Goal: Task Accomplishment & Management: Complete application form

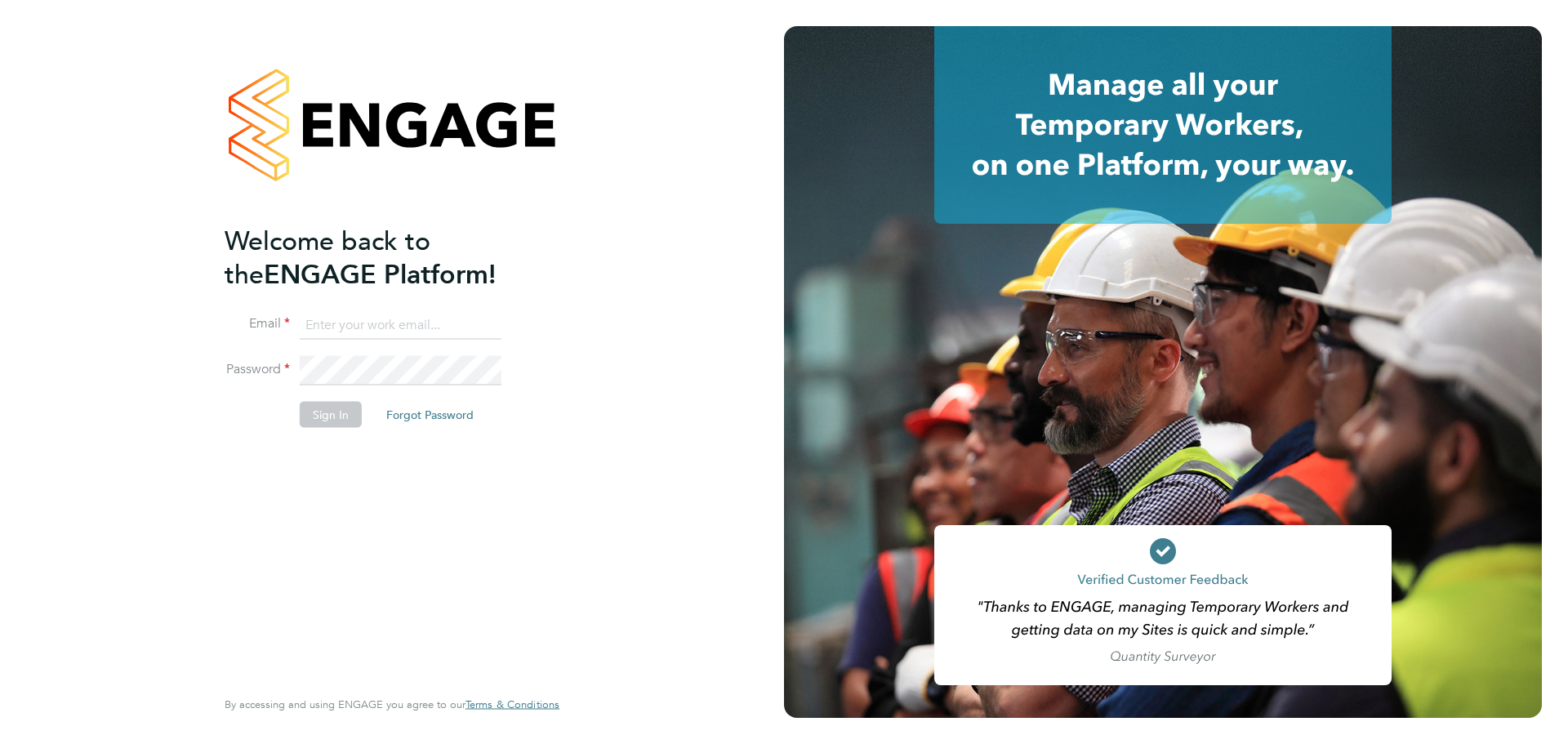
type input "ella.wratten@blackstone-recruitment.co.uk"
click at [317, 424] on button "Sign In" at bounding box center [330, 413] width 62 height 26
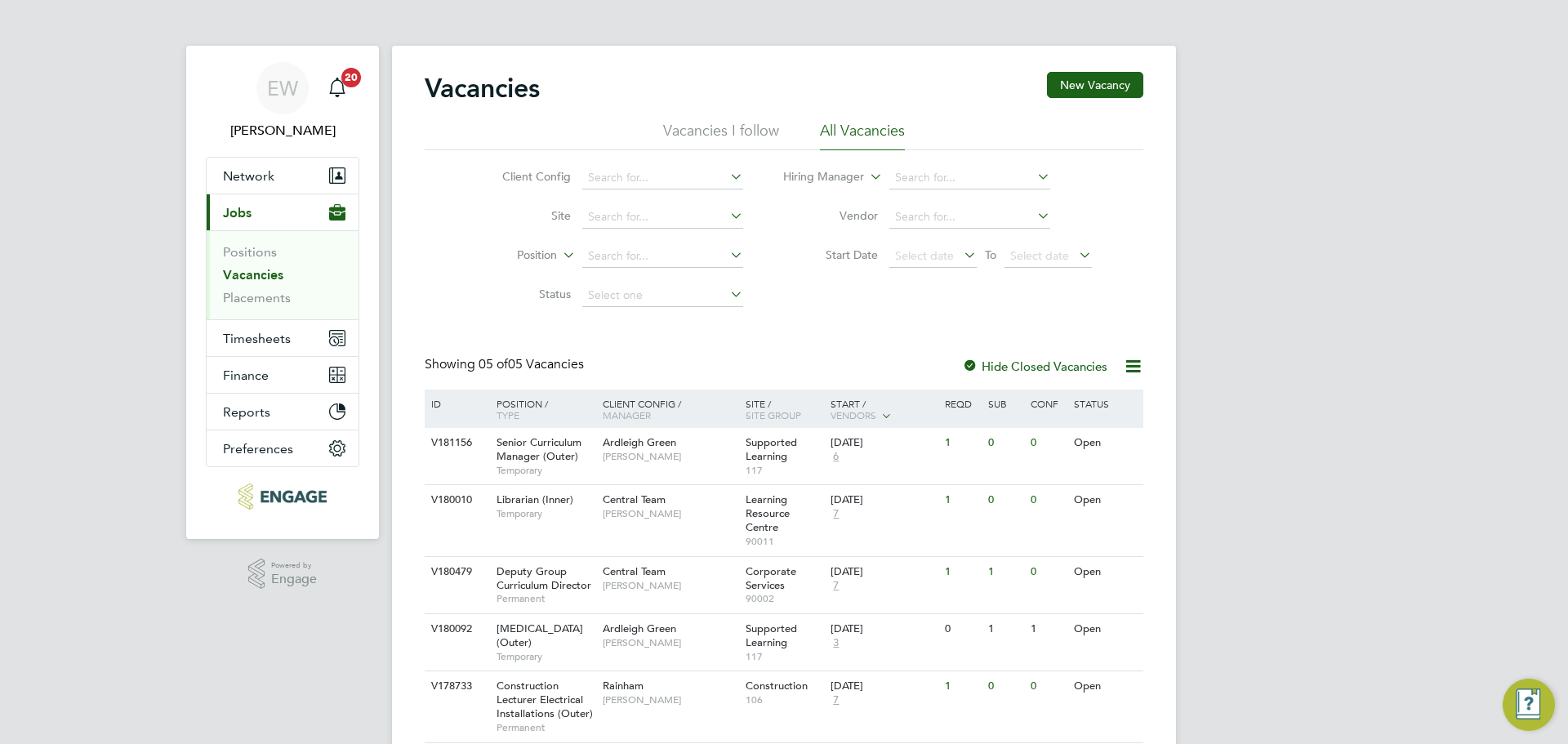
scroll to position [71, 0]
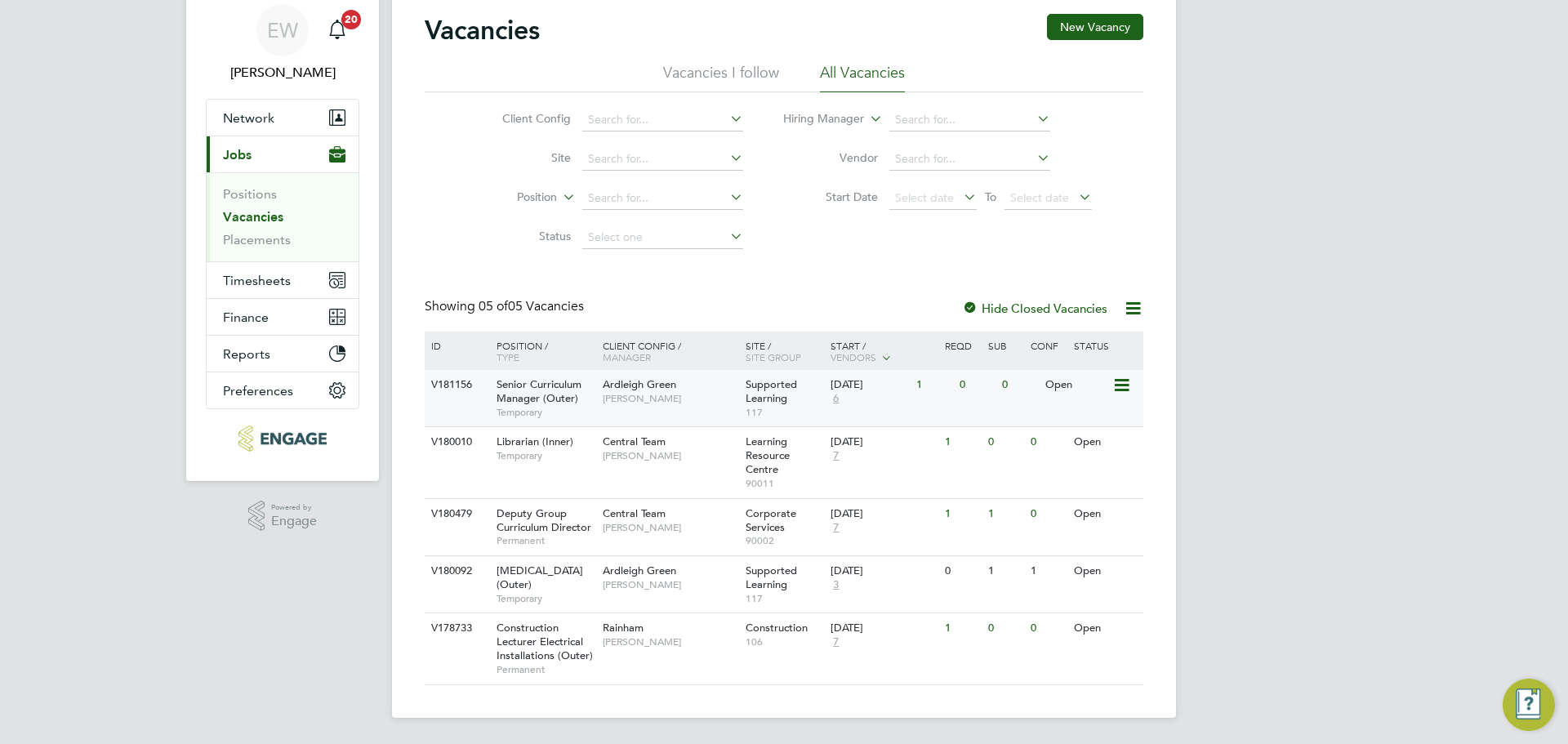
click at [566, 389] on span "Senior Curriculum Manager (Outer)" at bounding box center [539, 391] width 85 height 28
click at [558, 513] on span "Deputy Group Curriculum Director" at bounding box center [544, 519] width 95 height 28
click at [587, 405] on span "Temporary" at bounding box center [546, 412] width 98 height 14
click at [576, 387] on span "Senior Curriculum Manager (Outer)" at bounding box center [539, 391] width 85 height 28
drag, startPoint x: 259, startPoint y: 174, endPoint x: 251, endPoint y: 211, distance: 37.9
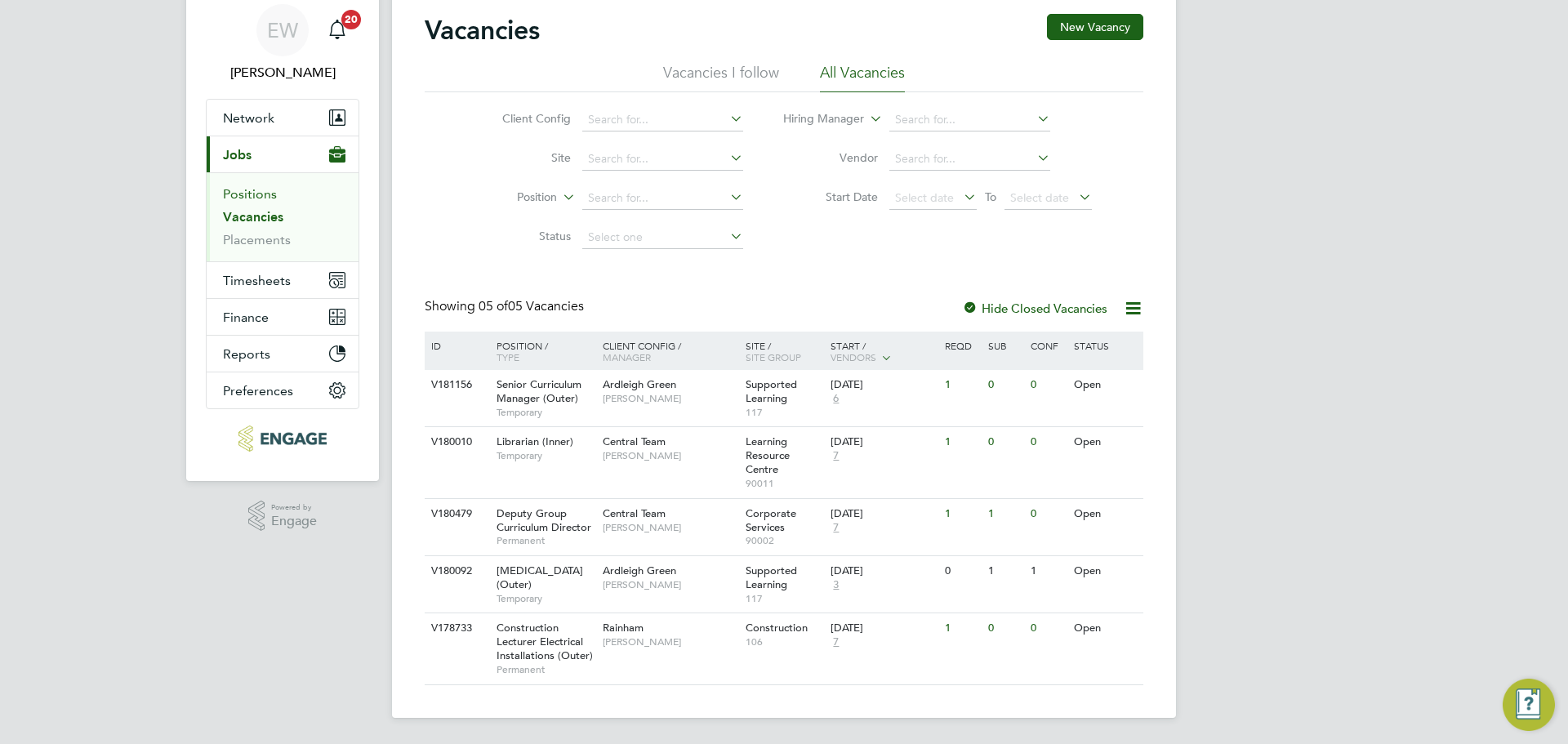
click at [259, 186] on link "Positions" at bounding box center [250, 194] width 54 height 15
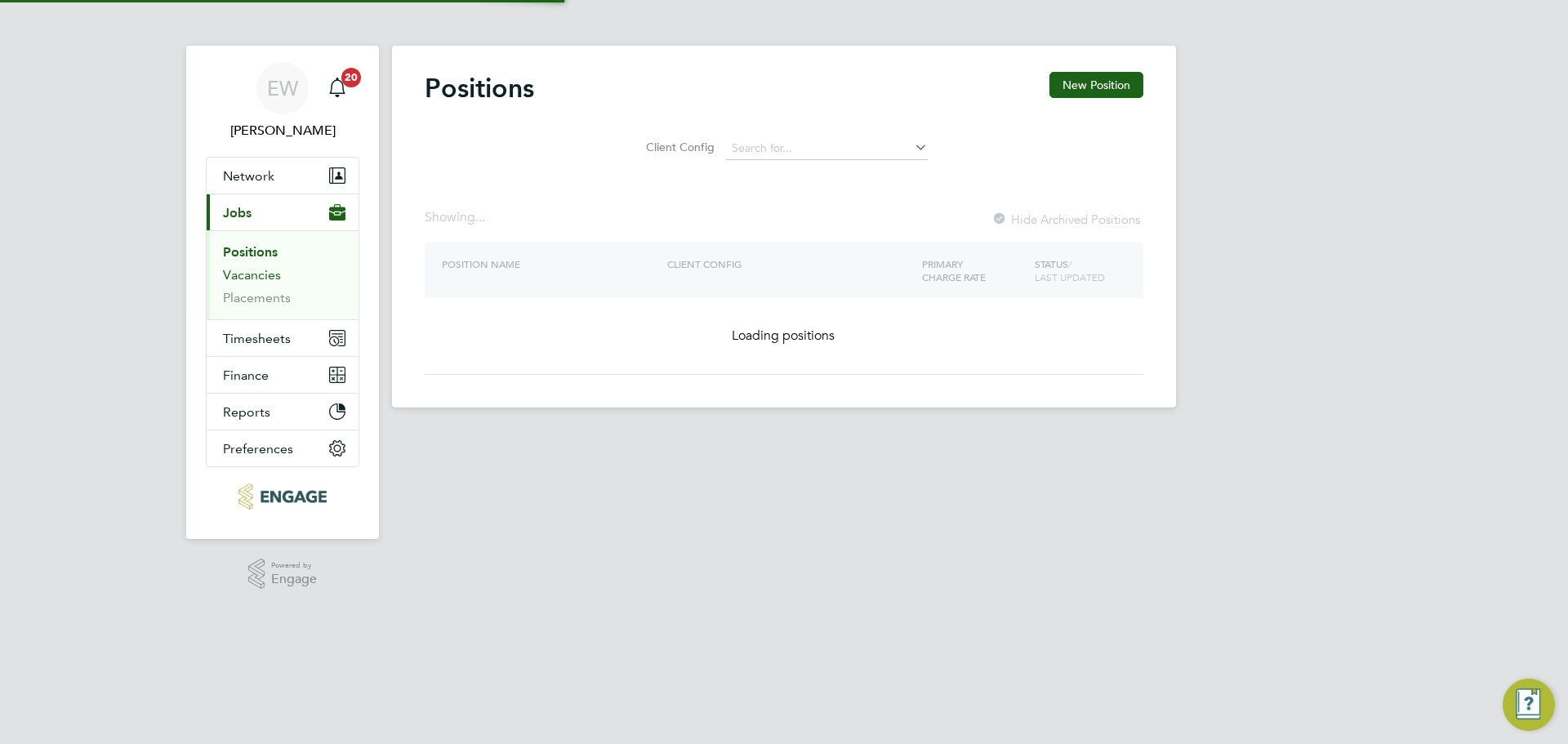
click at [247, 267] on link "Vacancies" at bounding box center [252, 275] width 58 height 15
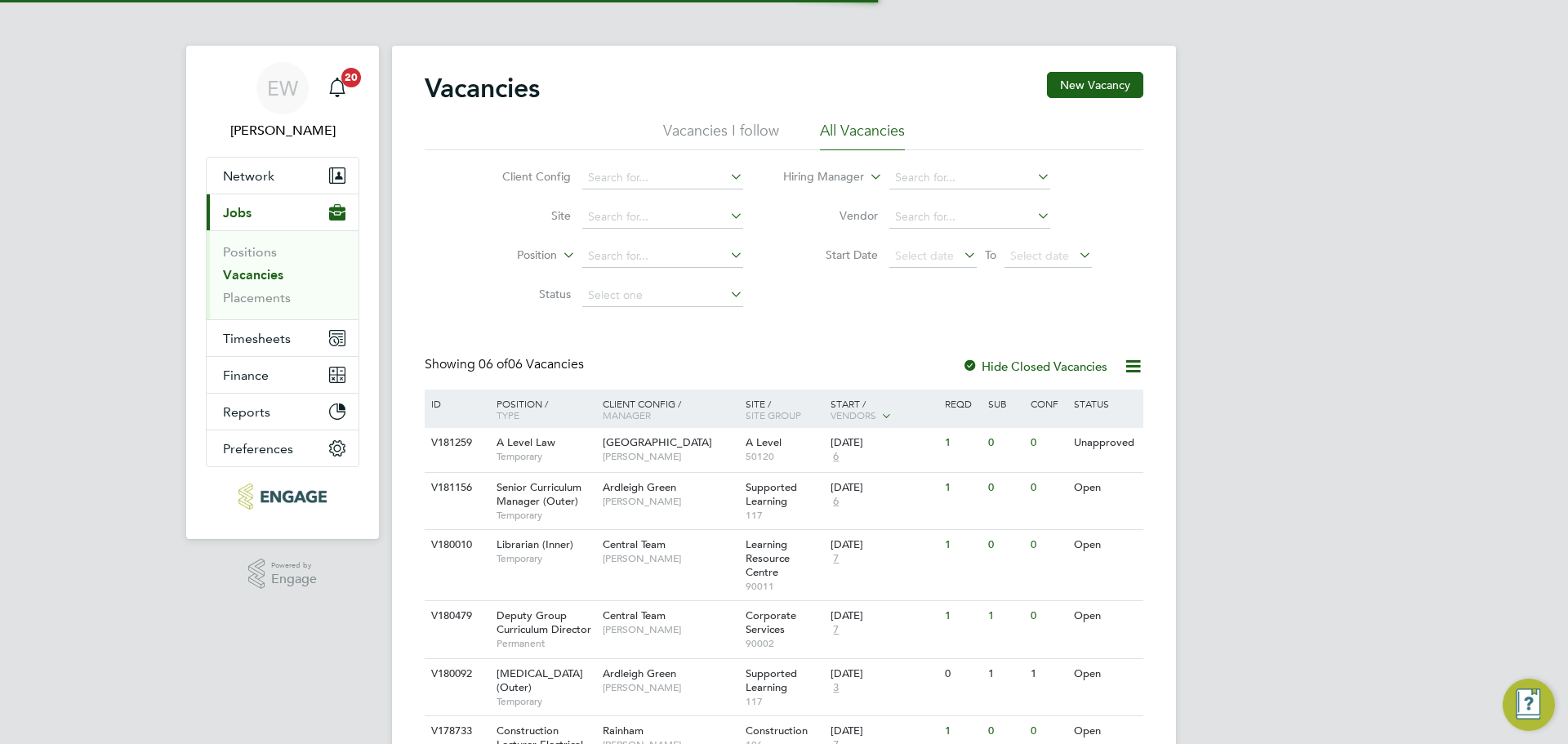
click at [247, 275] on link "Vacancies" at bounding box center [253, 275] width 61 height 15
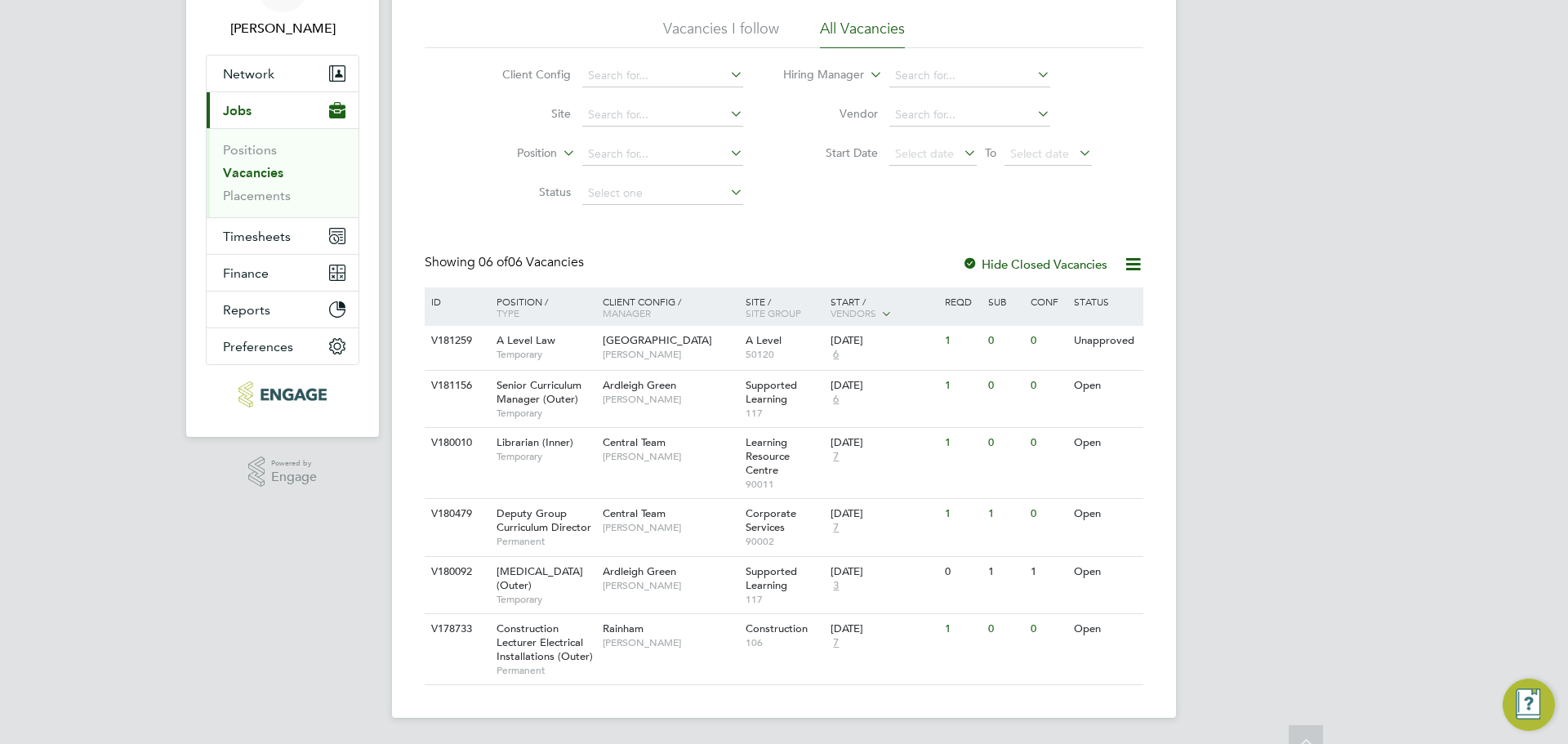
scroll to position [129, 0]
click at [565, 510] on span "Deputy Group Curriculum Director" at bounding box center [544, 519] width 95 height 28
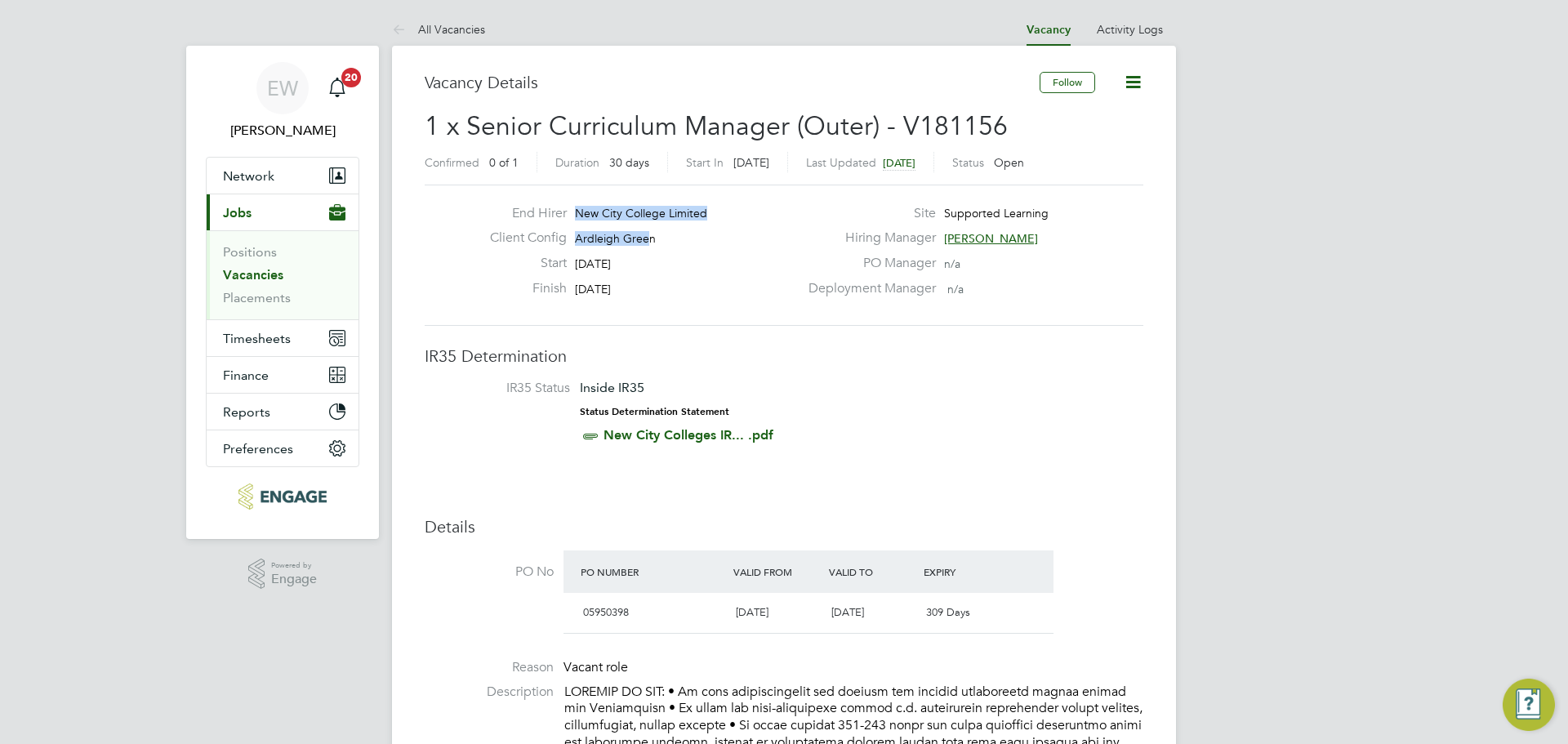
drag, startPoint x: 649, startPoint y: 236, endPoint x: 565, endPoint y: 229, distance: 84.3
click at [565, 229] on div "End Hirer New City College Limited Client Config Ardleigh Green Start 22 Sep 20…" at bounding box center [637, 255] width 322 height 100
click at [623, 234] on span "Ardleigh Green" at bounding box center [616, 237] width 81 height 14
drag, startPoint x: 644, startPoint y: 238, endPoint x: 573, endPoint y: 234, distance: 71.1
click at [573, 234] on div "Client Config Ardleigh Green" at bounding box center [637, 242] width 322 height 25
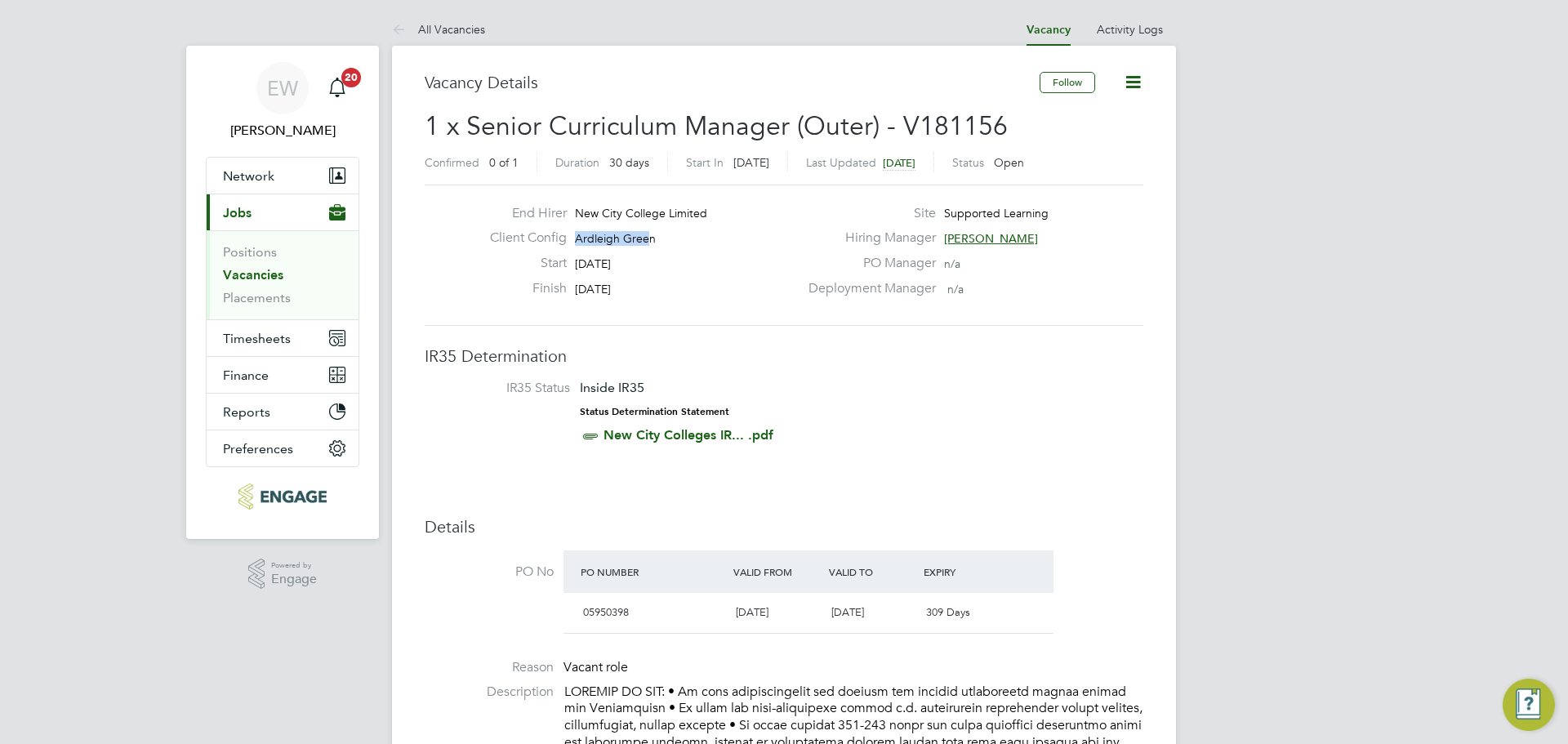
click at [876, 419] on li "IR35 Status Inside IR35 Status Determination Statement New City Colleges IR... …" at bounding box center [784, 415] width 686 height 71
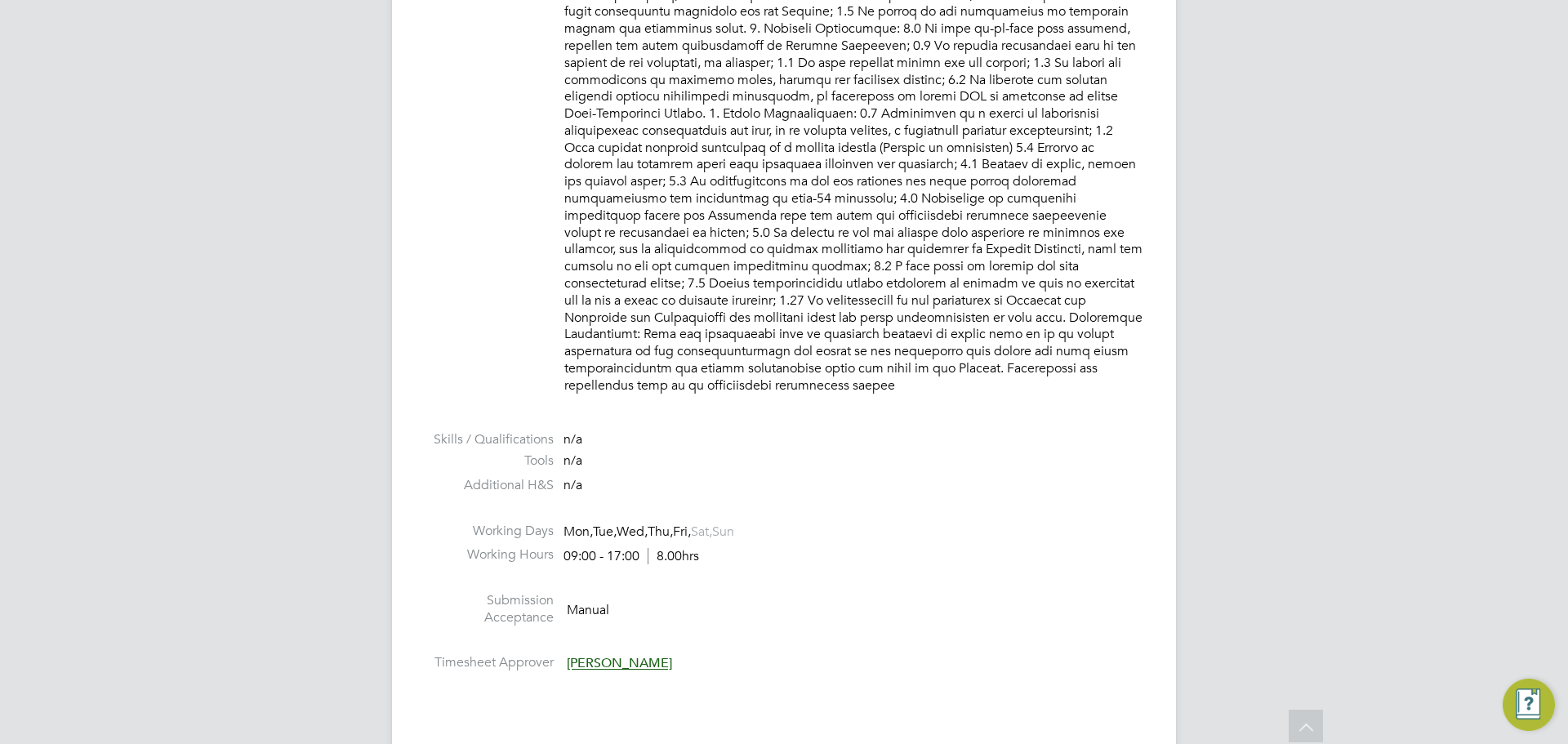
scroll to position [1281, 0]
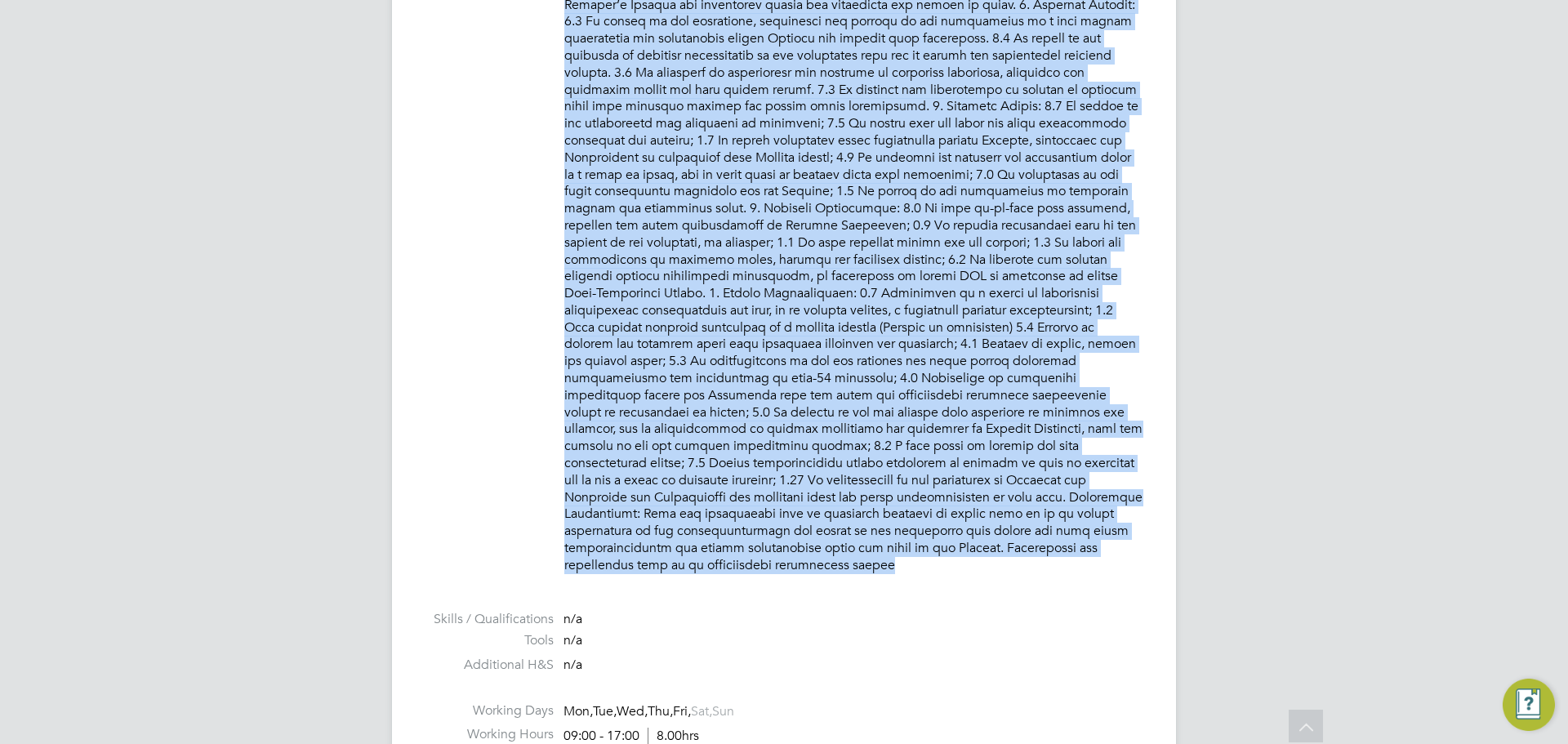
drag, startPoint x: 565, startPoint y: 365, endPoint x: 888, endPoint y: 551, distance: 372.7
copy p "PURPOSE OF JOB: • To have responsibility for courses and defined operational is…"
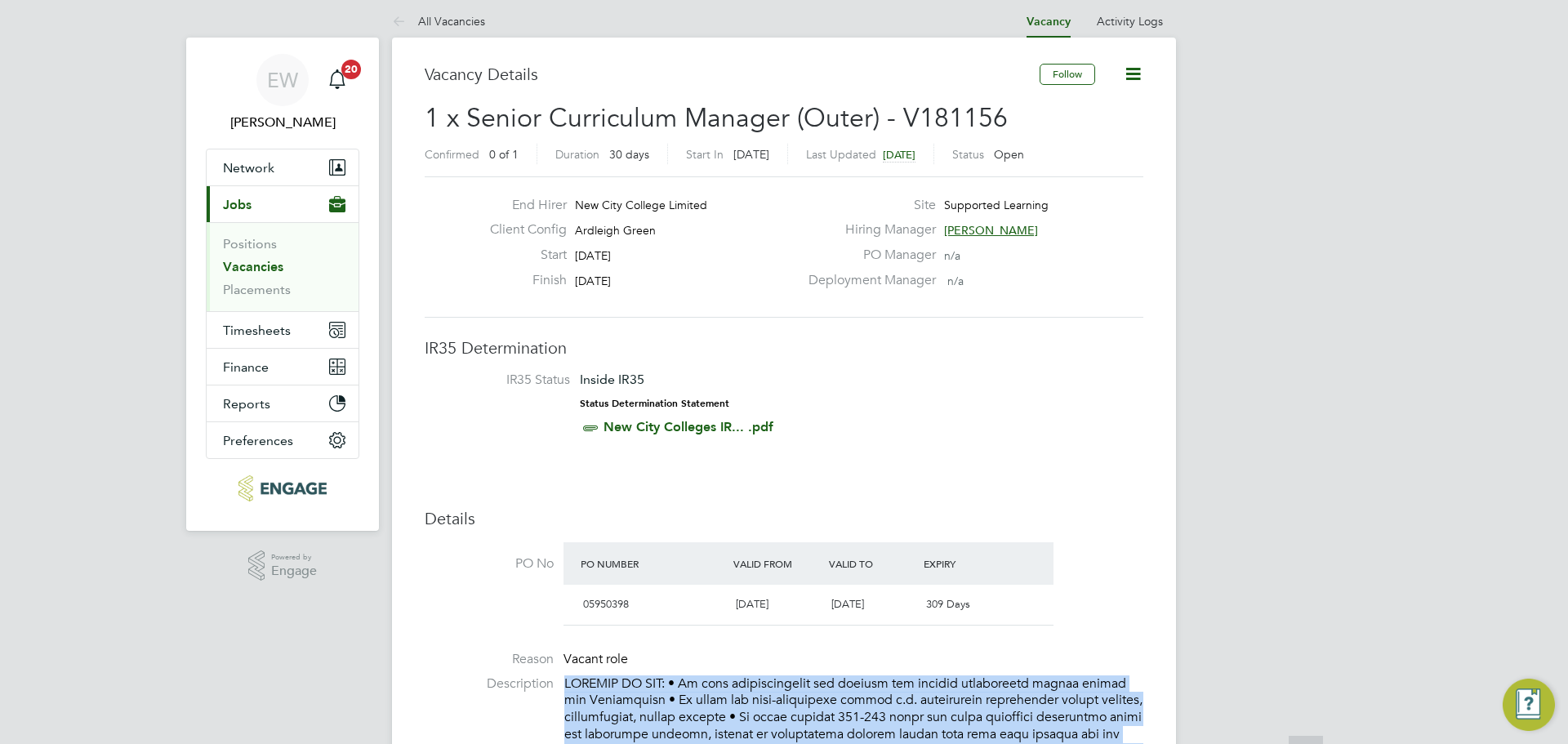
scroll to position [0, 0]
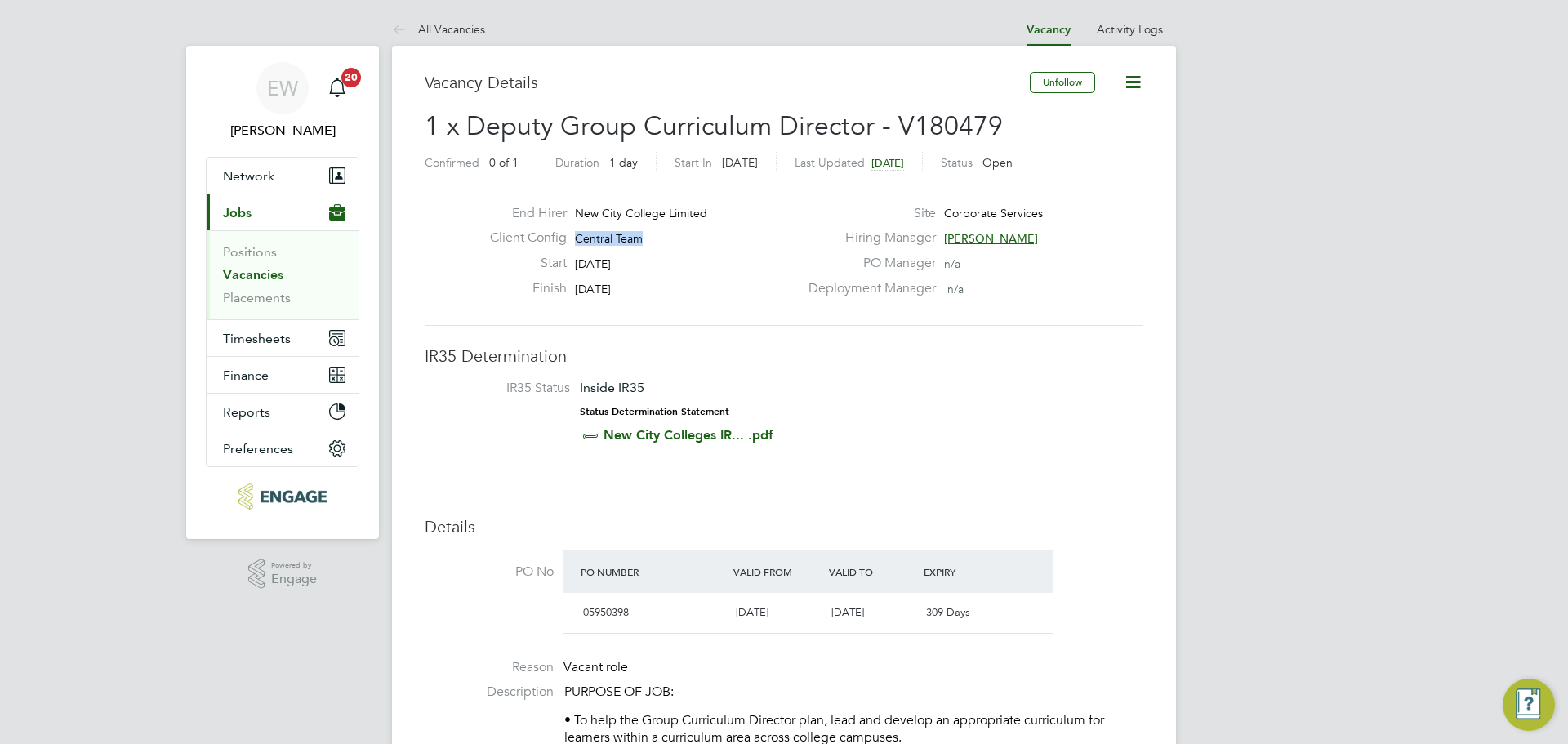
drag, startPoint x: 641, startPoint y: 236, endPoint x: 575, endPoint y: 235, distance: 66.0
click at [575, 235] on span "Central Team" at bounding box center [609, 237] width 68 height 14
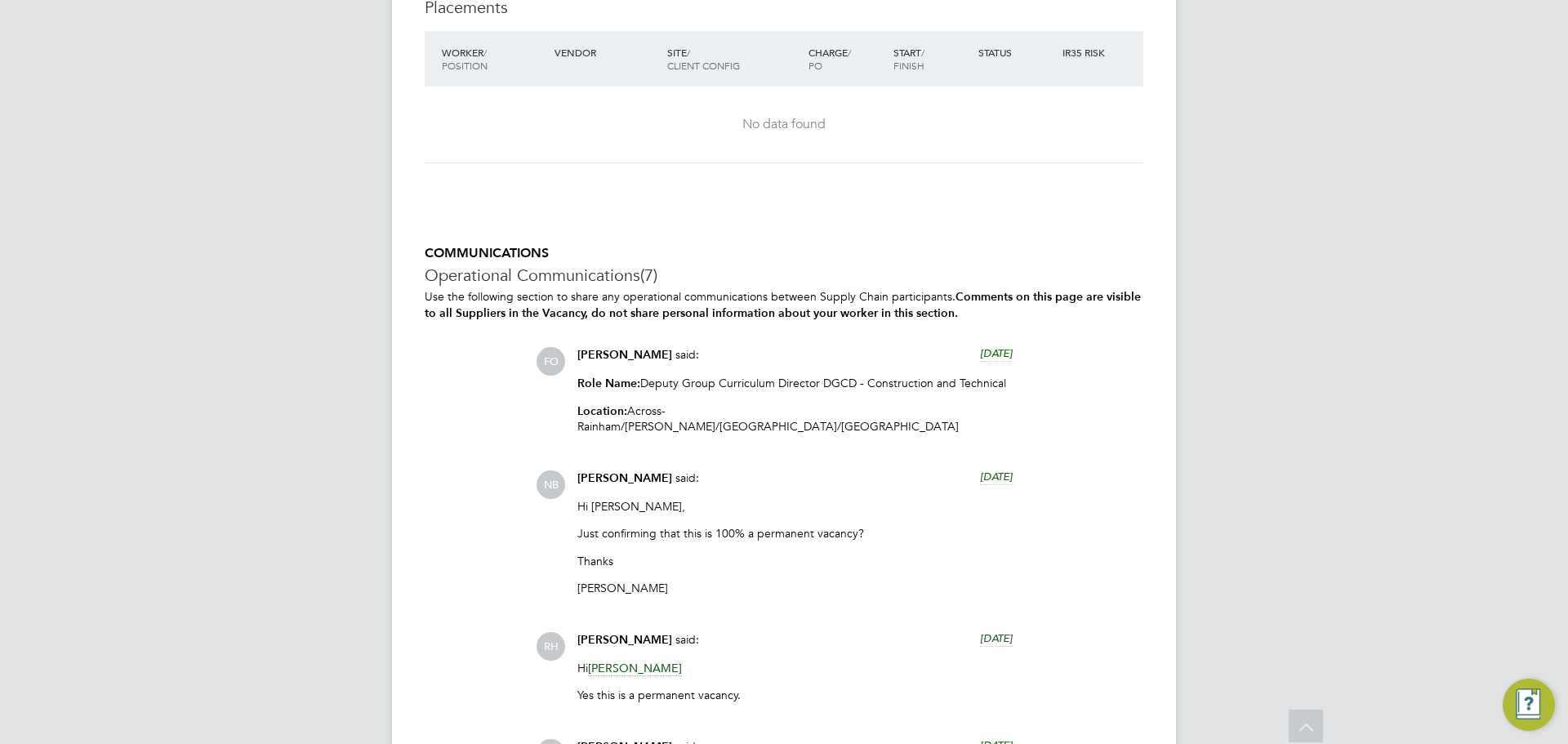
scroll to position [4489, 0]
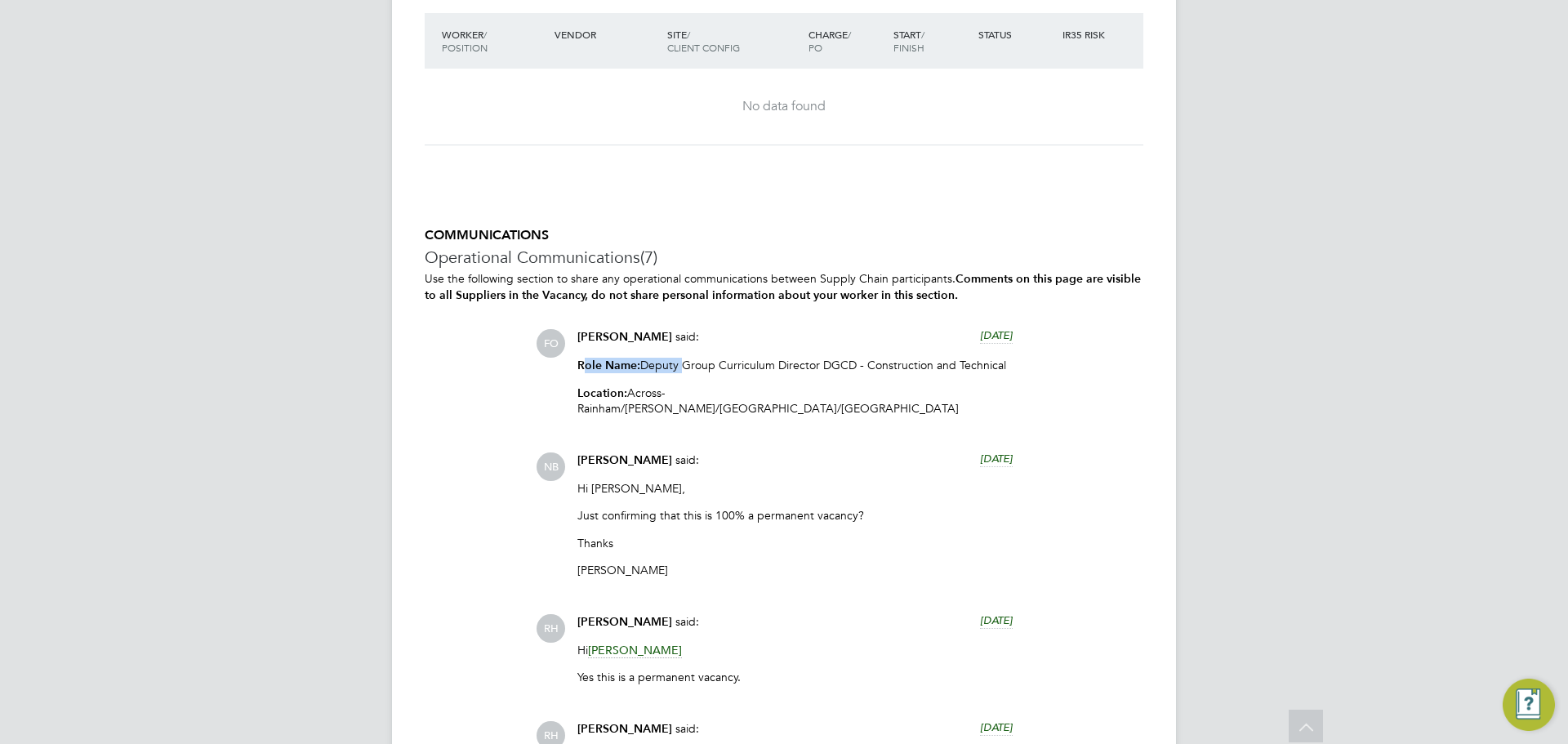
drag, startPoint x: 585, startPoint y: 378, endPoint x: 689, endPoint y: 380, distance: 104.0
click at [686, 373] on p "Role Name: Deputy Group Curriculum Director DGCD - Construction and Technical" at bounding box center [795, 366] width 435 height 15
click at [698, 373] on p "Role Name: Deputy Group Curriculum Director DGCD - Construction and Technical" at bounding box center [795, 366] width 435 height 15
drag, startPoint x: 872, startPoint y: 380, endPoint x: 1017, endPoint y: 378, distance: 145.0
click at [1017, 378] on div "Francesca O'Riordan said: 13 days ago Role Name: Deputy Group Curriculum Direct…" at bounding box center [796, 378] width 452 height 99
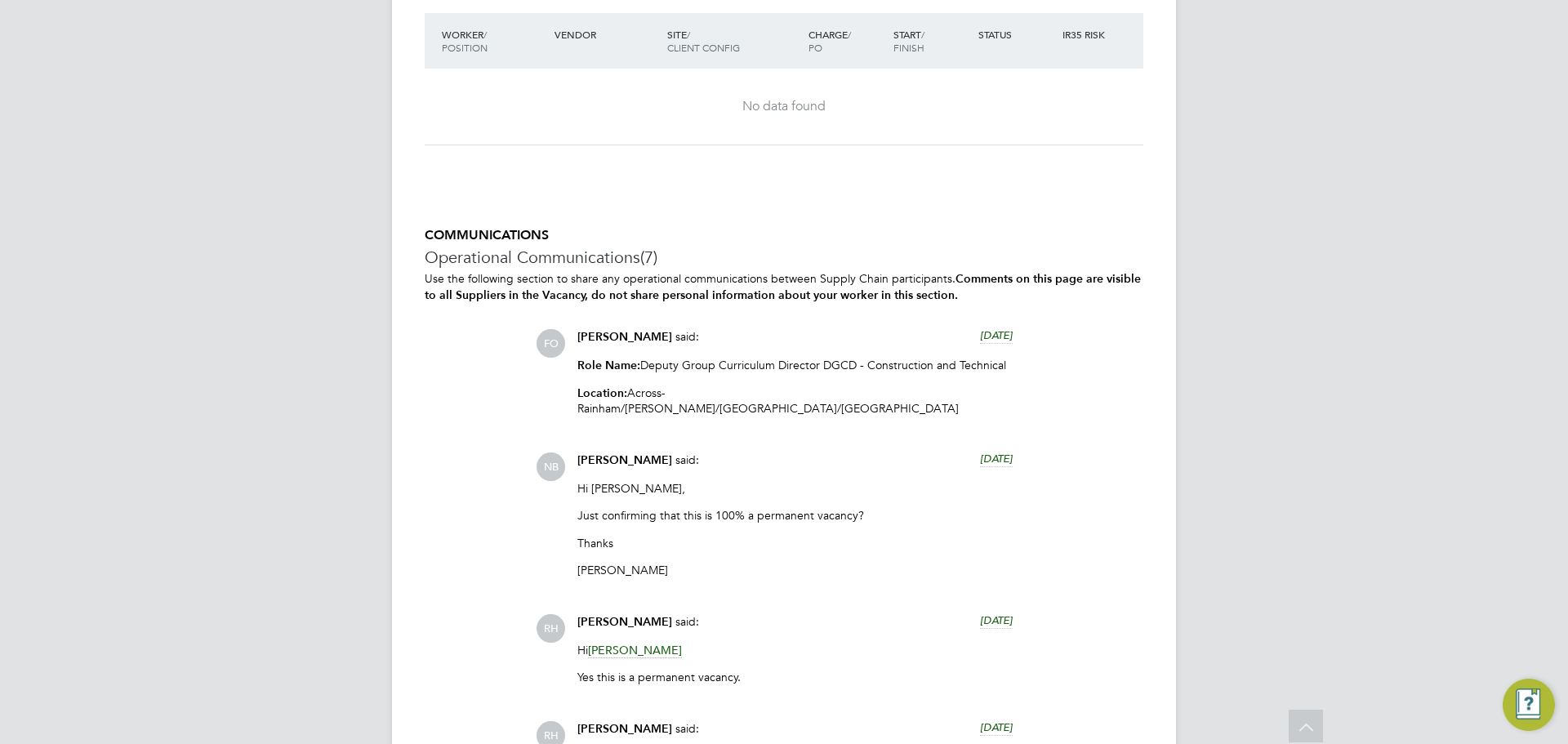
click at [1017, 378] on div "Francesca O'Riordan said: 13 days ago Role Name: Deputy Group Curriculum Direct…" at bounding box center [796, 378] width 452 height 99
drag, startPoint x: 580, startPoint y: 409, endPoint x: 678, endPoint y: 408, distance: 98.0
click at [659, 405] on p "Location: Across - Rainham/Hackney/Epping/Ardleigh Green Campuses" at bounding box center [795, 400] width 435 height 30
click at [691, 410] on p "Location: Across - Rainham/Hackney/Epping/Ardleigh Green Campuses" at bounding box center [795, 400] width 435 height 30
drag, startPoint x: 674, startPoint y: 406, endPoint x: 748, endPoint y: 405, distance: 74.0
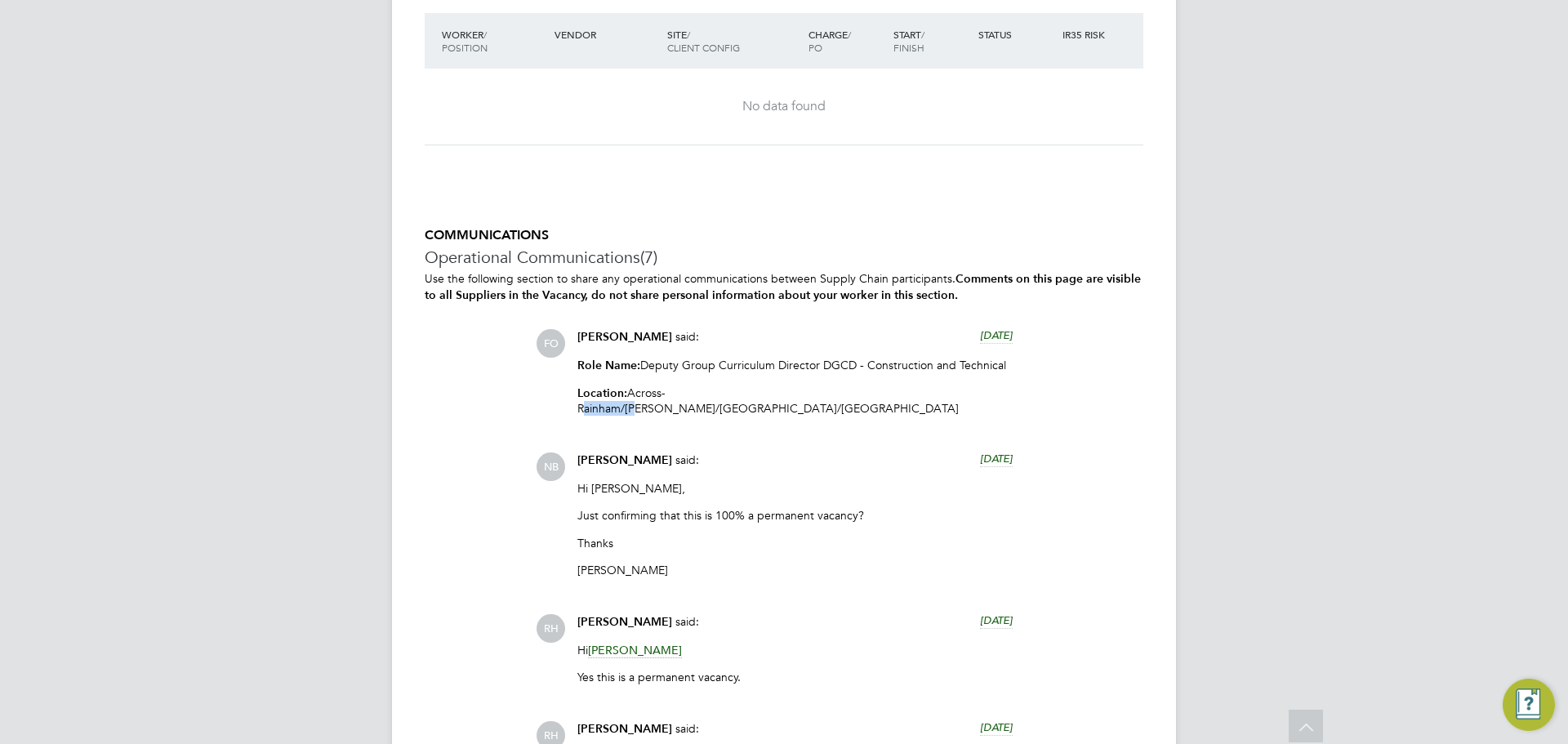
click at [733, 405] on p "Location: Across - Rainham/Hackney/Epping/Ardleigh Green Campuses" at bounding box center [795, 400] width 435 height 30
click at [748, 405] on p "Location: Across - Rainham/Hackney/Epping/Ardleigh Green Campuses" at bounding box center [795, 400] width 435 height 30
click at [783, 408] on p "Location: Across - Rainham/Hackney/Epping/Ardleigh Green Campuses" at bounding box center [795, 400] width 435 height 30
drag, startPoint x: 878, startPoint y: 410, endPoint x: 548, endPoint y: 416, distance: 330.1
click at [548, 416] on div "FO Francesca O'Riordan said: 13 days ago Role Name: Deputy Group Curriculum Dir…" at bounding box center [839, 378] width 607 height 99
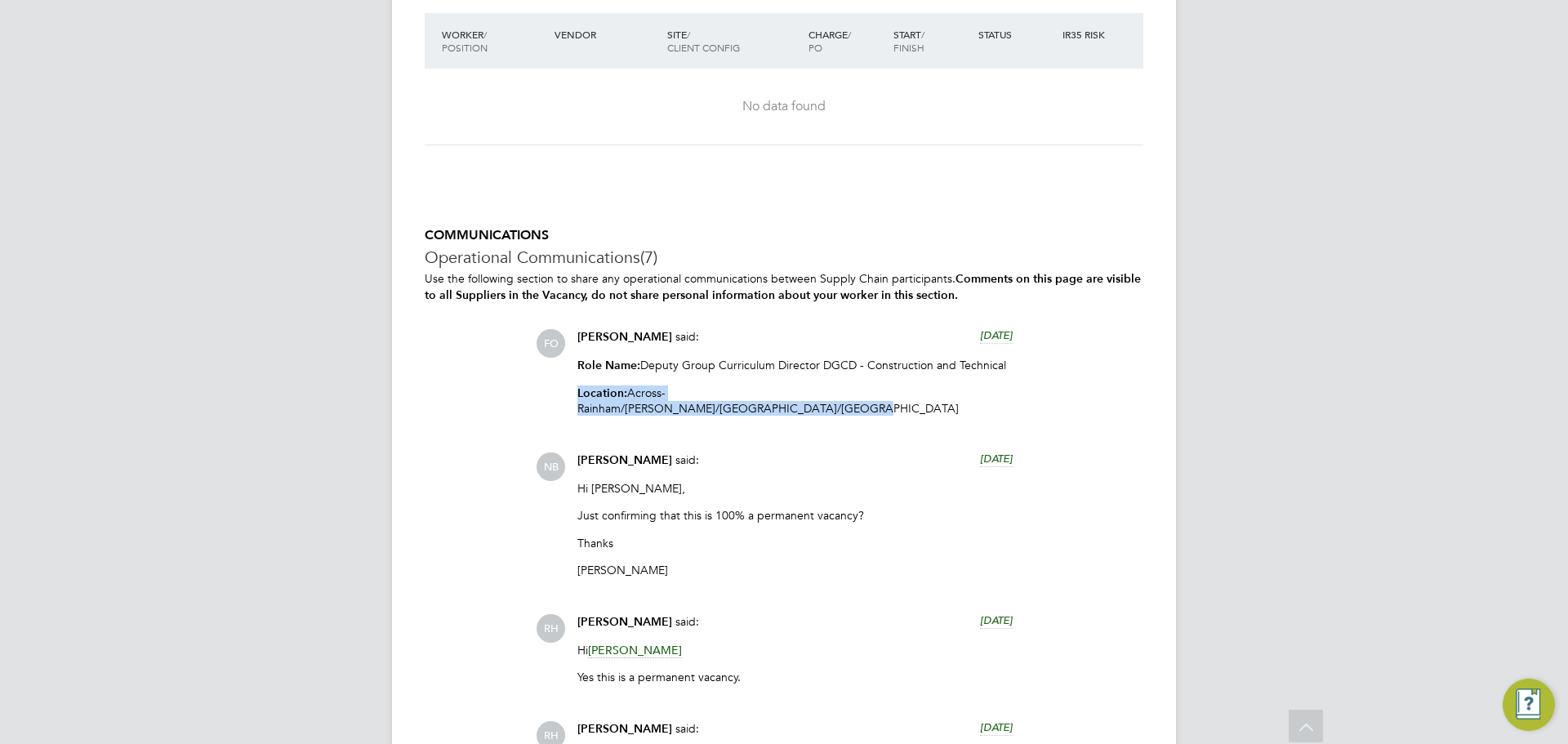
click at [1021, 408] on div "FO Francesca O'Riordan said: 13 days ago Role Name: Deputy Group Curriculum Dir…" at bounding box center [839, 378] width 607 height 99
drag, startPoint x: 925, startPoint y: 404, endPoint x: 649, endPoint y: 399, distance: 276.0
click at [649, 399] on p "Location: Across - Rainham/Hackney/Epping/Ardleigh Green Campuses" at bounding box center [795, 400] width 435 height 30
click at [972, 398] on div "Role Name: Deputy Group Curriculum Director DGCD - Construction and Technical L…" at bounding box center [795, 394] width 435 height 71
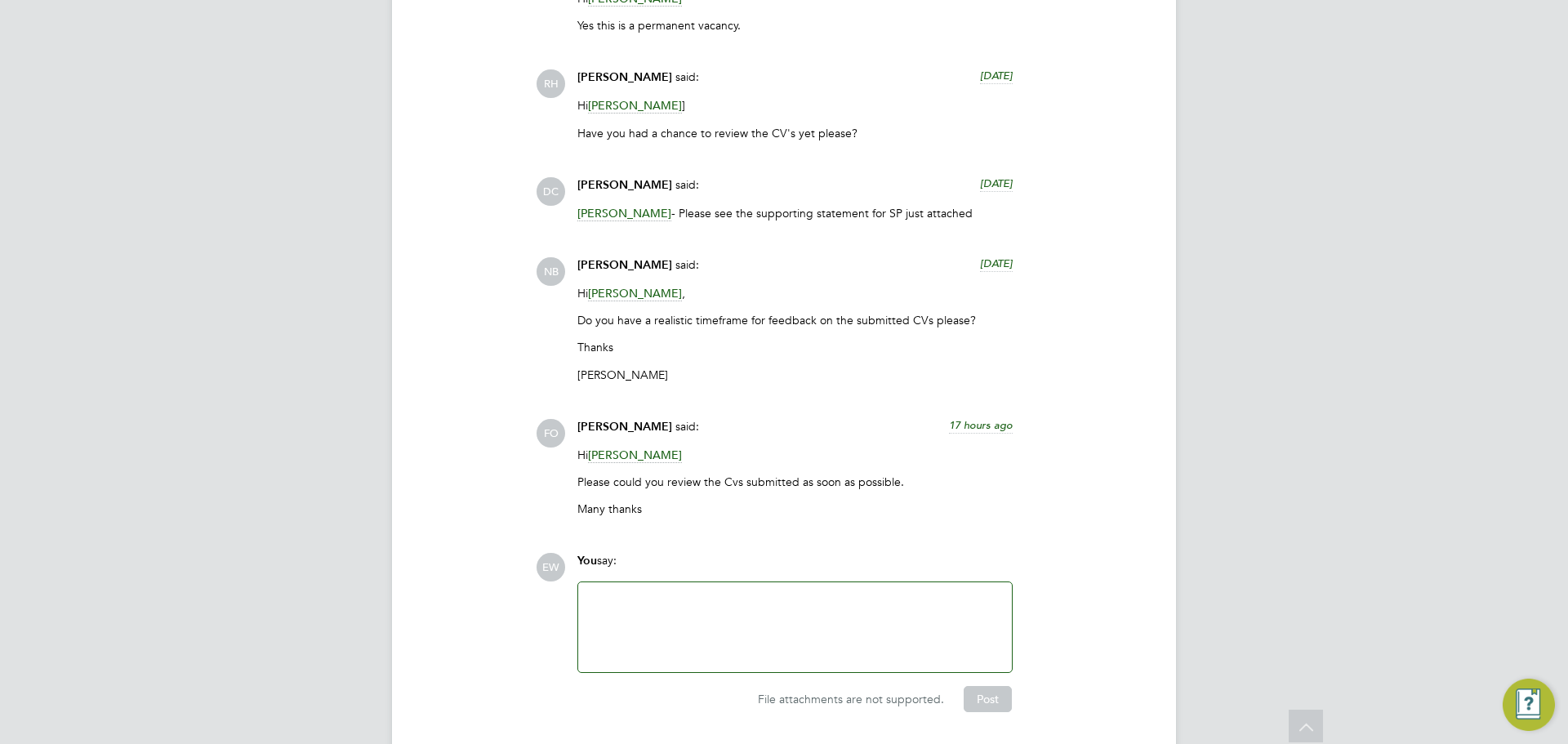
scroll to position [5191, 0]
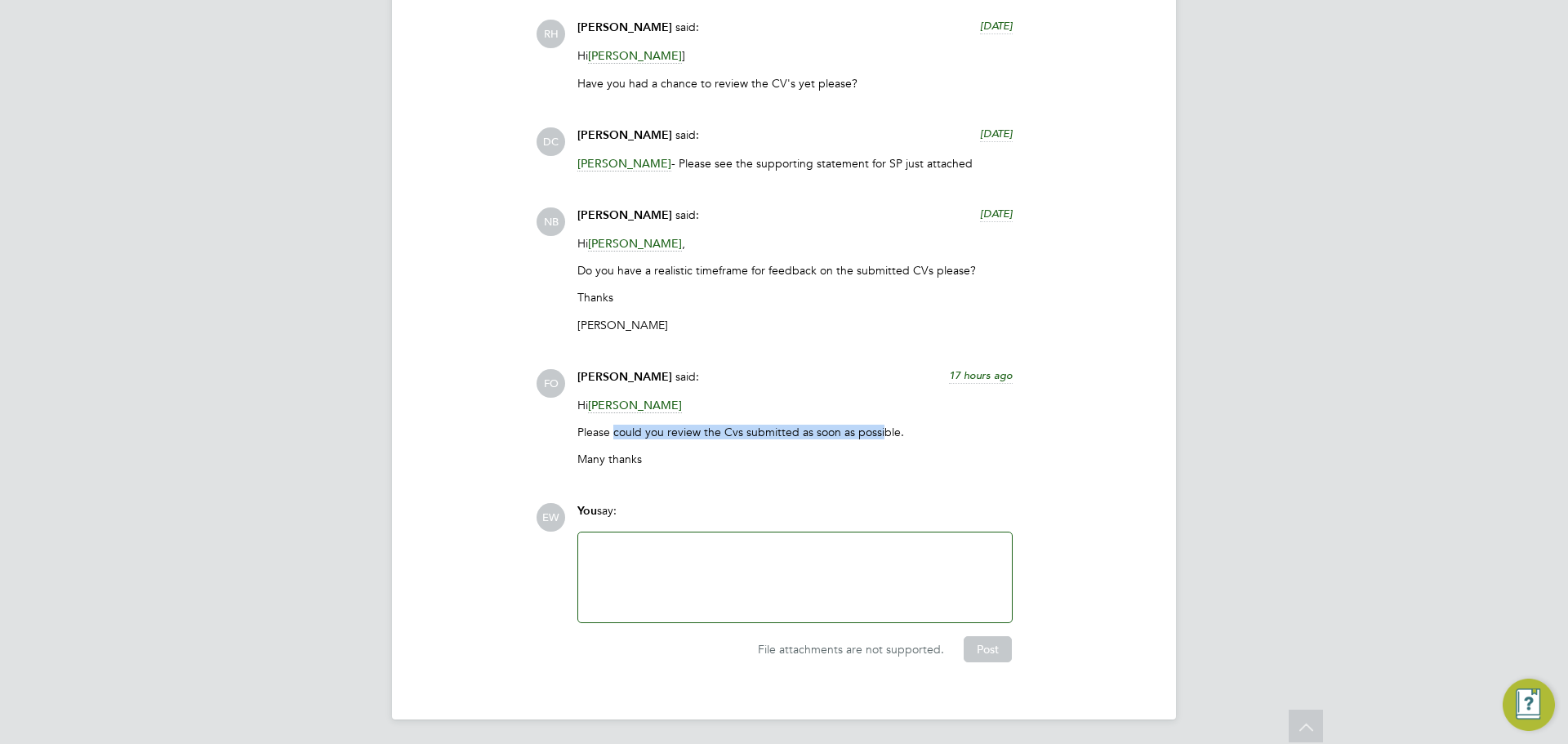
drag, startPoint x: 881, startPoint y: 427, endPoint x: 612, endPoint y: 425, distance: 269.0
click at [612, 425] on p "Please could you review the Cvs submitted as soon as possible." at bounding box center [795, 431] width 435 height 14
click at [591, 431] on p "Please could you review the Cvs submitted as soon as possible." at bounding box center [795, 431] width 435 height 14
drag, startPoint x: 596, startPoint y: 427, endPoint x: 872, endPoint y: 430, distance: 276.0
click at [851, 430] on p "Please could you review the Cvs submitted as soon as possible." at bounding box center [795, 431] width 435 height 14
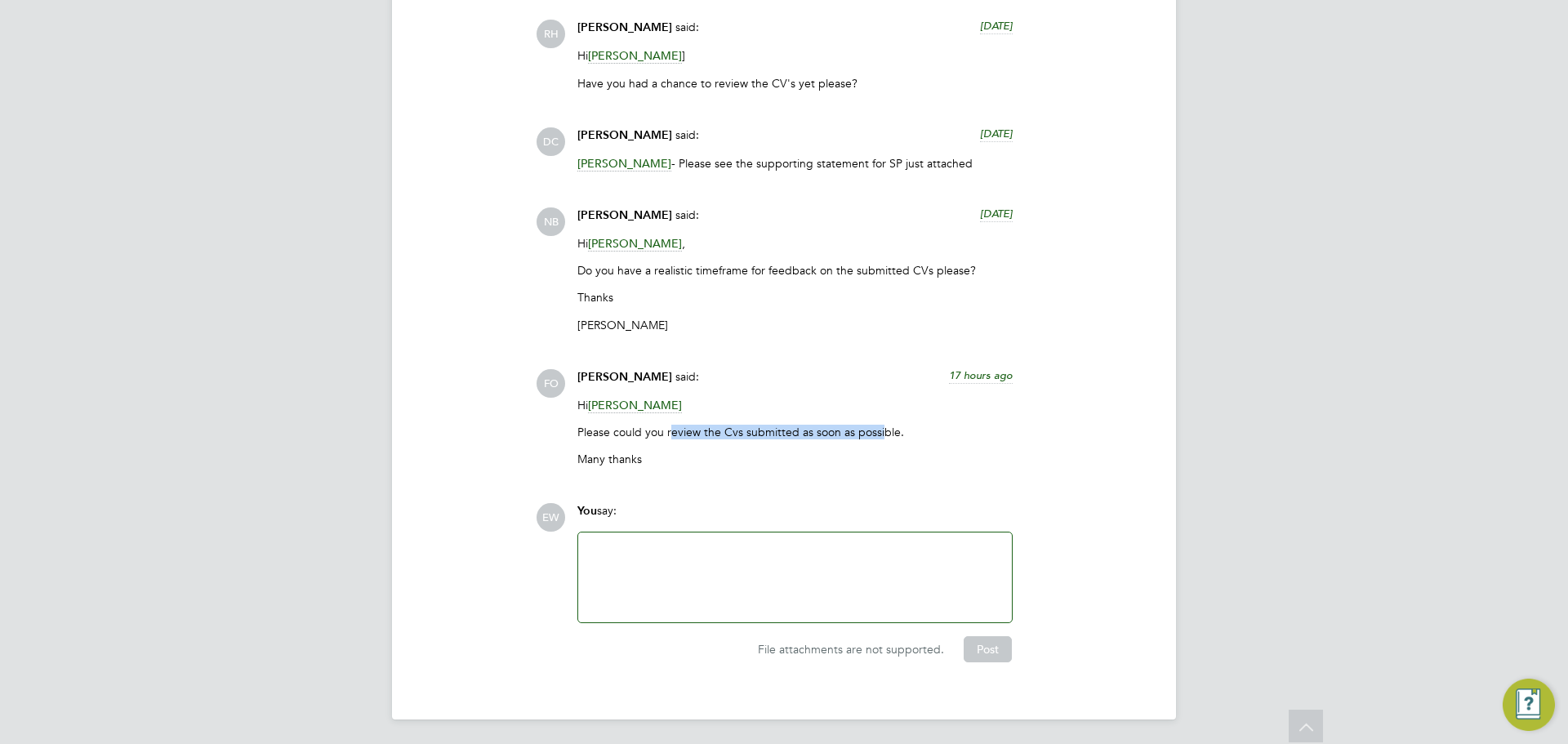
drag, startPoint x: 882, startPoint y: 431, endPoint x: 621, endPoint y: 434, distance: 261.0
click at [658, 431] on p "Please could you review the Cvs submitted as soon as possible." at bounding box center [795, 431] width 435 height 14
drag, startPoint x: 587, startPoint y: 434, endPoint x: 797, endPoint y: 432, distance: 210.0
click at [783, 432] on p "Please could you review the Cvs submitted as soon as possible." at bounding box center [795, 431] width 435 height 14
drag, startPoint x: 928, startPoint y: 438, endPoint x: 876, endPoint y: 430, distance: 52.6
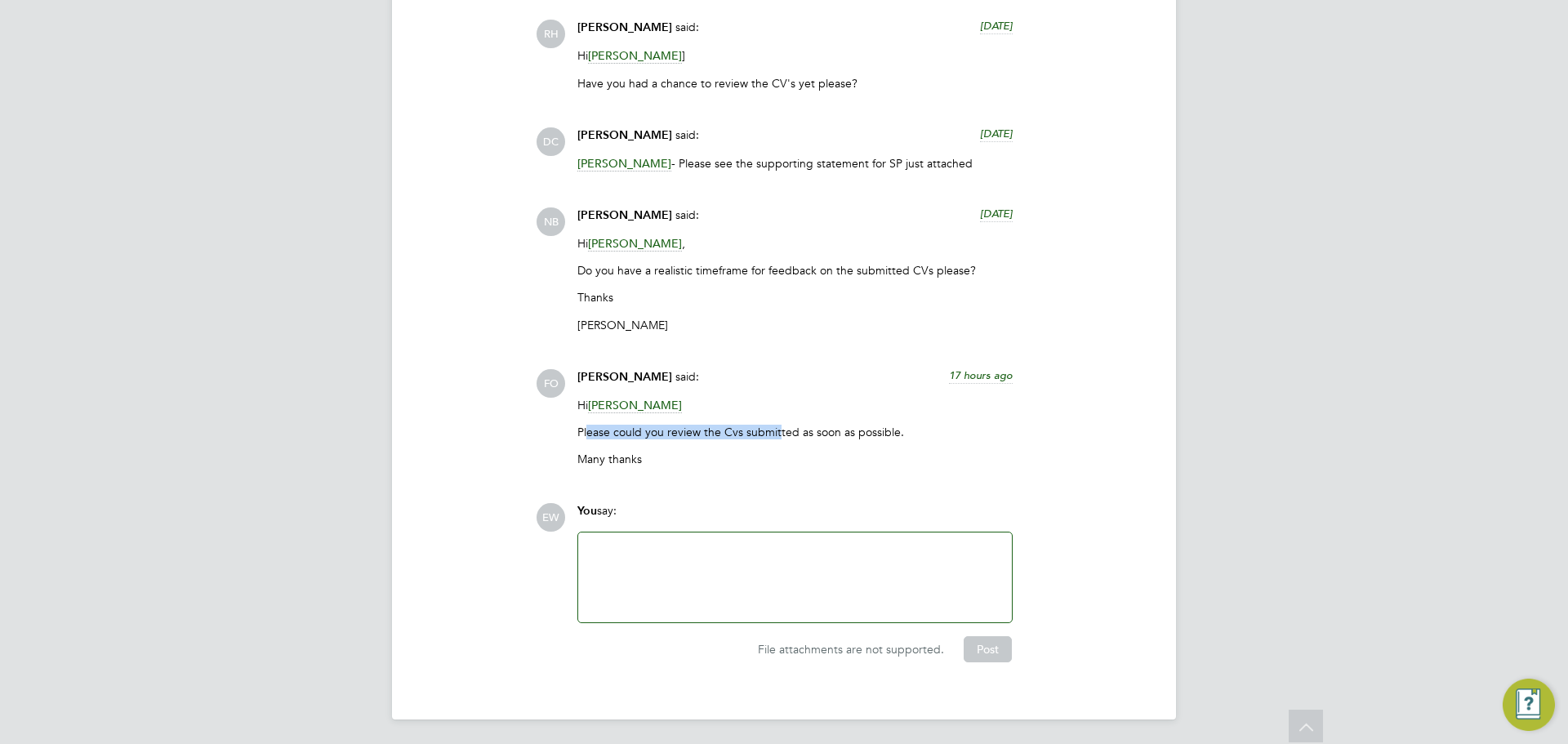
click at [910, 437] on div "Hi Stephen Brayshaw Please could you review the Cvs submitted as soon as possib…" at bounding box center [795, 438] width 435 height 82
drag, startPoint x: 876, startPoint y: 430, endPoint x: 636, endPoint y: 427, distance: 240.0
click at [665, 425] on p "Please could you review the Cvs submitted as soon as possible." at bounding box center [795, 431] width 435 height 14
click at [613, 427] on p "Please could you review the Cvs submitted as soon as possible." at bounding box center [795, 431] width 435 height 14
drag, startPoint x: 659, startPoint y: 426, endPoint x: 979, endPoint y: 424, distance: 320.0
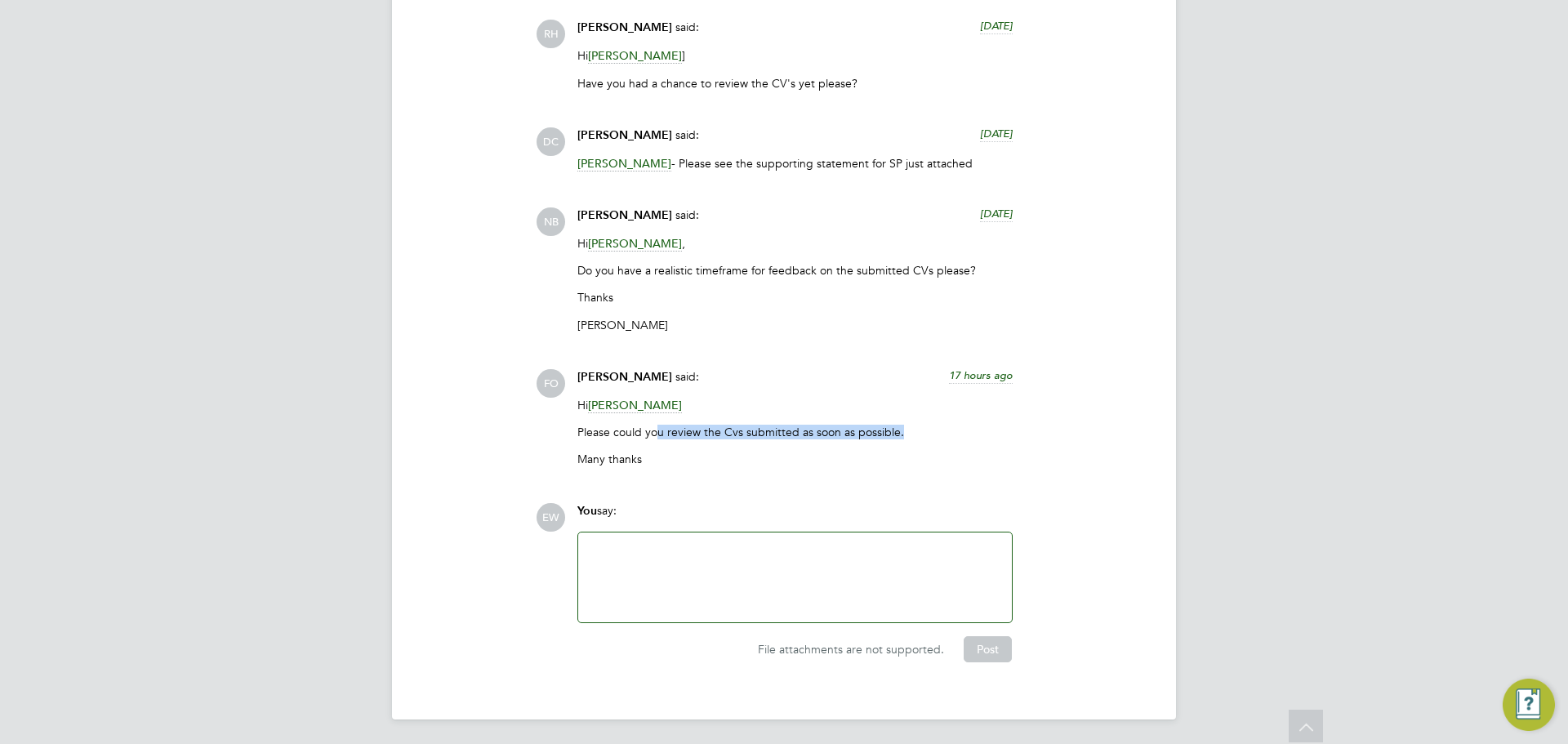
click at [979, 425] on p "Please could you review the Cvs submitted as soon as possible." at bounding box center [795, 431] width 435 height 14
click at [938, 458] on p "Many thanks" at bounding box center [795, 458] width 435 height 14
drag, startPoint x: 893, startPoint y: 422, endPoint x: 646, endPoint y: 440, distance: 247.7
click at [654, 430] on p "Please could you review the Cvs submitted as soon as possible." at bounding box center [795, 431] width 435 height 14
click at [639, 452] on p "Many thanks" at bounding box center [795, 458] width 435 height 14
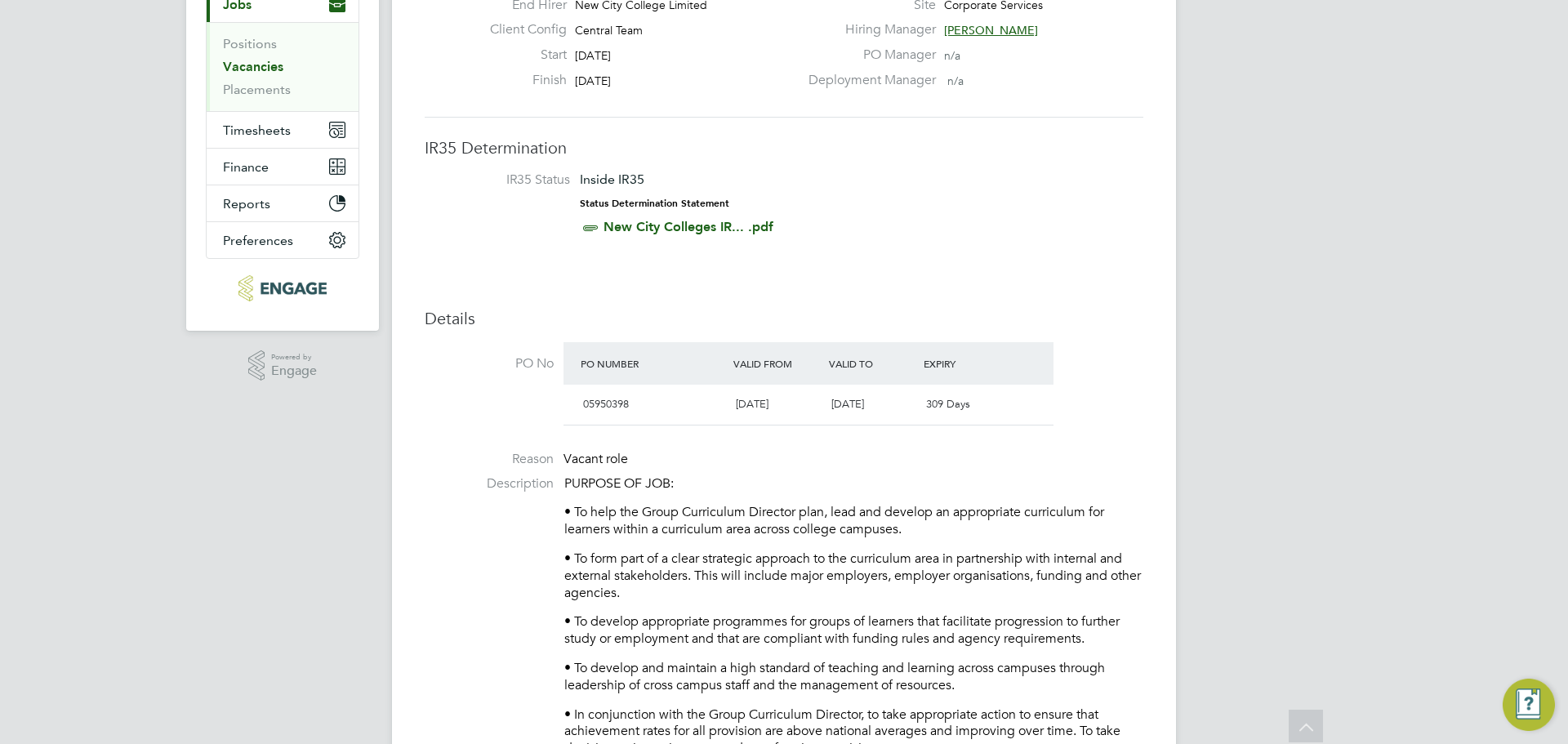
scroll to position [0, 0]
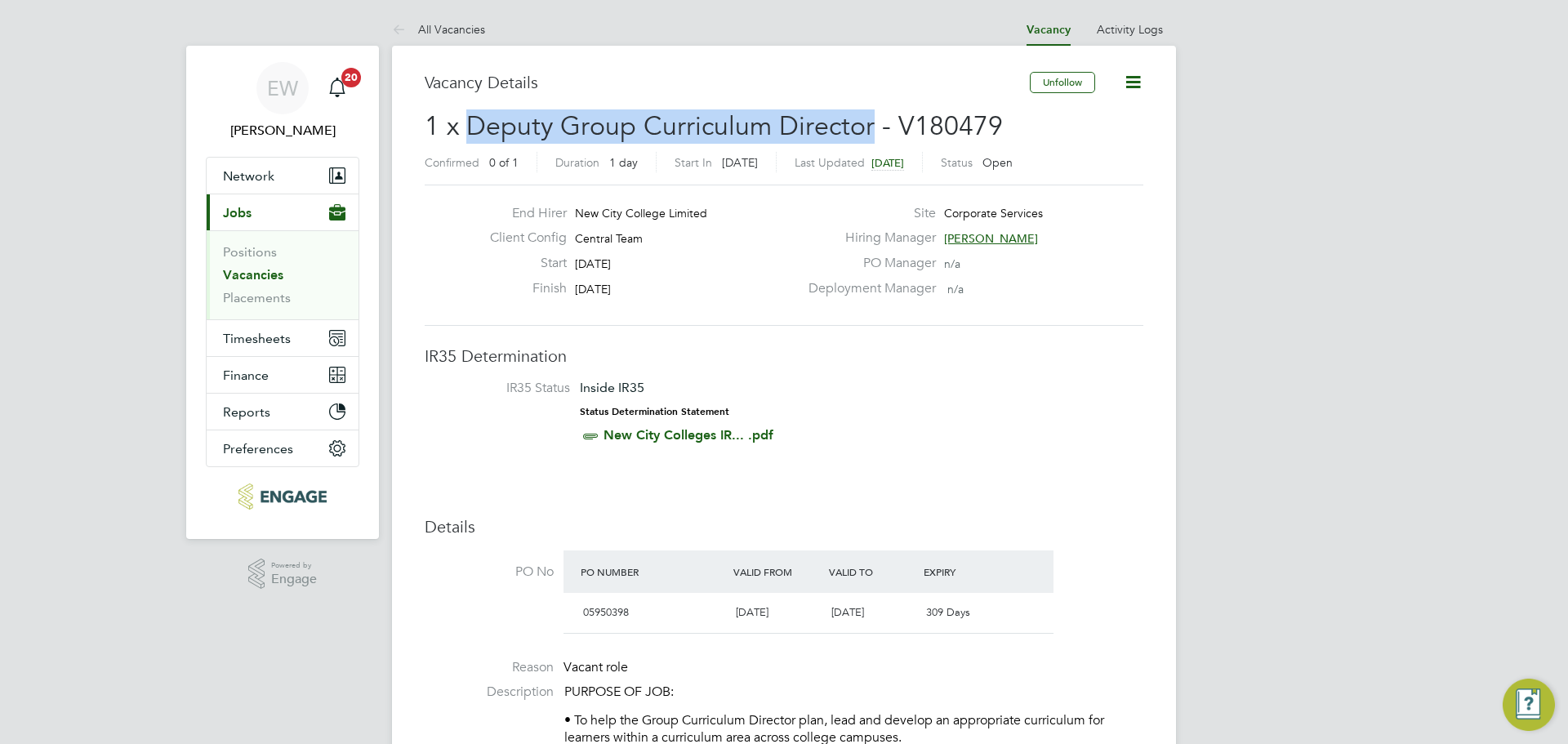
drag, startPoint x: 872, startPoint y: 124, endPoint x: 469, endPoint y: 117, distance: 403.1
click at [469, 117] on span "1 x Deputy Group Curriculum Director - V180479" at bounding box center [714, 125] width 578 height 32
copy span "Deputy Group Curriculum Director"
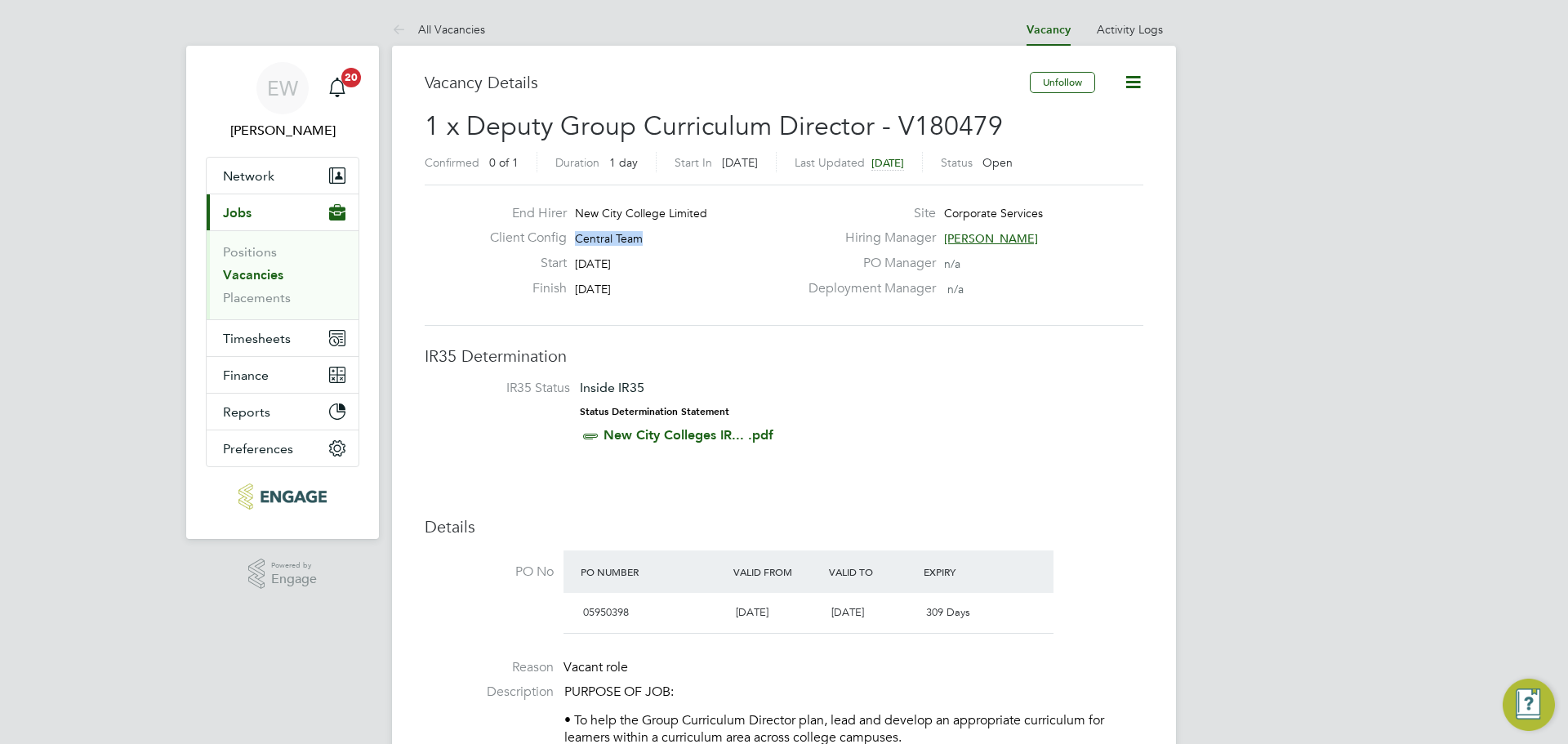
drag, startPoint x: 646, startPoint y: 236, endPoint x: 574, endPoint y: 239, distance: 72.1
click at [574, 239] on div "Client Config Central Team" at bounding box center [637, 242] width 322 height 25
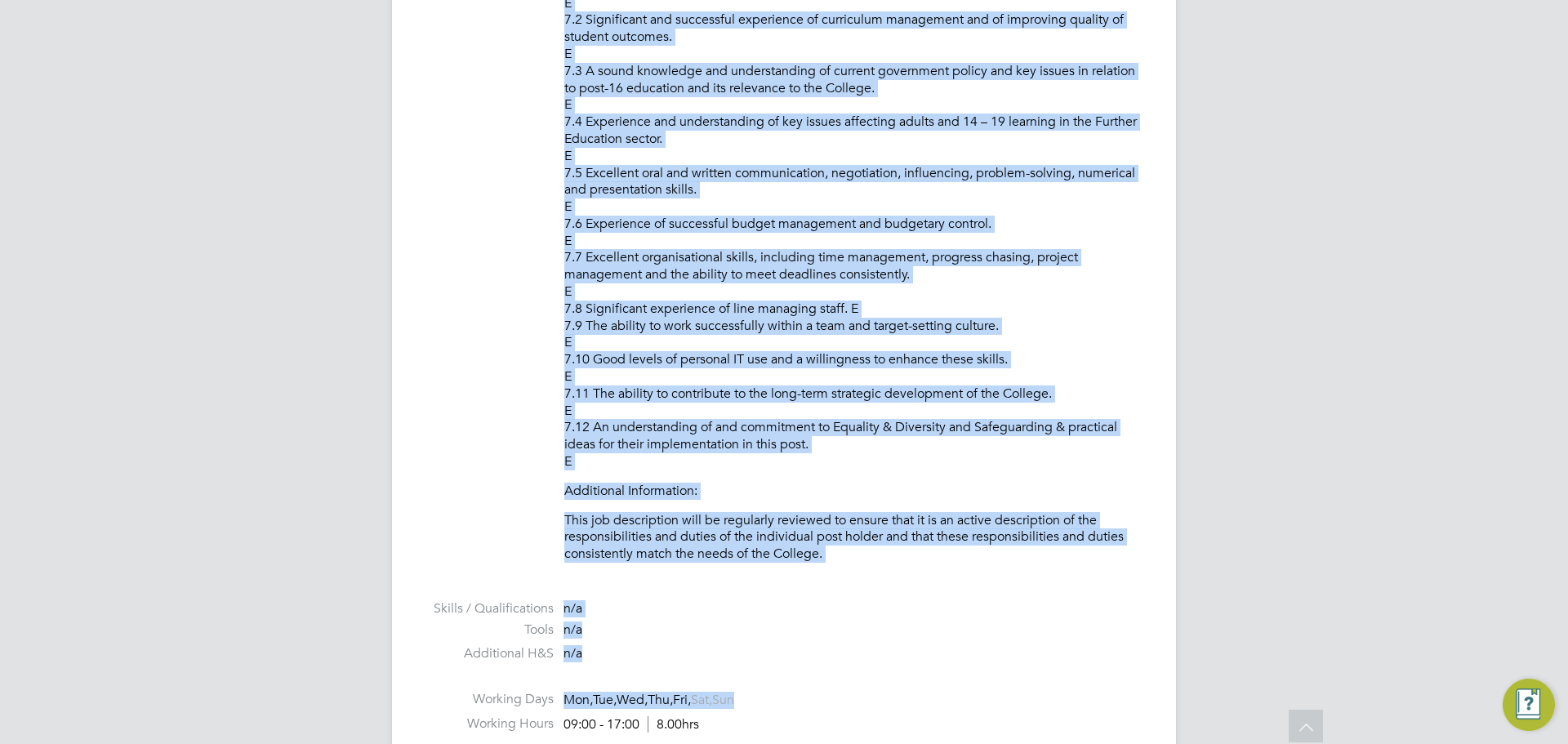
scroll to position [3132, 0]
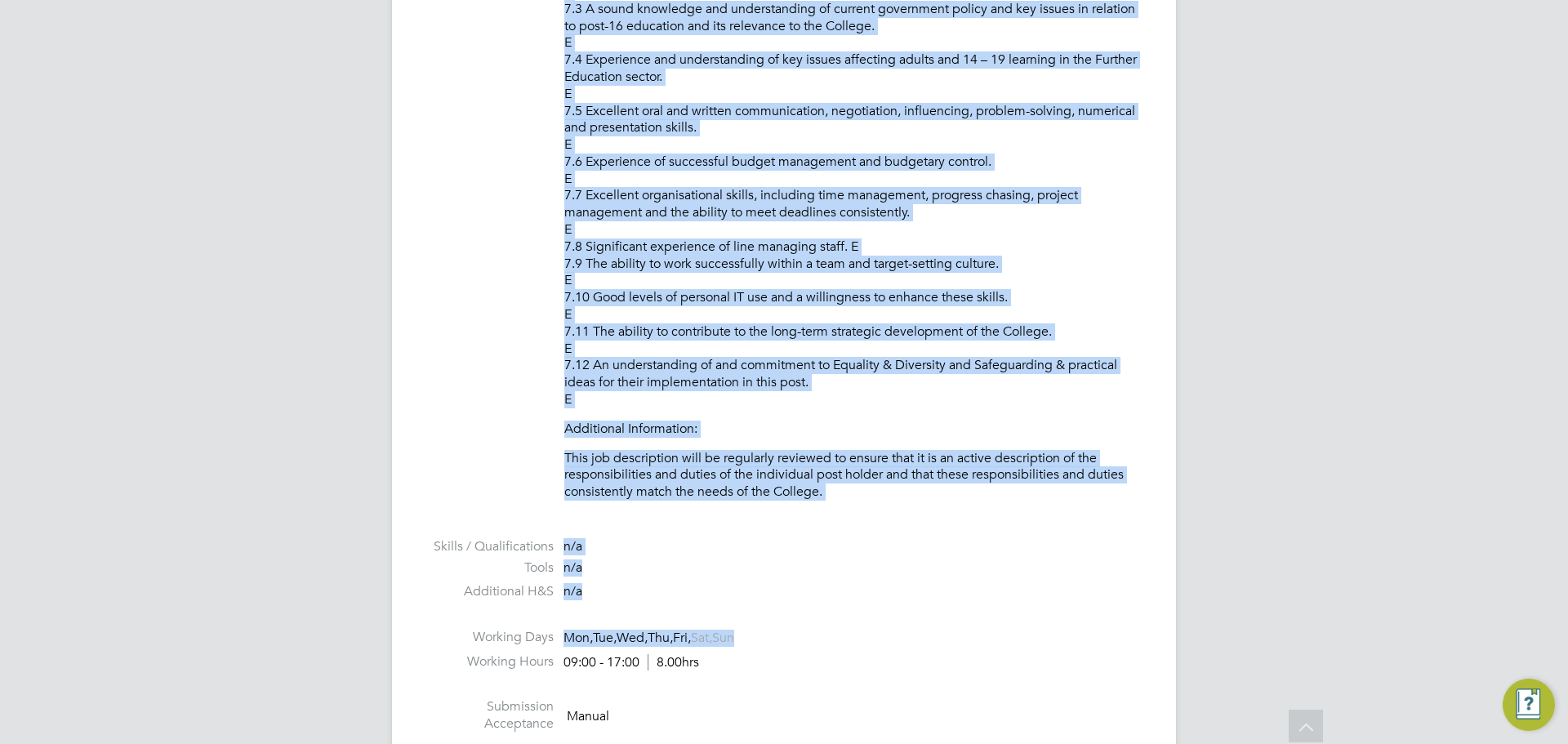
drag, startPoint x: 565, startPoint y: 199, endPoint x: 811, endPoint y: 400, distance: 317.7
copy div "PURPOSE OF JOB: • To help the Group Curriculum Director plan, lead and develop …"
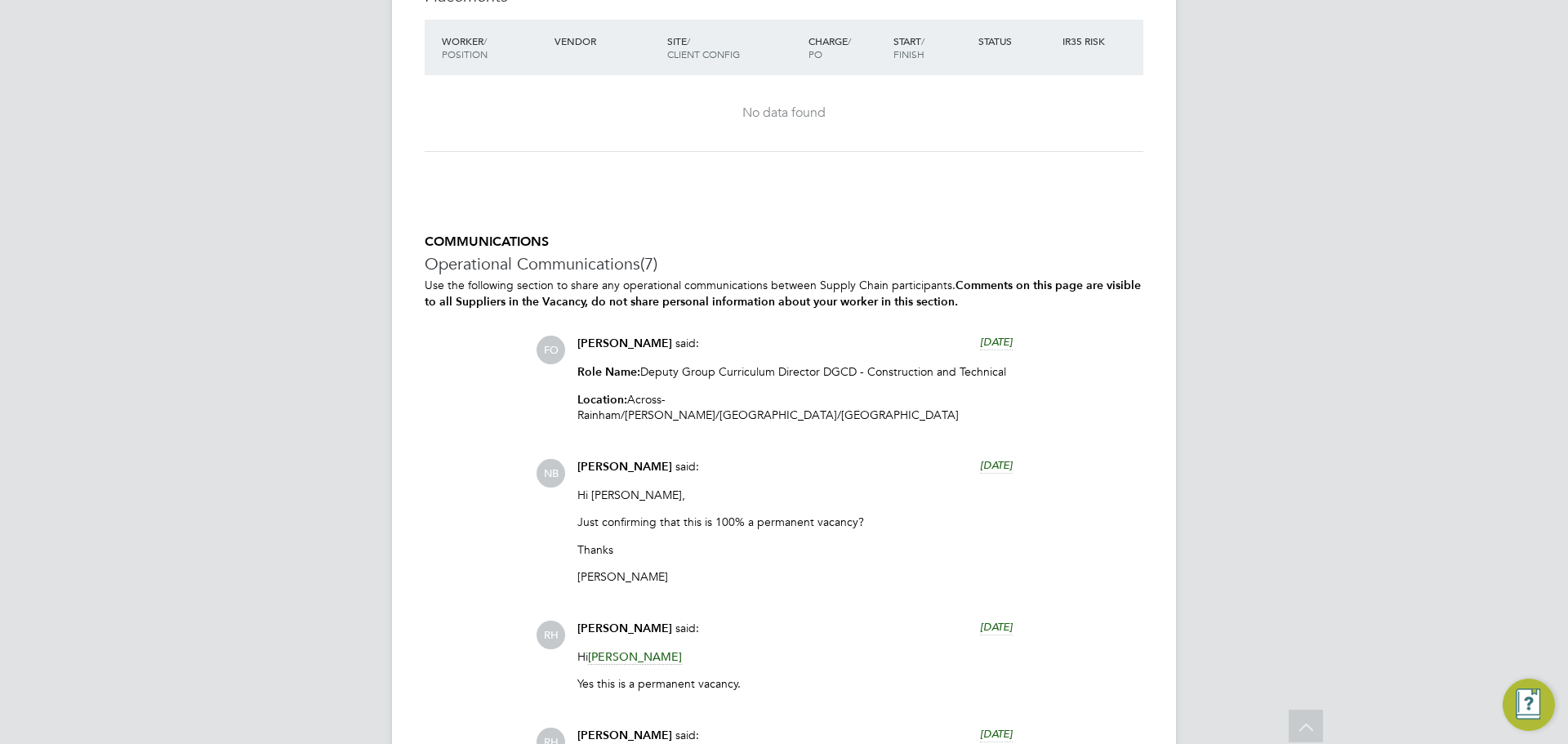
scroll to position [4520, 0]
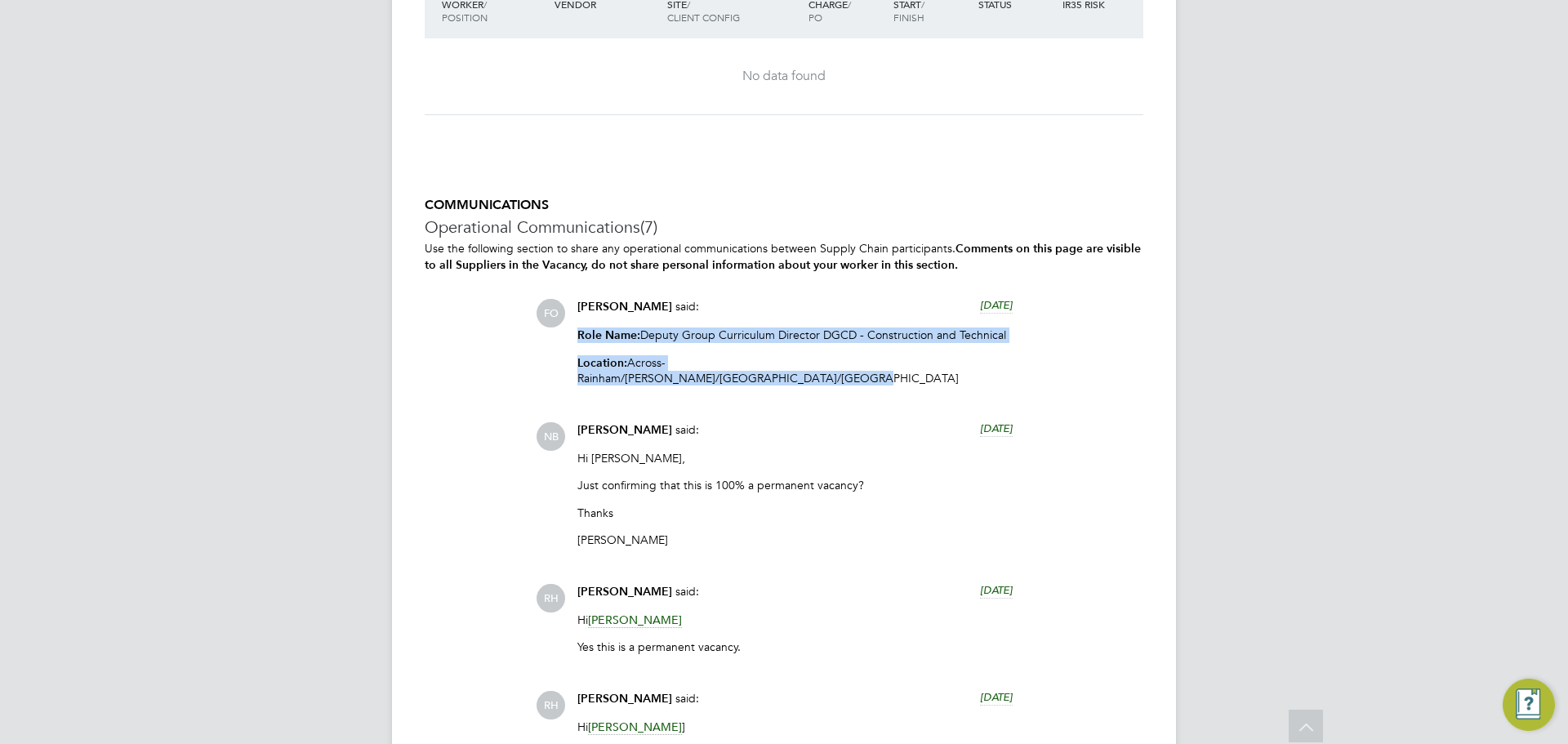
drag, startPoint x: 947, startPoint y: 378, endPoint x: 576, endPoint y: 343, distance: 372.6
click at [576, 343] on div "Francesca O'Riordan said: 13 days ago Role Name: Deputy Group Curriculum Direct…" at bounding box center [796, 348] width 452 height 99
click at [940, 377] on p "Location: Across - Rainham/Hackney/Epping/Ardleigh Green Campuses" at bounding box center [795, 370] width 435 height 30
drag, startPoint x: 948, startPoint y: 377, endPoint x: 870, endPoint y: 344, distance: 84.7
click at [870, 344] on div "Role Name: Deputy Group Curriculum Director DGCD - Construction and Technical L…" at bounding box center [795, 363] width 435 height 71
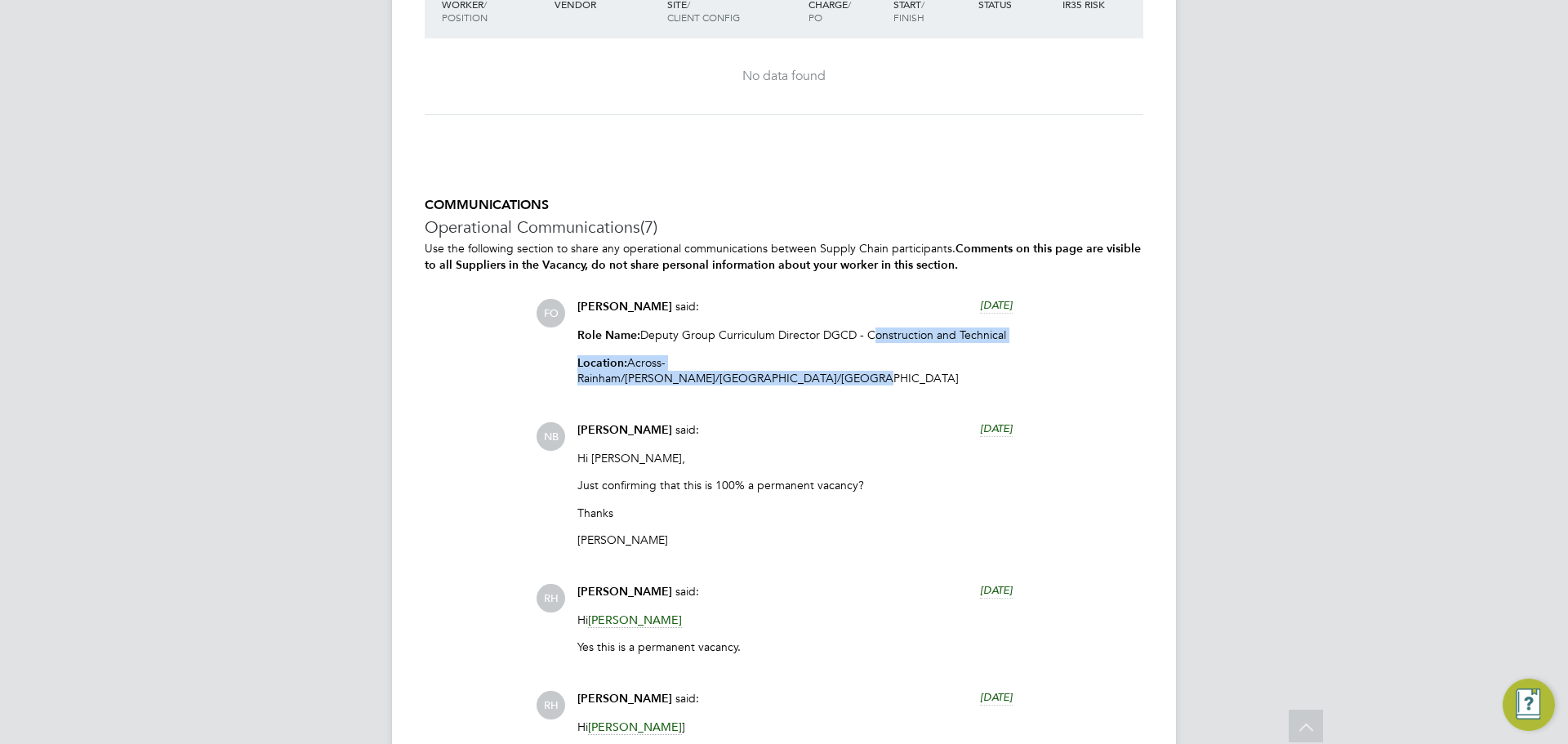
copy div "Construction and Technical Location: Across - Rainham/Hackney/Epping/Ardleigh G…"
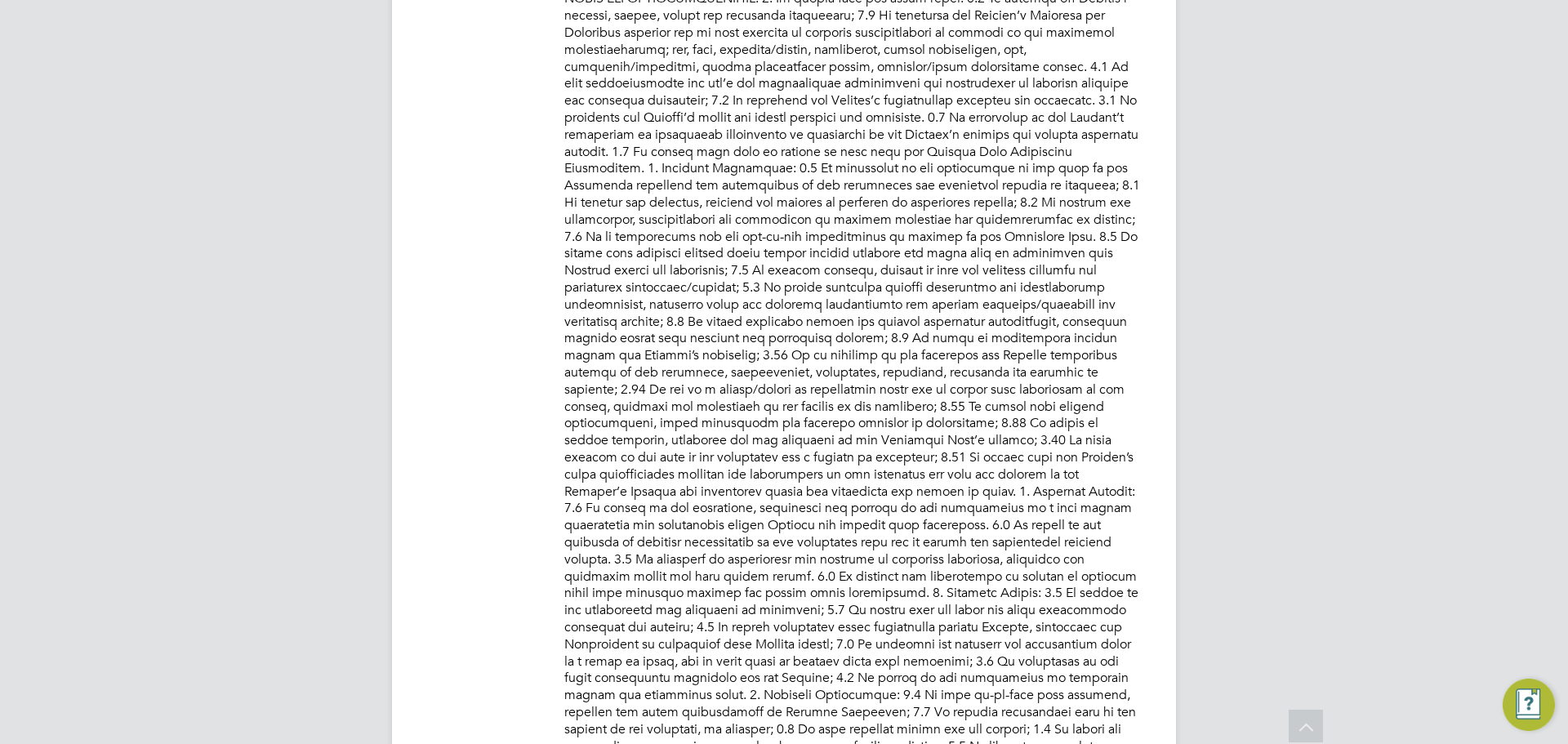
scroll to position [468, 0]
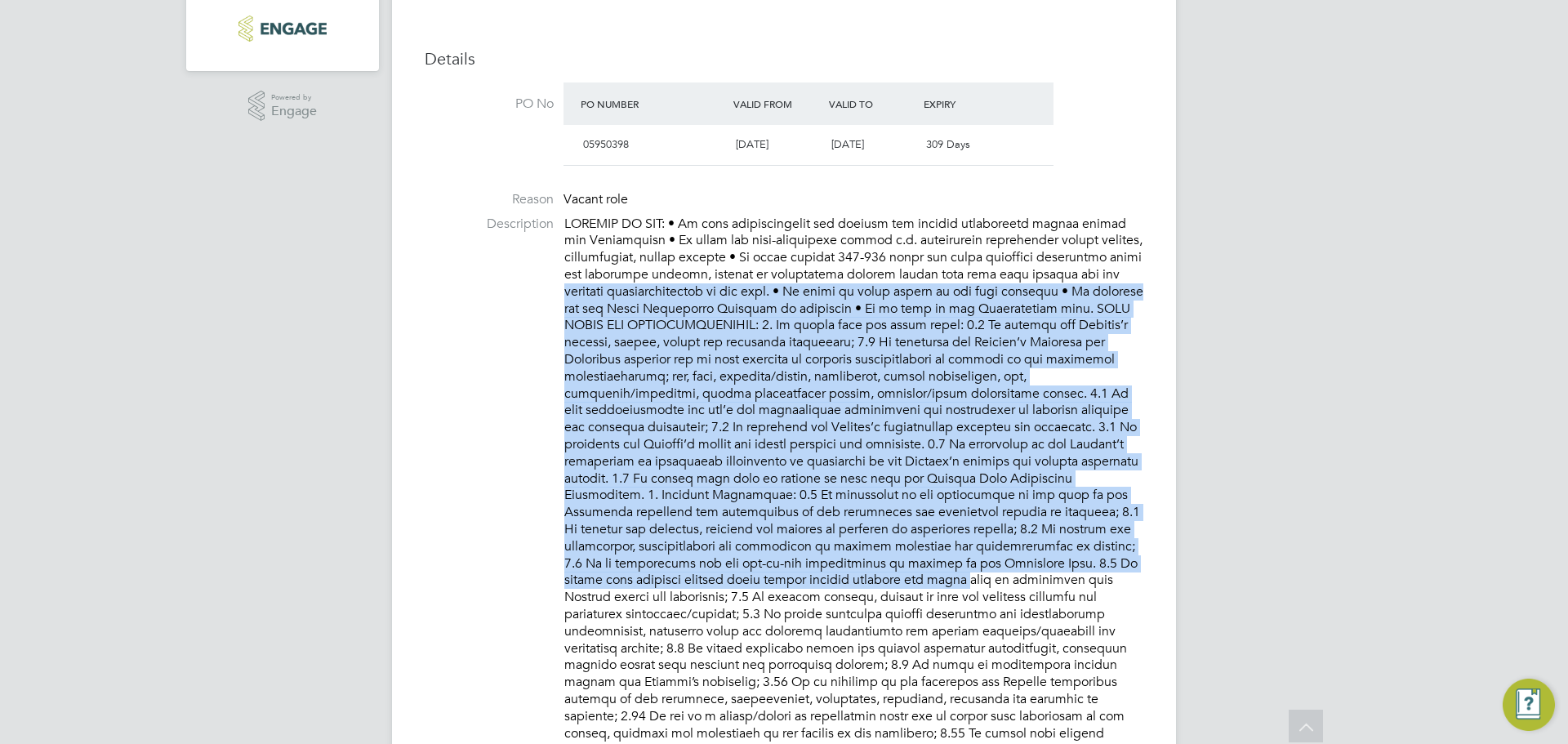
drag, startPoint x: 843, startPoint y: 542, endPoint x: 514, endPoint y: 287, distance: 416.3
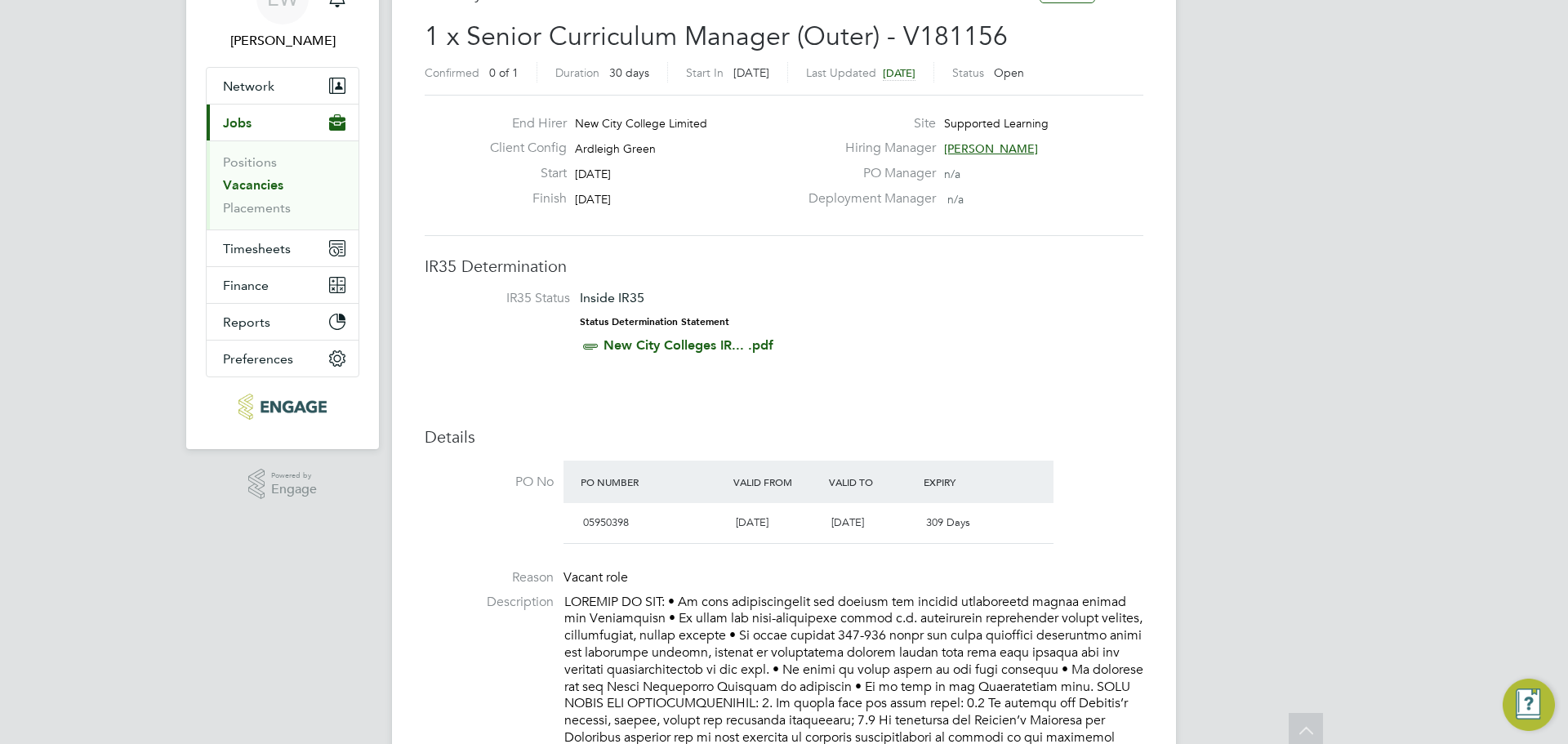
scroll to position [0, 0]
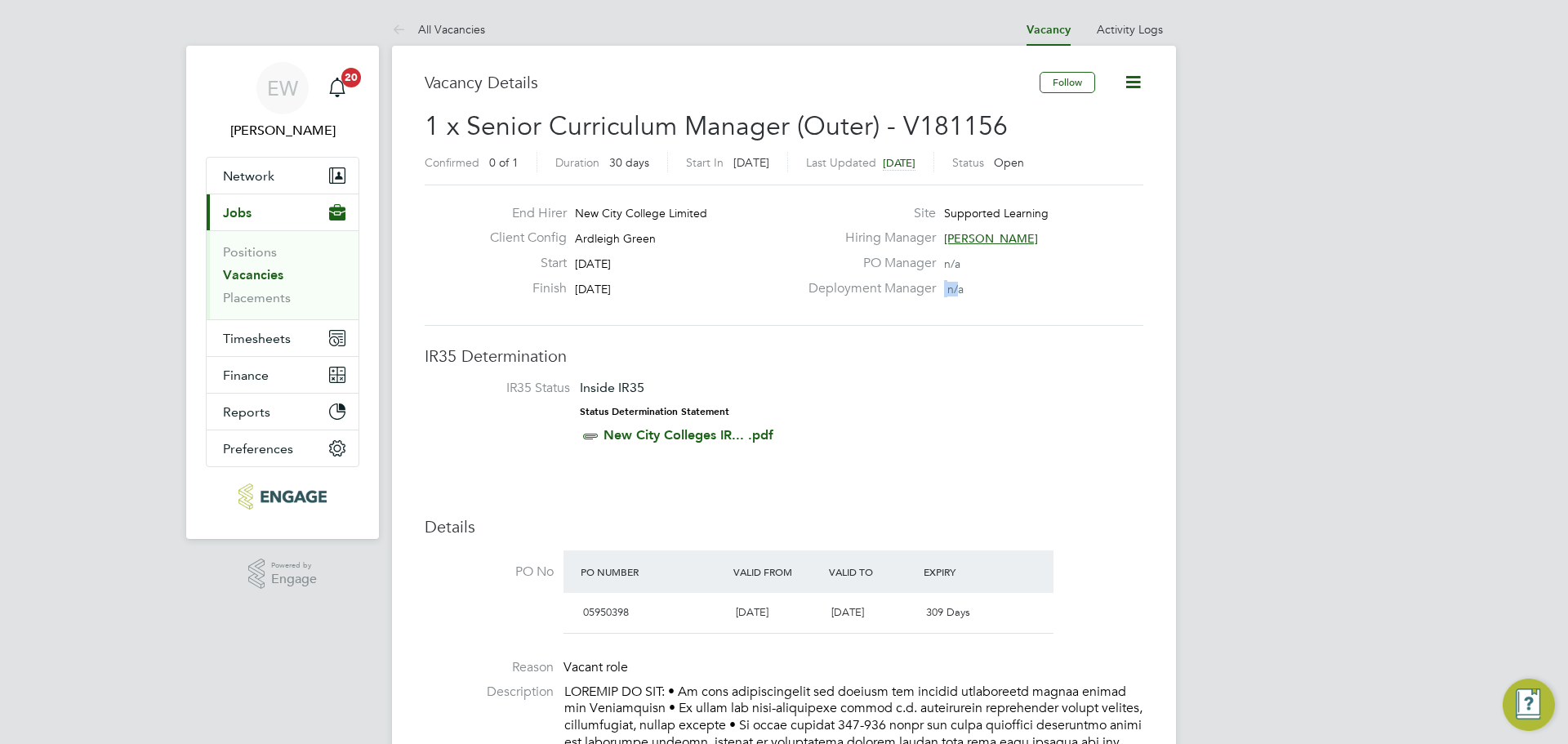
drag, startPoint x: 958, startPoint y: 287, endPoint x: 819, endPoint y: 285, distance: 139.0
click at [819, 285] on div "Deployment Manager n/a" at bounding box center [974, 292] width 351 height 25
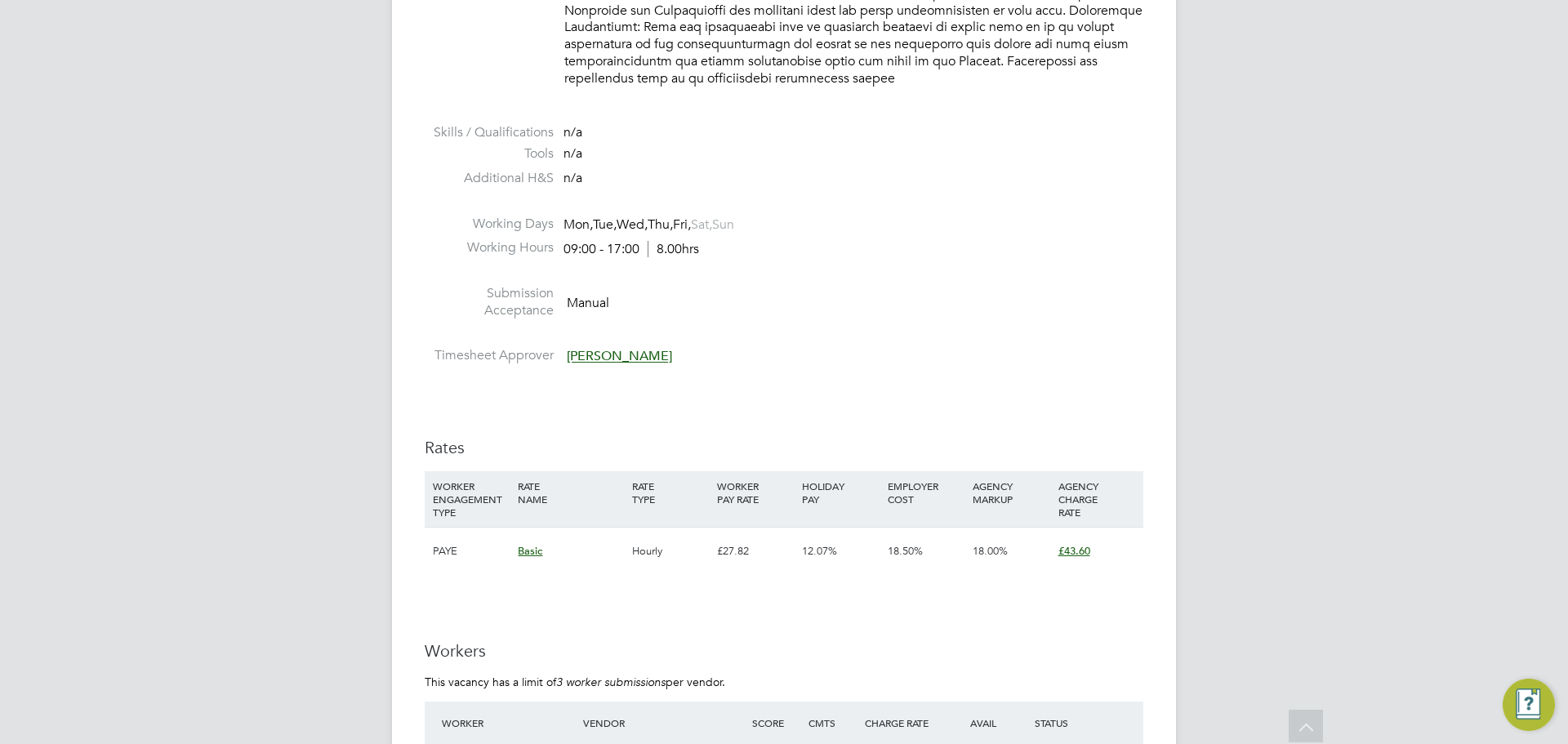
scroll to position [1796, 0]
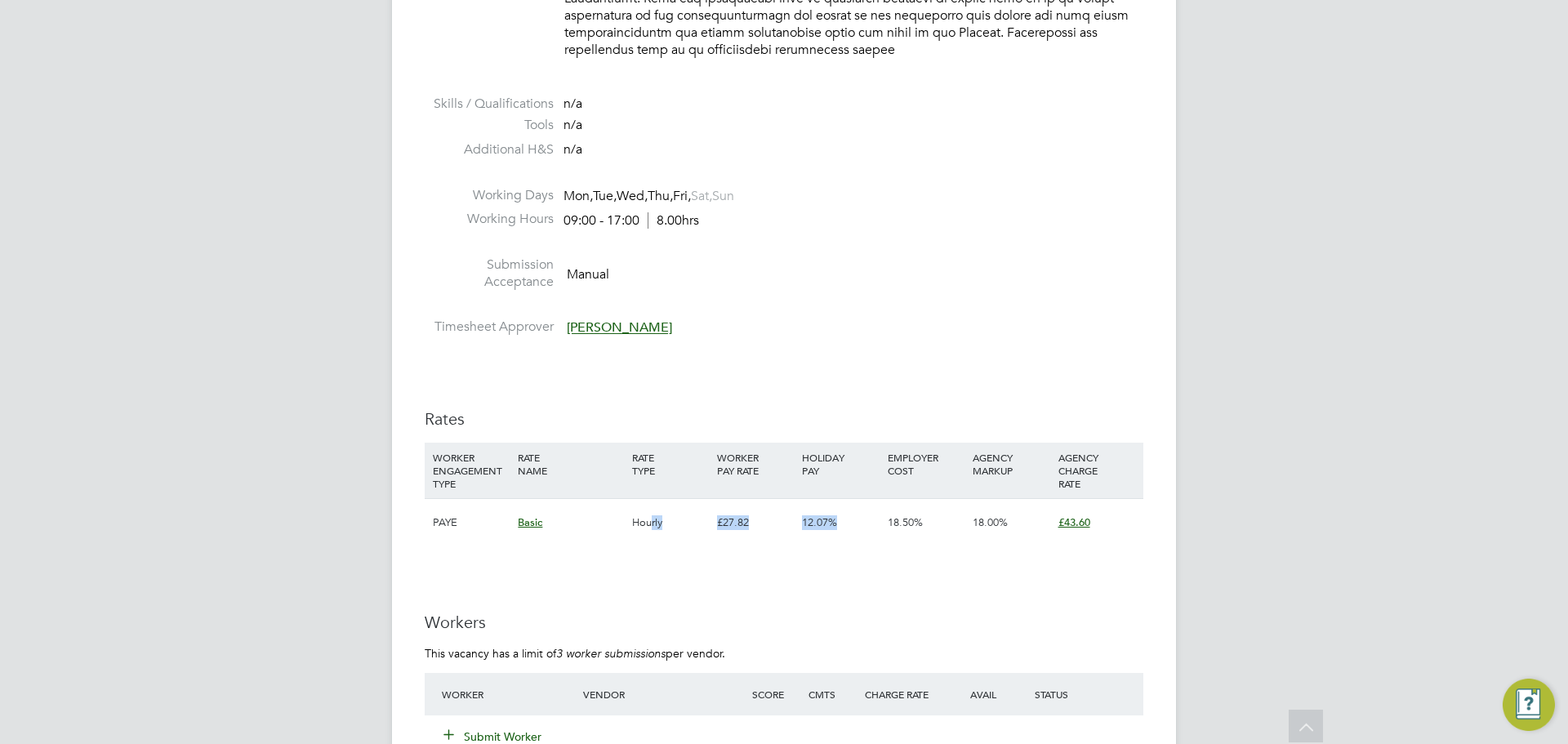
drag, startPoint x: 650, startPoint y: 506, endPoint x: 914, endPoint y: 507, distance: 264.0
click at [883, 505] on div "PAYE Basic Hourly £27.82 12.07% 18.50% 18.00% £43.60" at bounding box center [784, 522] width 718 height 48
drag, startPoint x: 1002, startPoint y: 505, endPoint x: 835, endPoint y: 507, distance: 167.0
click at [840, 507] on div "PAYE Basic Hourly £27.82 12.07% 18.50% 18.00% £43.60" at bounding box center [784, 522] width 718 height 48
click at [718, 511] on div "£27.82" at bounding box center [755, 522] width 85 height 47
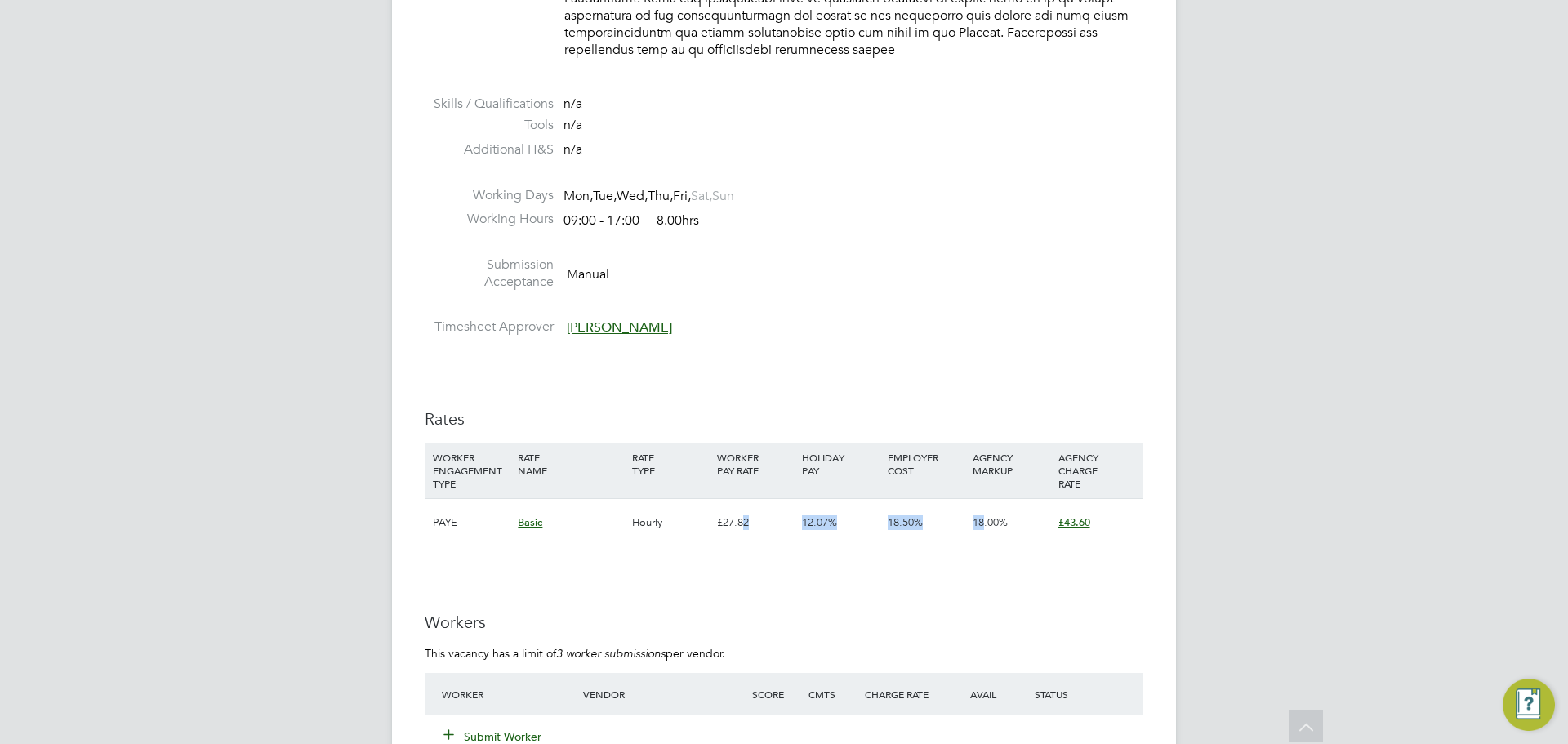
drag, startPoint x: 984, startPoint y: 505, endPoint x: 746, endPoint y: 505, distance: 238.0
click at [746, 505] on div "PAYE Basic Hourly £27.82 12.07% 18.50% 18.00% £43.60" at bounding box center [784, 522] width 718 height 48
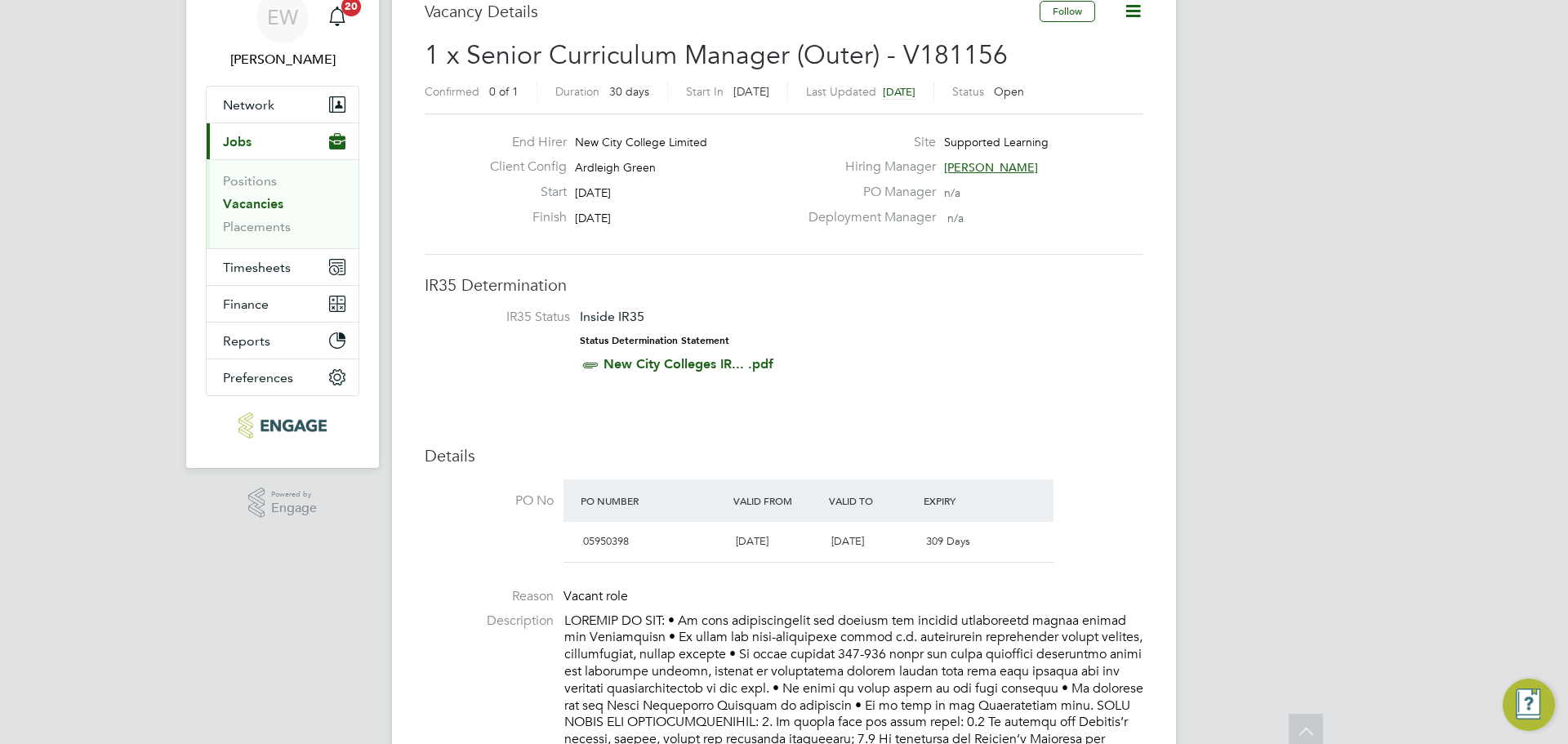
scroll to position [0, 0]
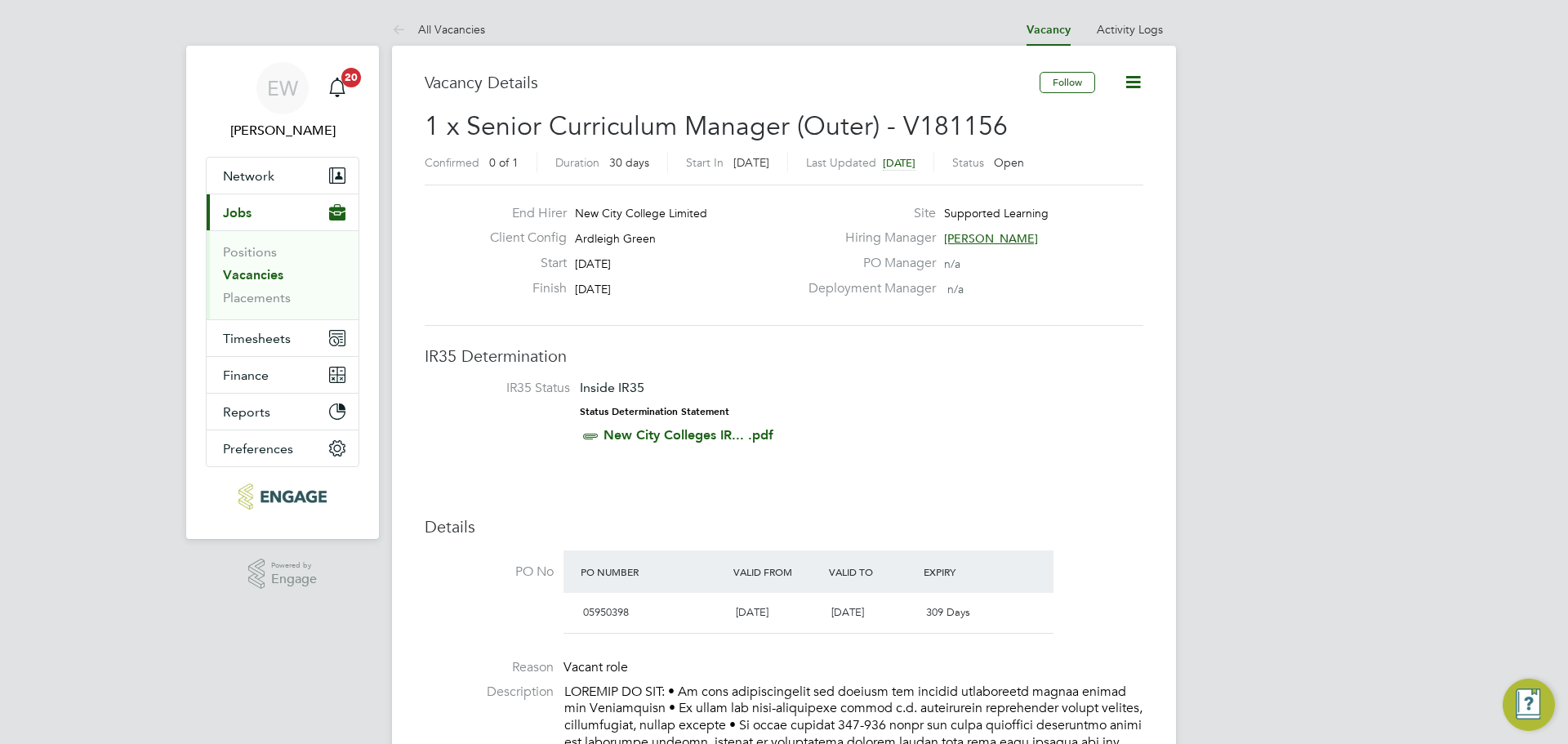
drag, startPoint x: 927, startPoint y: 289, endPoint x: 793, endPoint y: 282, distance: 134.2
click at [793, 282] on div "End Hirer New City College Limited Client Config Ardleigh Green Start 22 Sep 20…" at bounding box center [784, 255] width 732 height 100
click at [906, 262] on label "PO Manager" at bounding box center [867, 263] width 137 height 17
drag, startPoint x: 554, startPoint y: 262, endPoint x: 665, endPoint y: 258, distance: 111.1
click at [665, 258] on div "Start 22 Sep 2025" at bounding box center [637, 267] width 322 height 25
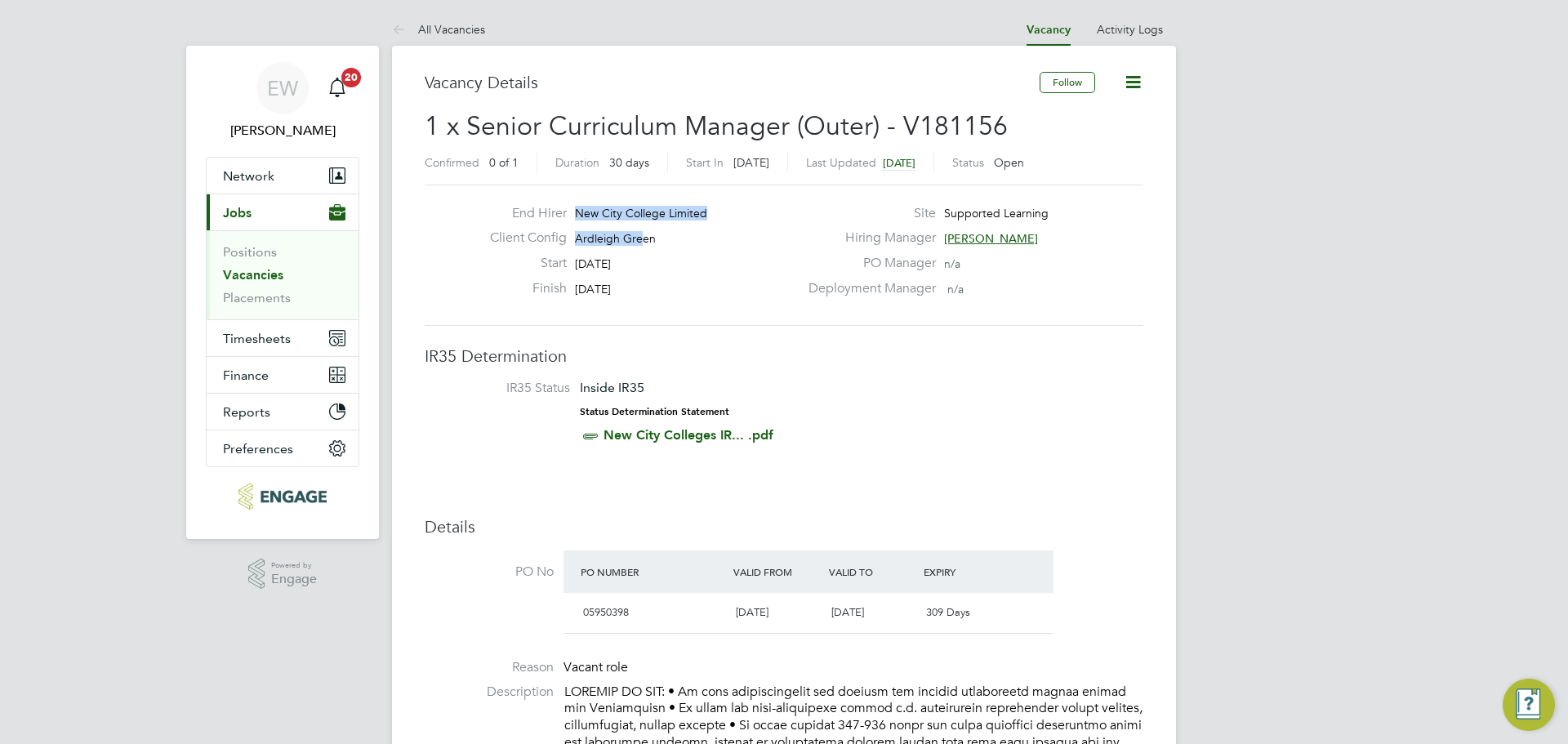
drag, startPoint x: 638, startPoint y: 235, endPoint x: 424, endPoint y: 235, distance: 214.0
click at [424, 235] on div "End Hirer New City College Limited Client Config Ardleigh Green Start 22 Sep 20…" at bounding box center [784, 255] width 732 height 100
click at [686, 258] on div "Start 22 Sep 2025" at bounding box center [637, 267] width 322 height 25
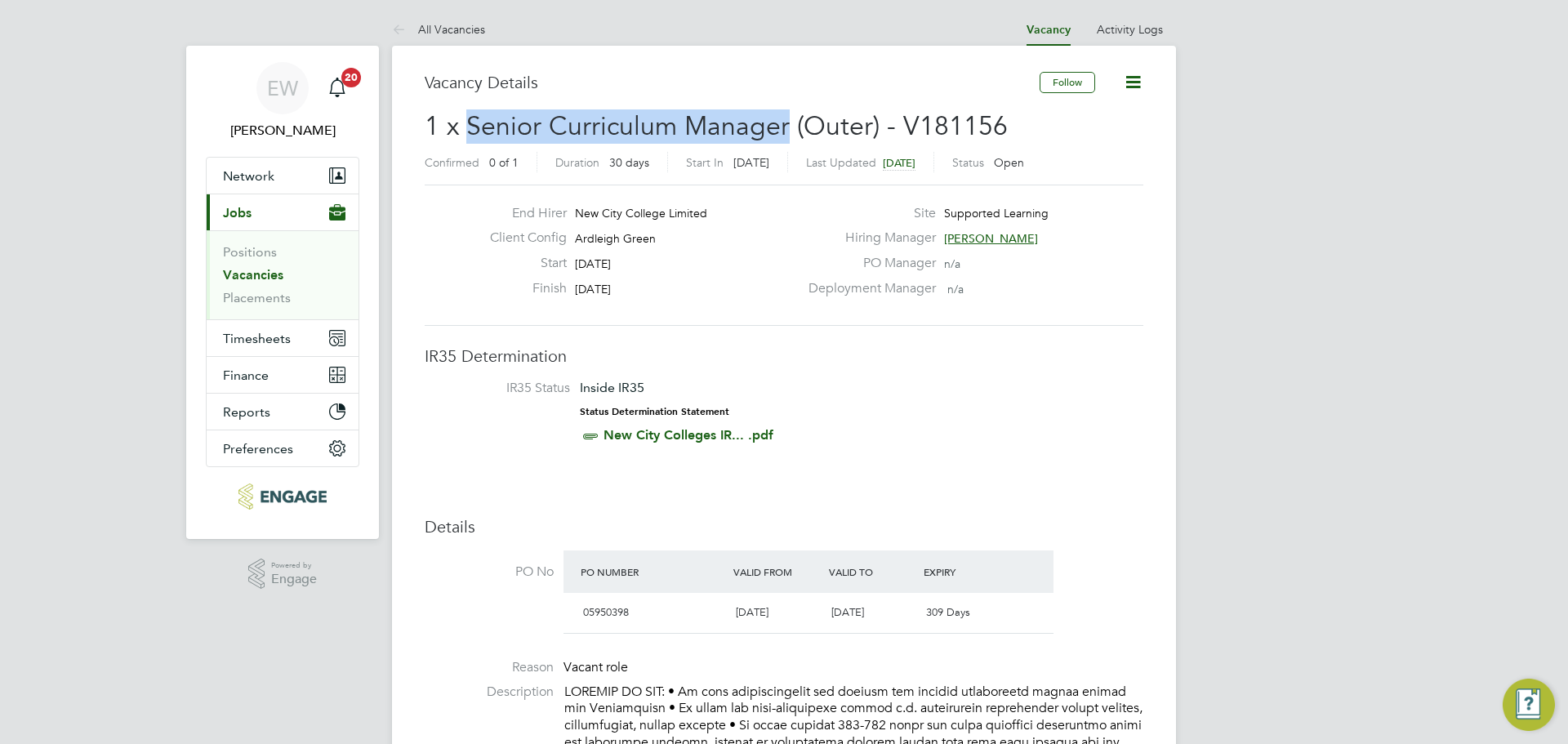
drag, startPoint x: 789, startPoint y: 124, endPoint x: 466, endPoint y: 129, distance: 323.0
click at [466, 129] on span "1 x Senior Curriculum Manager (Outer) - V181156" at bounding box center [716, 125] width 583 height 32
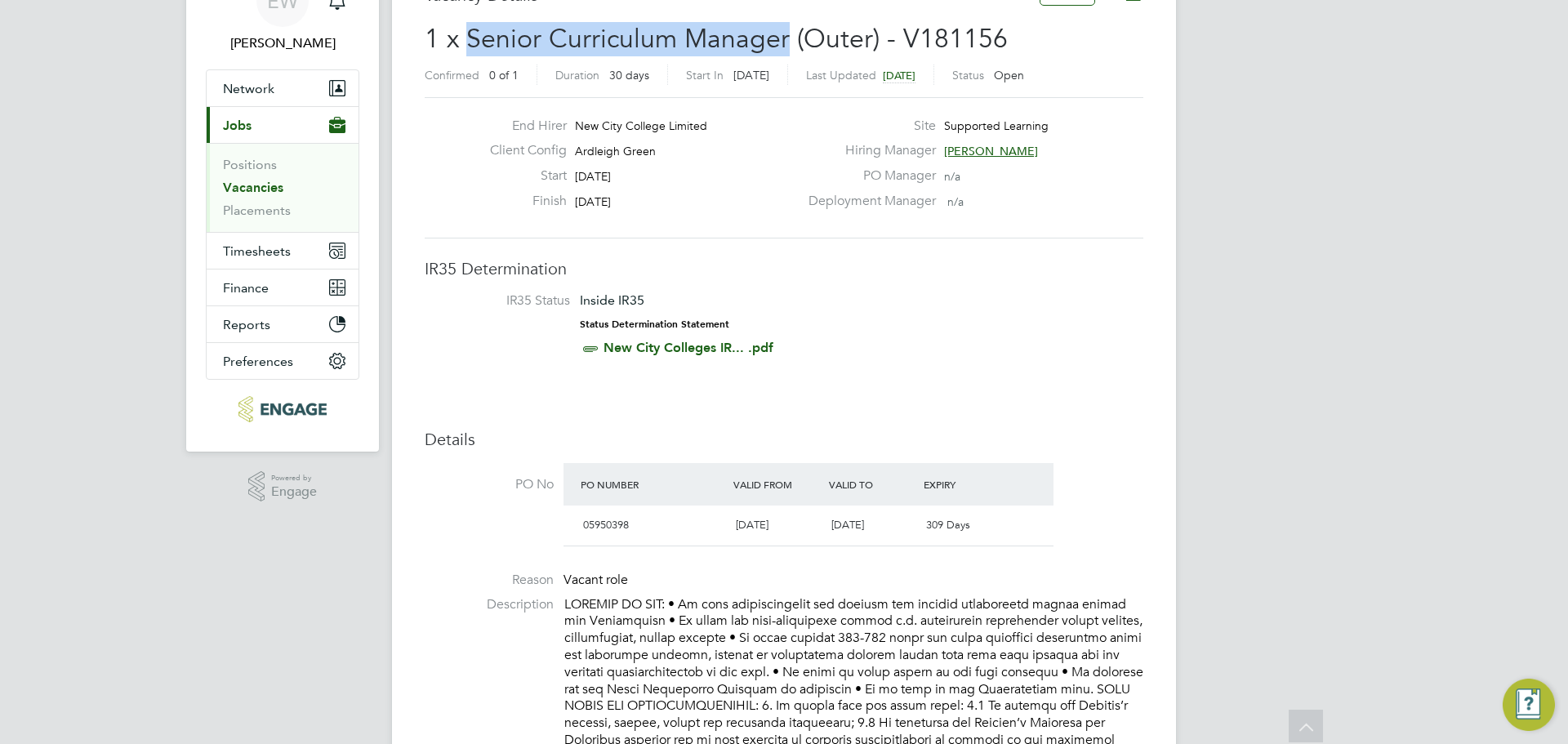
scroll to position [82, 0]
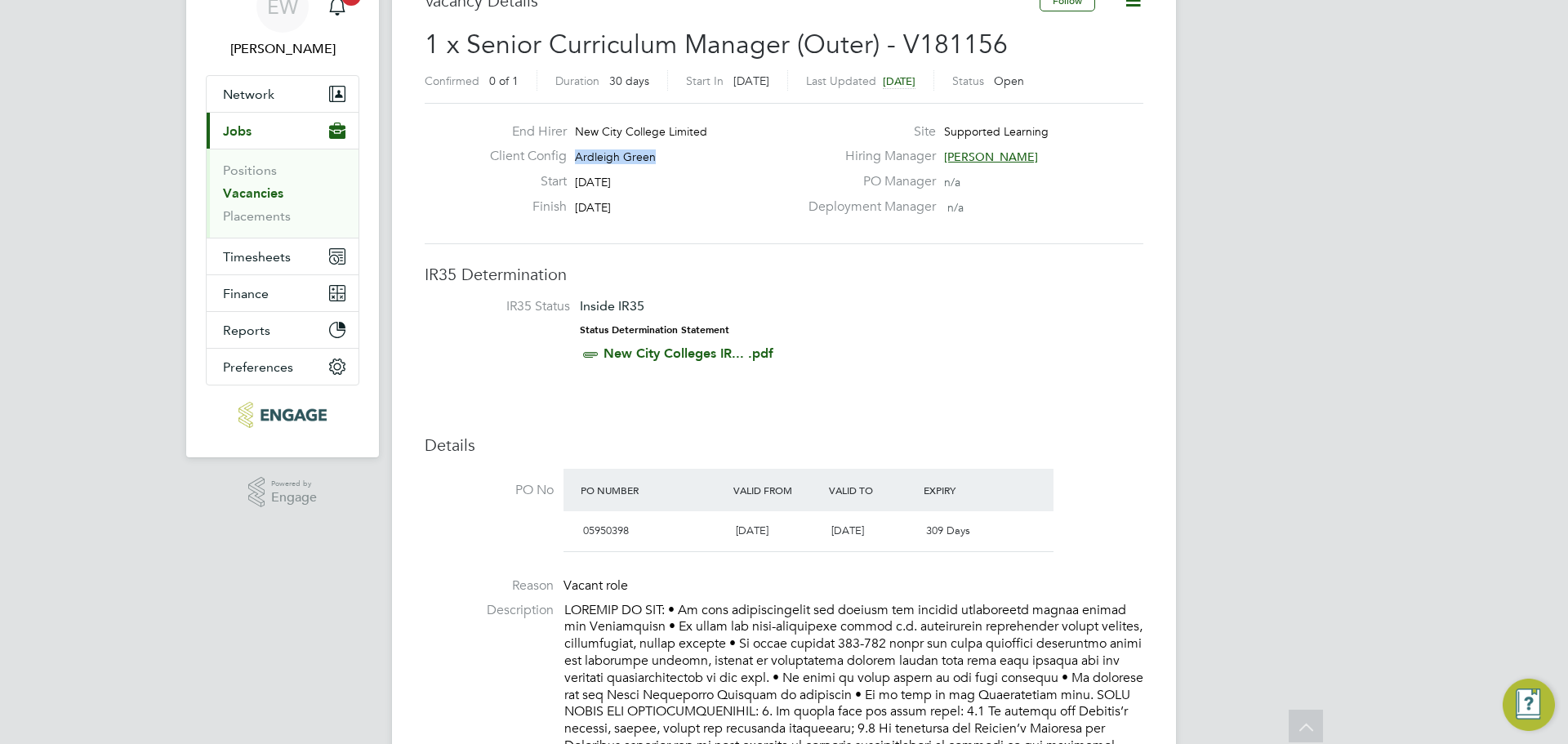
drag, startPoint x: 660, startPoint y: 157, endPoint x: 576, endPoint y: 157, distance: 84.0
click at [576, 157] on div "Client Config Ardleigh Green" at bounding box center [637, 160] width 322 height 25
copy span "Ardleigh Green"
drag, startPoint x: 639, startPoint y: 207, endPoint x: 576, endPoint y: 204, distance: 63.1
click at [576, 204] on div "Finish [DATE]" at bounding box center [637, 211] width 322 height 25
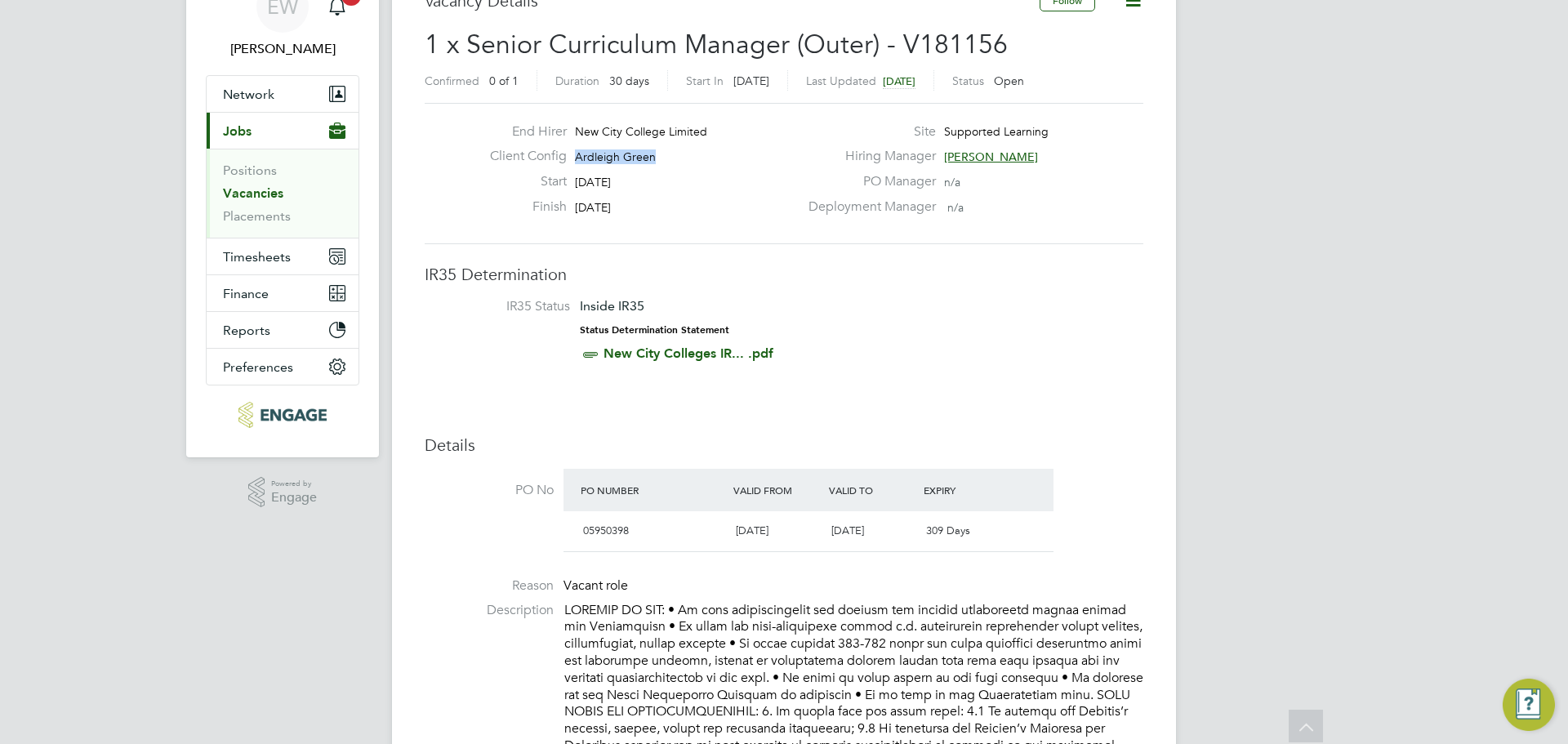
copy span "[DATE]"
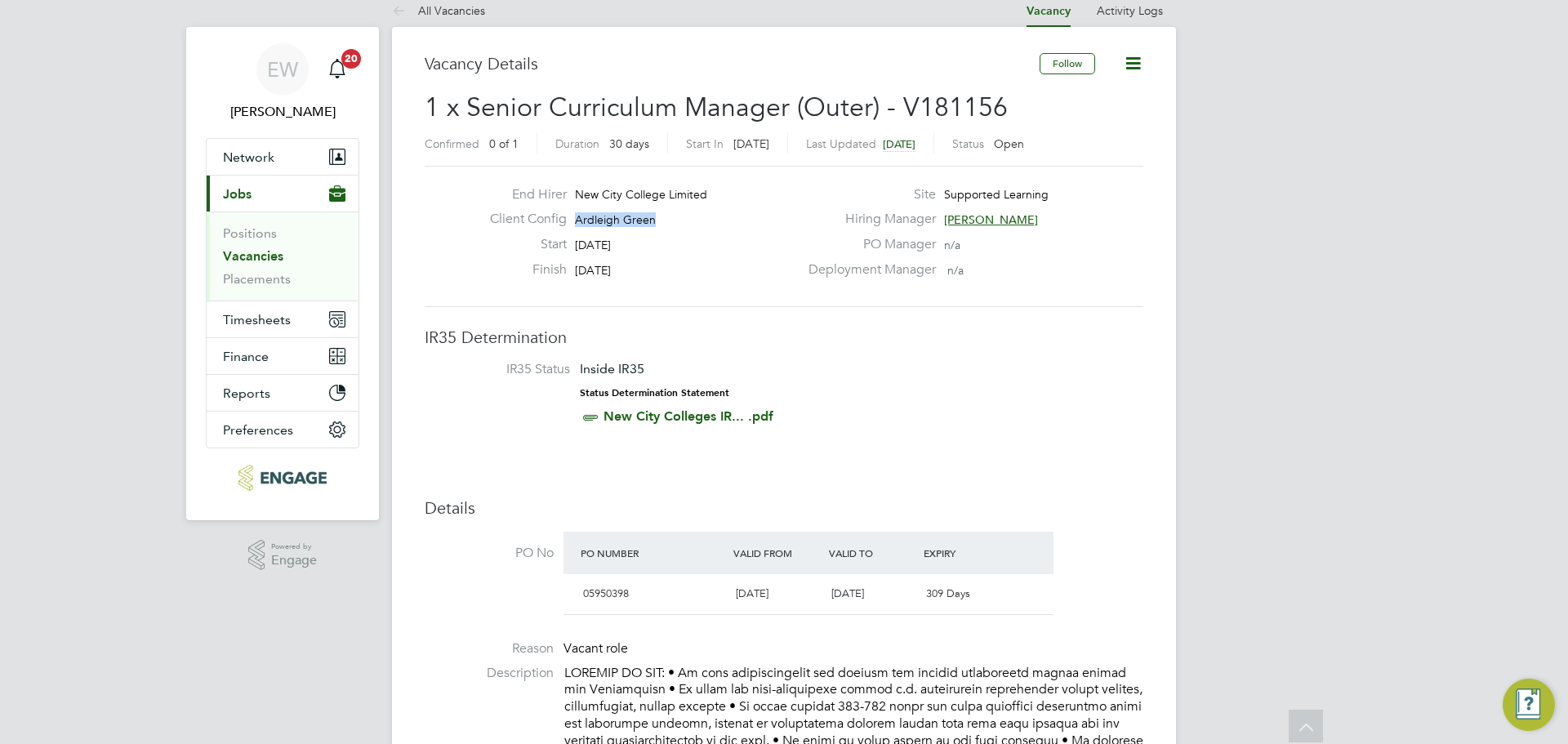
scroll to position [0, 0]
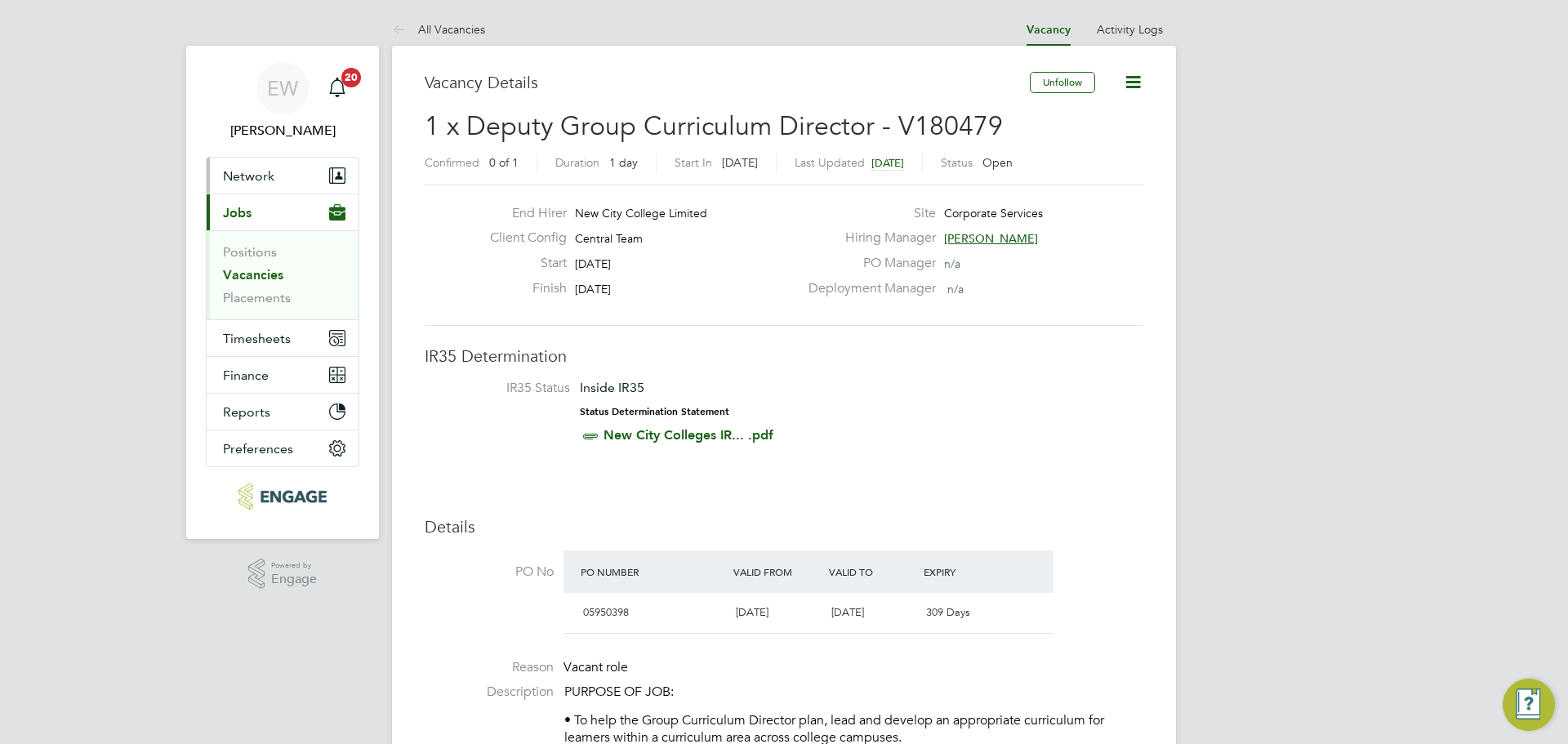
click at [247, 179] on span "Network" at bounding box center [248, 176] width 51 height 15
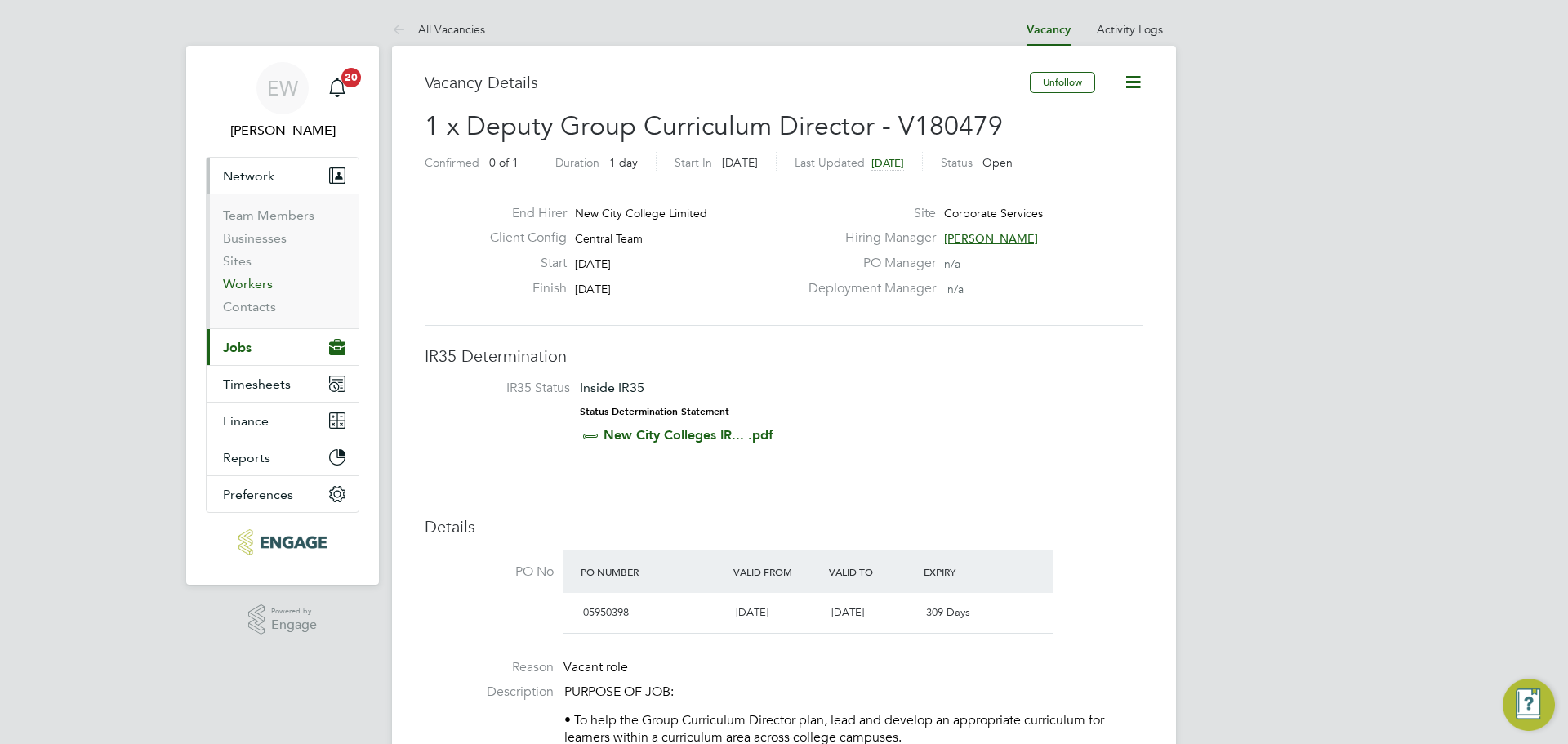
click at [240, 285] on link "Workers" at bounding box center [248, 284] width 50 height 15
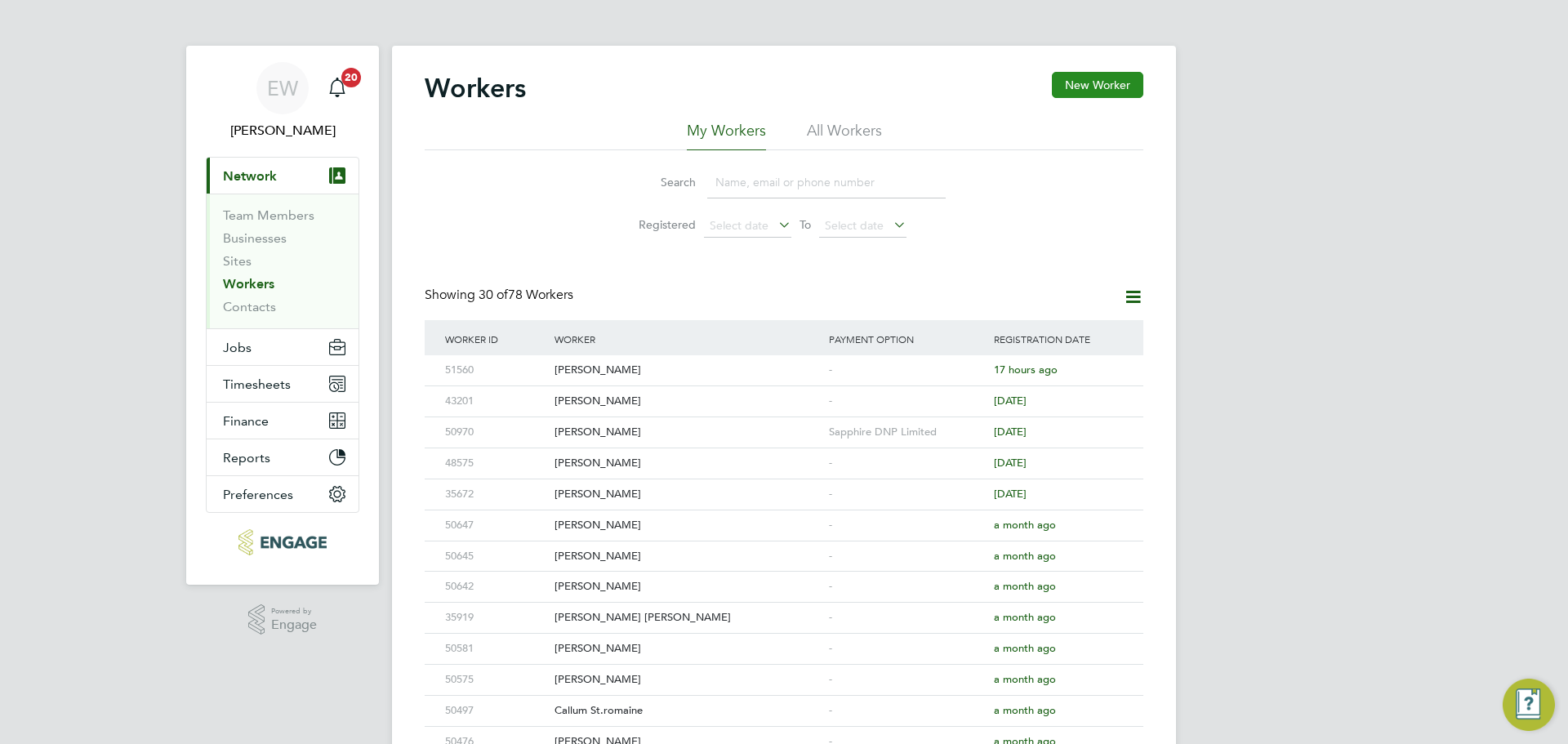
click at [1108, 79] on button "New Worker" at bounding box center [1098, 84] width 92 height 26
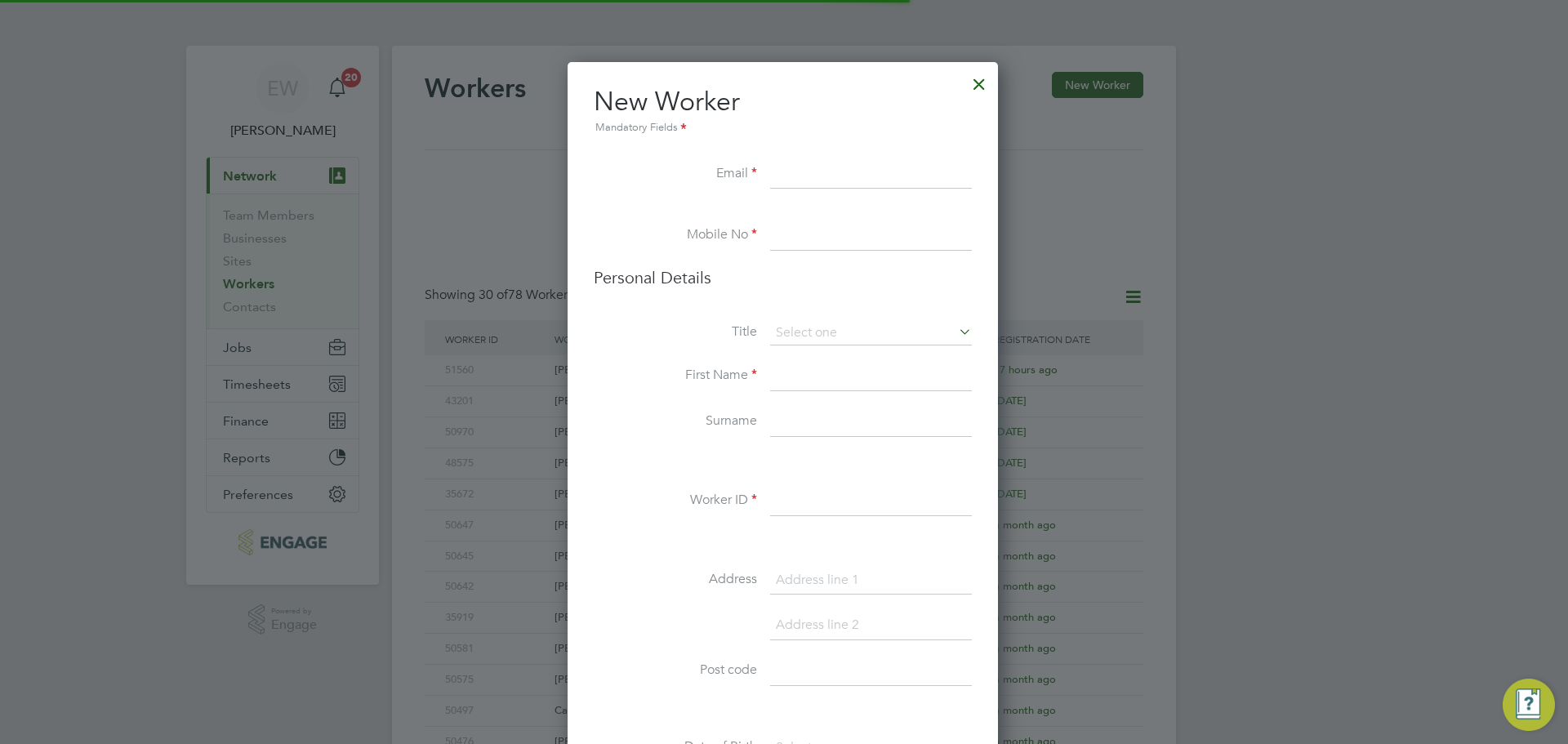
scroll to position [1381, 433]
click at [808, 168] on input at bounding box center [871, 175] width 202 height 29
paste input "Jo.Little1@outlook.com"
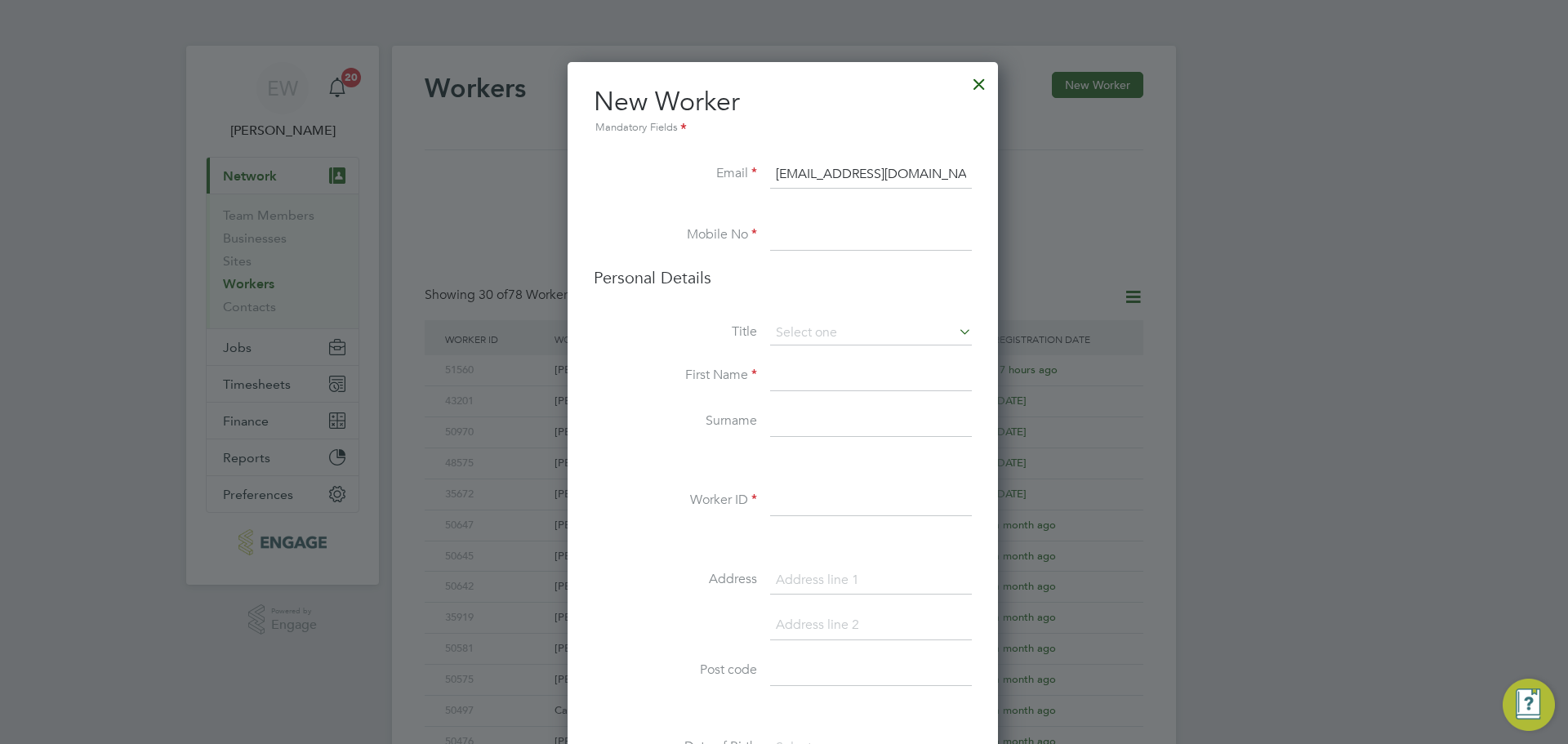
click at [802, 172] on input "Jo.Little1@outlook.com" at bounding box center [871, 175] width 202 height 29
type input "Jo.Little1@outlook.com"
click at [807, 237] on input at bounding box center [871, 235] width 202 height 29
drag, startPoint x: 876, startPoint y: 232, endPoint x: 884, endPoint y: 232, distance: 8.0
click at [876, 232] on input at bounding box center [871, 235] width 202 height 29
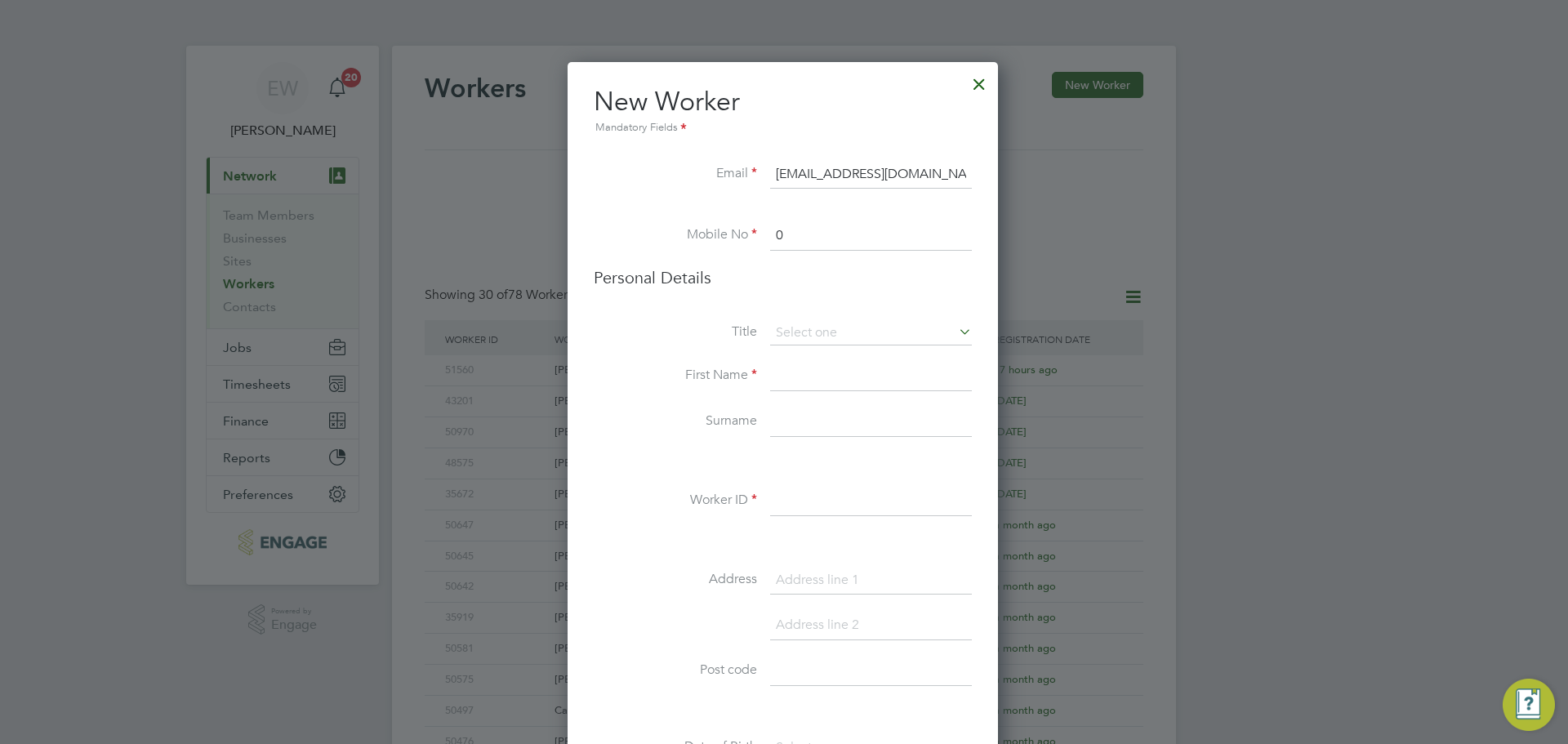
paste input "7368436568"
type input "07368436568"
click at [855, 345] on div "Workers New Worker My Workers All Workers Search Registered Select date To Sele…" at bounding box center [784, 704] width 784 height 1318
click at [817, 414] on li "Ms" at bounding box center [871, 421] width 204 height 21
type input "Ms"
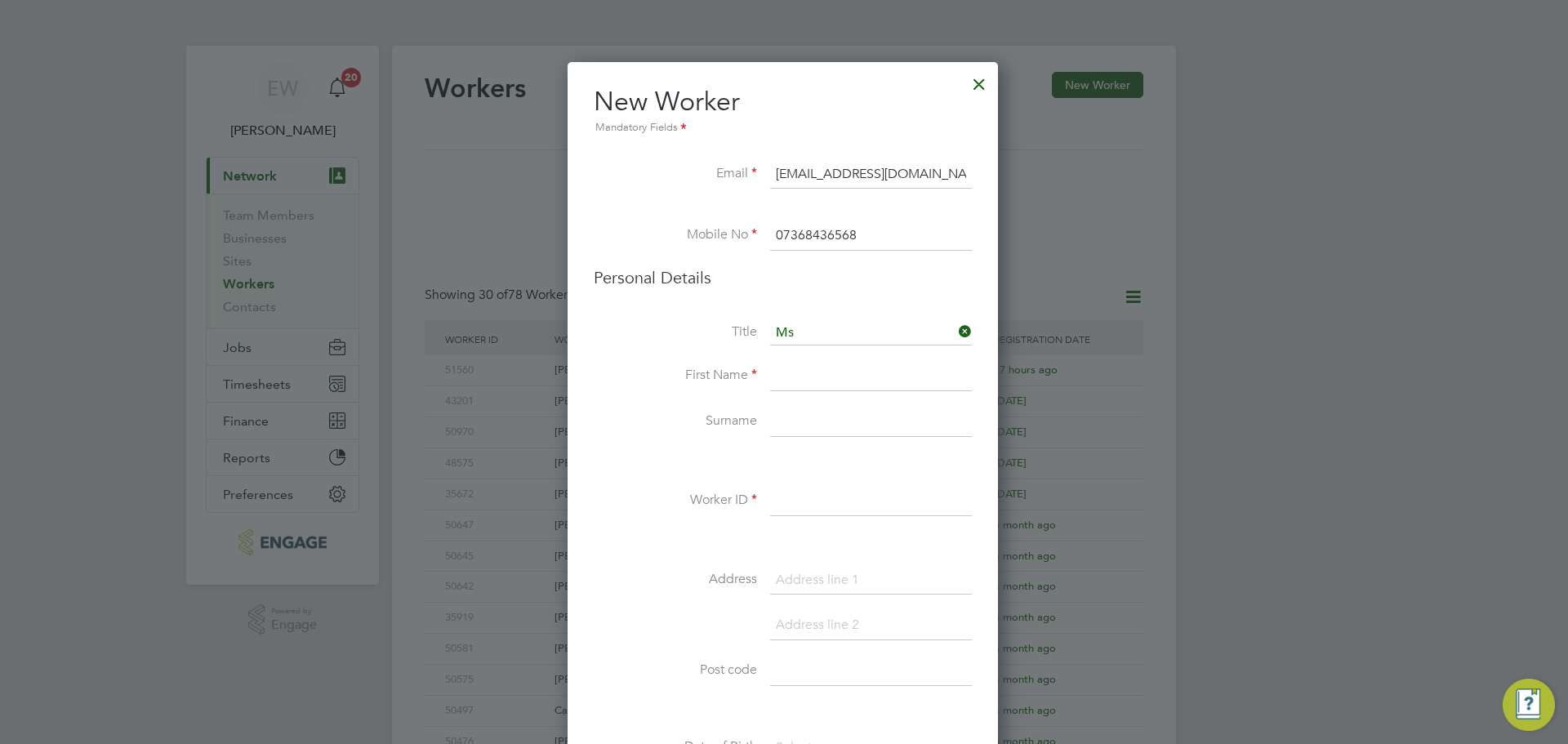
click at [782, 378] on input at bounding box center [871, 376] width 202 height 29
type input "Joanne"
type input "Little"
click at [794, 518] on li "Worker ID" at bounding box center [783, 509] width 378 height 45
click at [795, 509] on input at bounding box center [871, 501] width 202 height 29
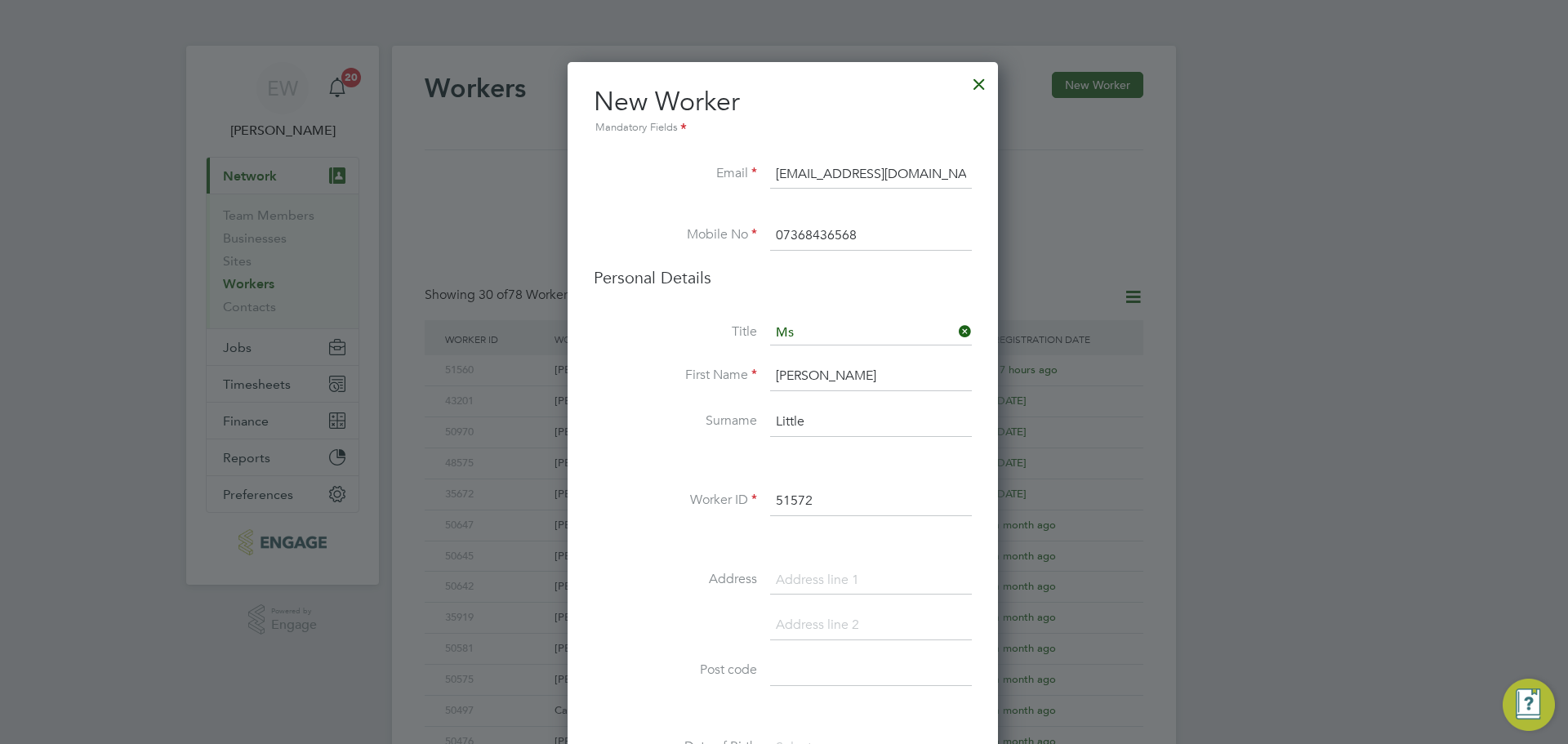
type input "51572"
click at [829, 673] on input at bounding box center [871, 671] width 202 height 29
paste input "NW6 4TB"
type input "NW6 4TB"
click at [846, 580] on input at bounding box center [871, 580] width 202 height 29
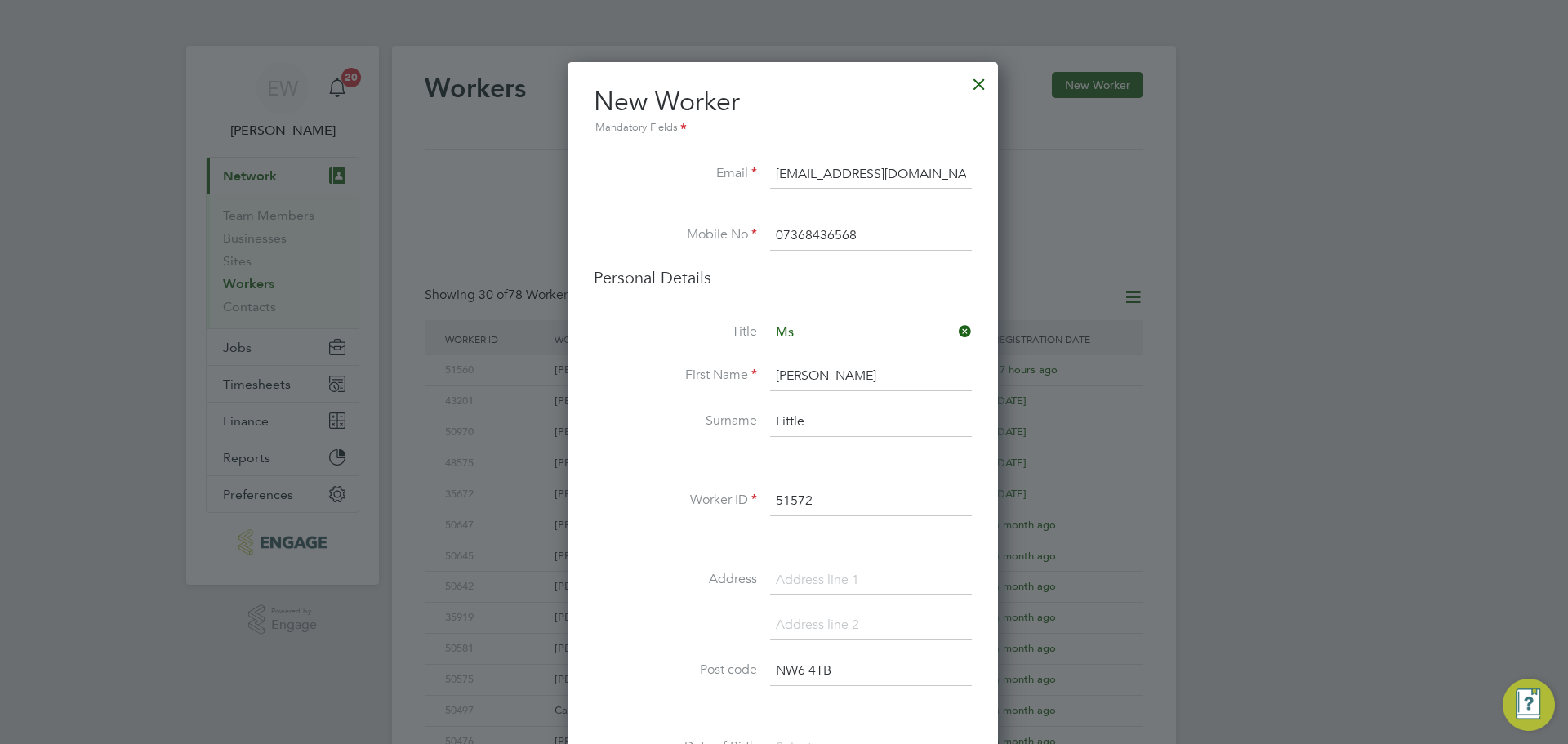
paste input "32A Kingsgate Road"
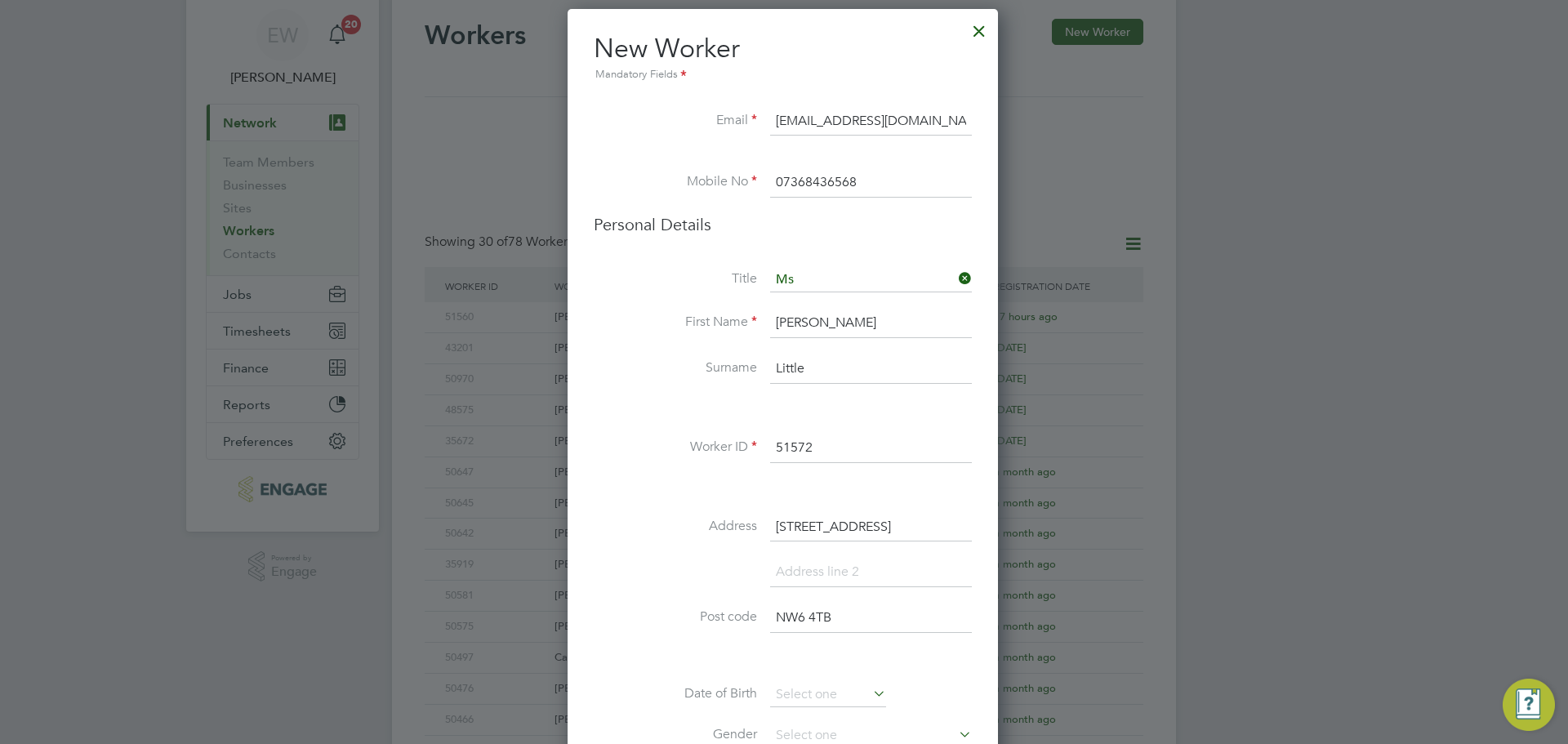
scroll to position [82, 0]
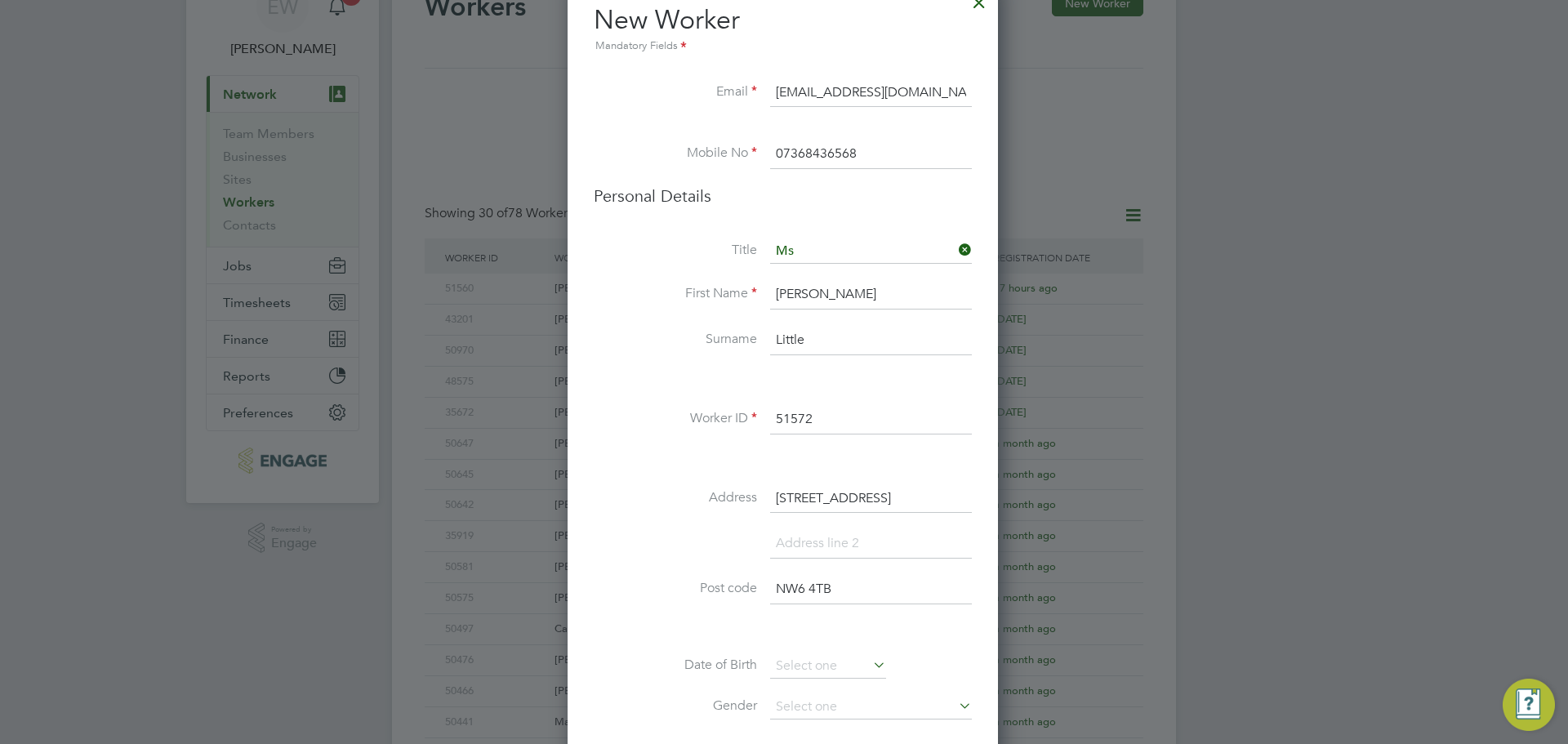
click at [803, 506] on input "32A Kingsgate Road" at bounding box center [871, 499] width 202 height 29
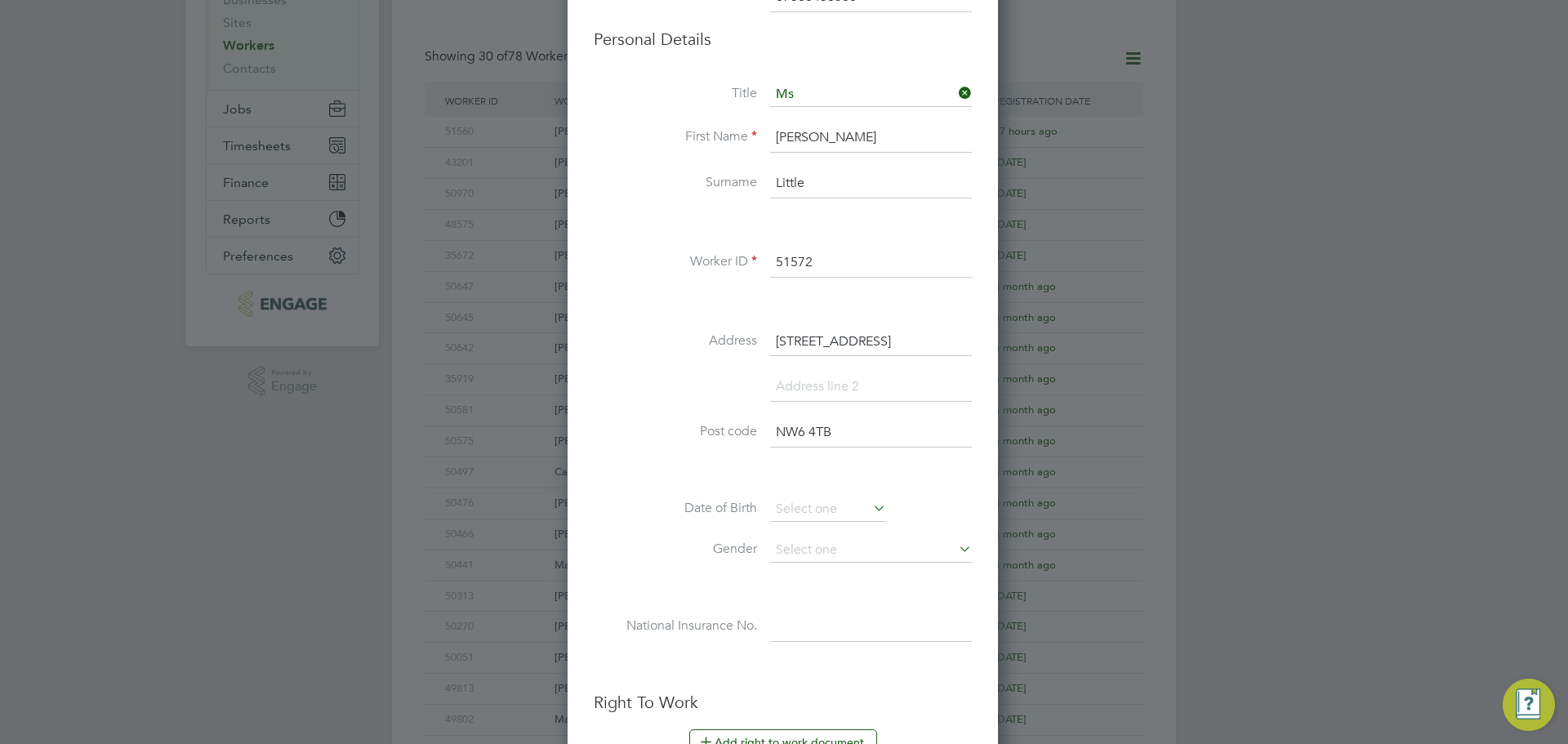
scroll to position [245, 0]
type input "32A Kingsgate Road"
click at [830, 548] on input at bounding box center [871, 543] width 202 height 24
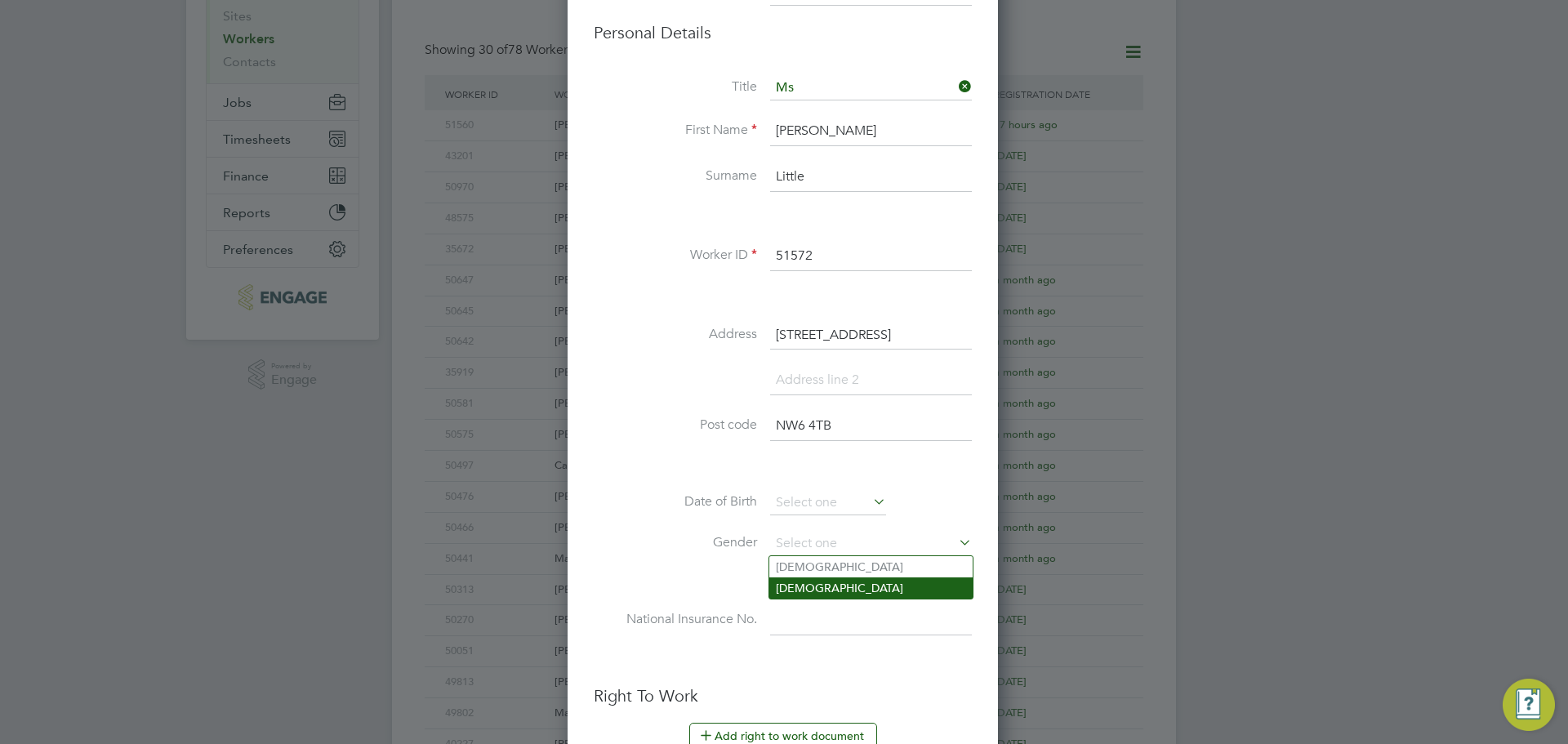
click at [797, 585] on li "Female" at bounding box center [871, 588] width 204 height 21
type input "Female"
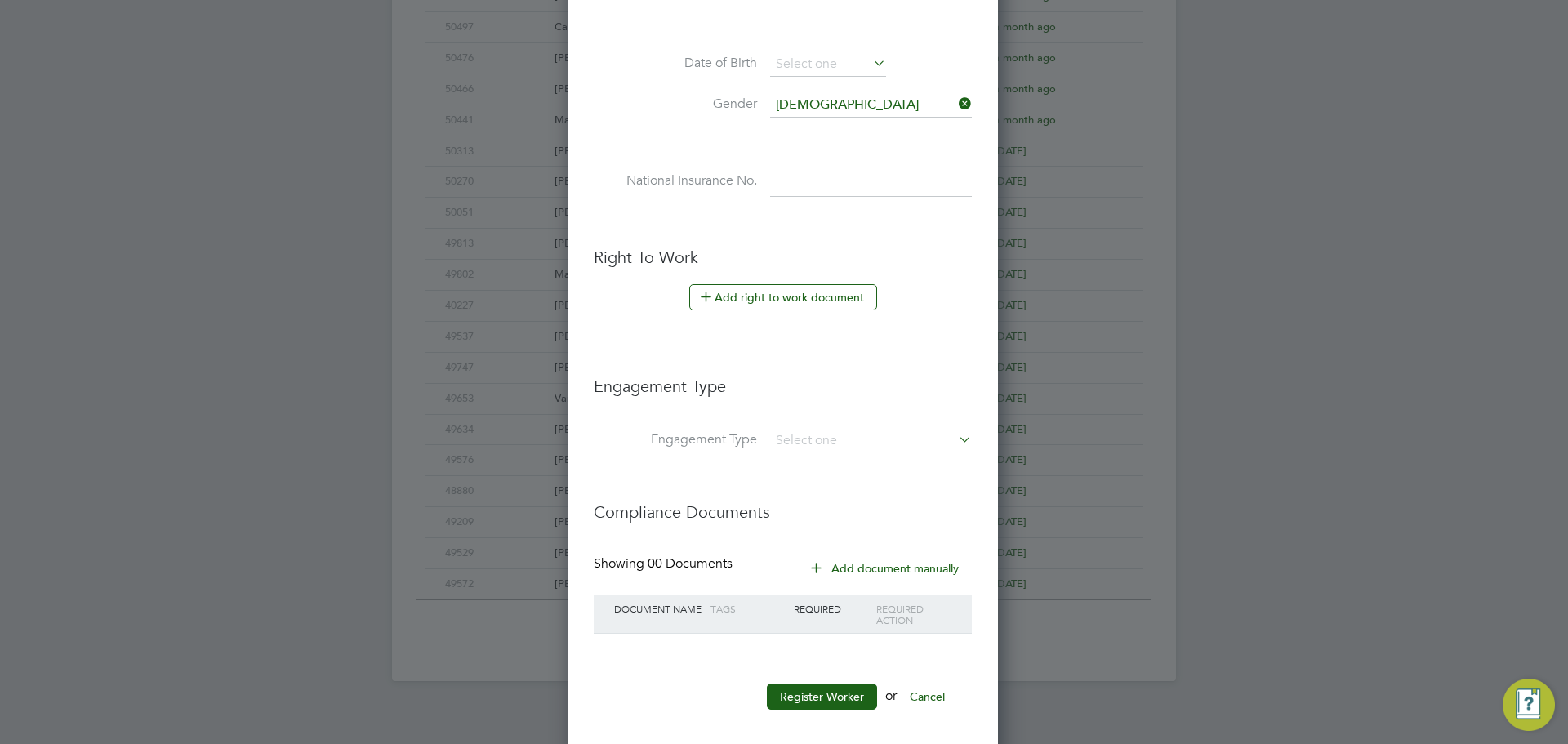
scroll to position [698, 0]
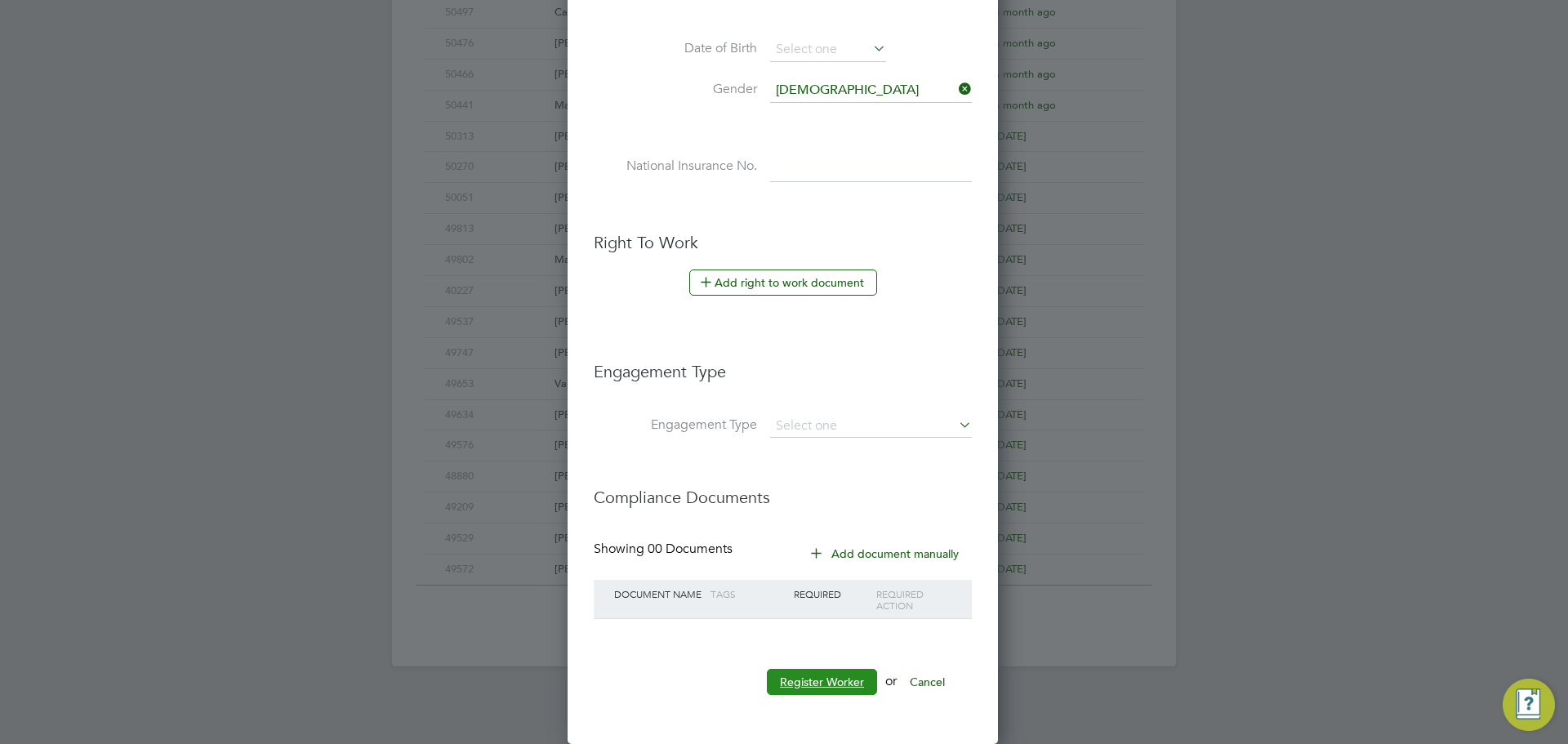
click at [852, 675] on button "Register Worker" at bounding box center [822, 681] width 110 height 26
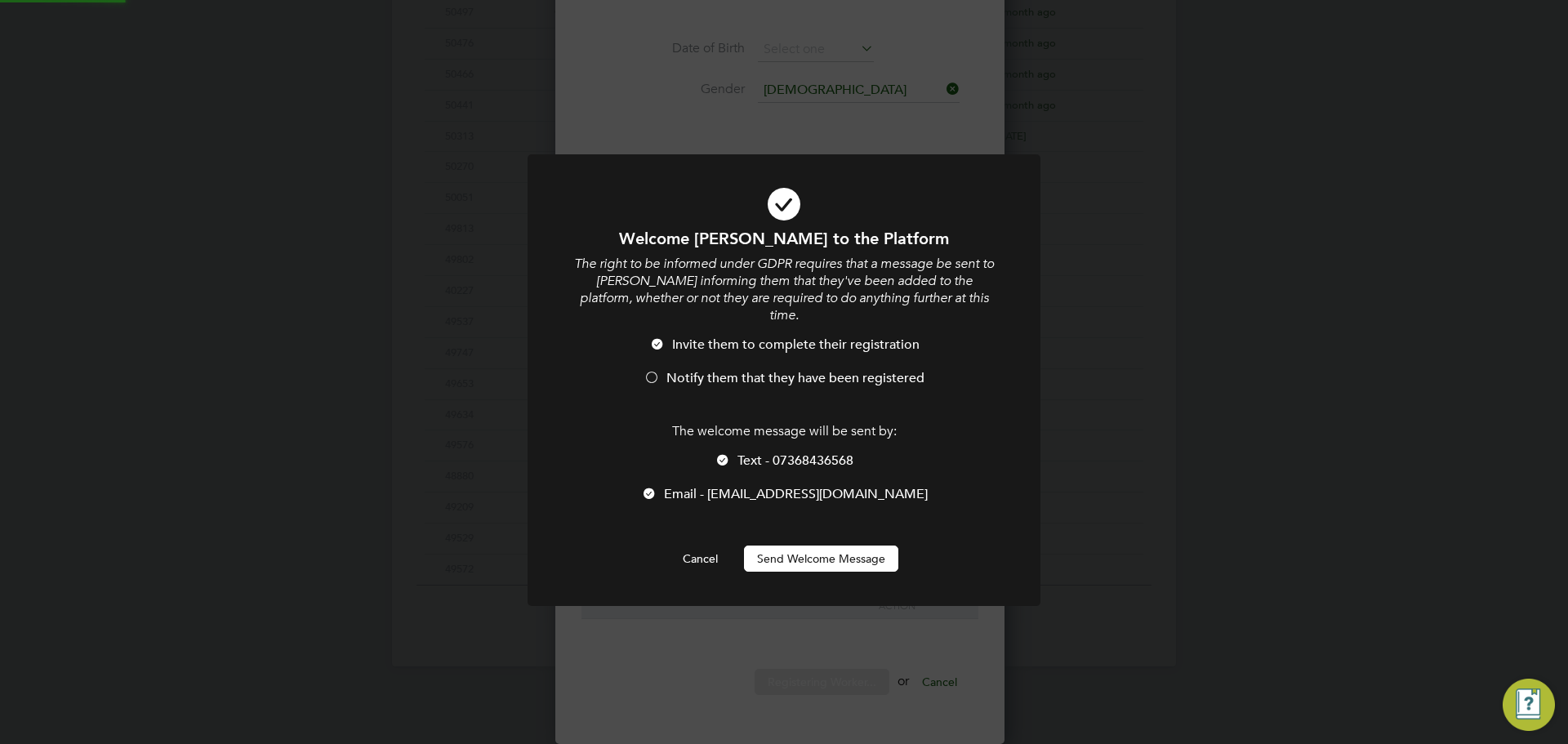
scroll to position [0, 0]
click at [651, 371] on div at bounding box center [652, 378] width 16 height 16
click at [717, 453] on div at bounding box center [722, 460] width 16 height 16
click at [863, 545] on button "Send Welcome Message" at bounding box center [822, 558] width 154 height 26
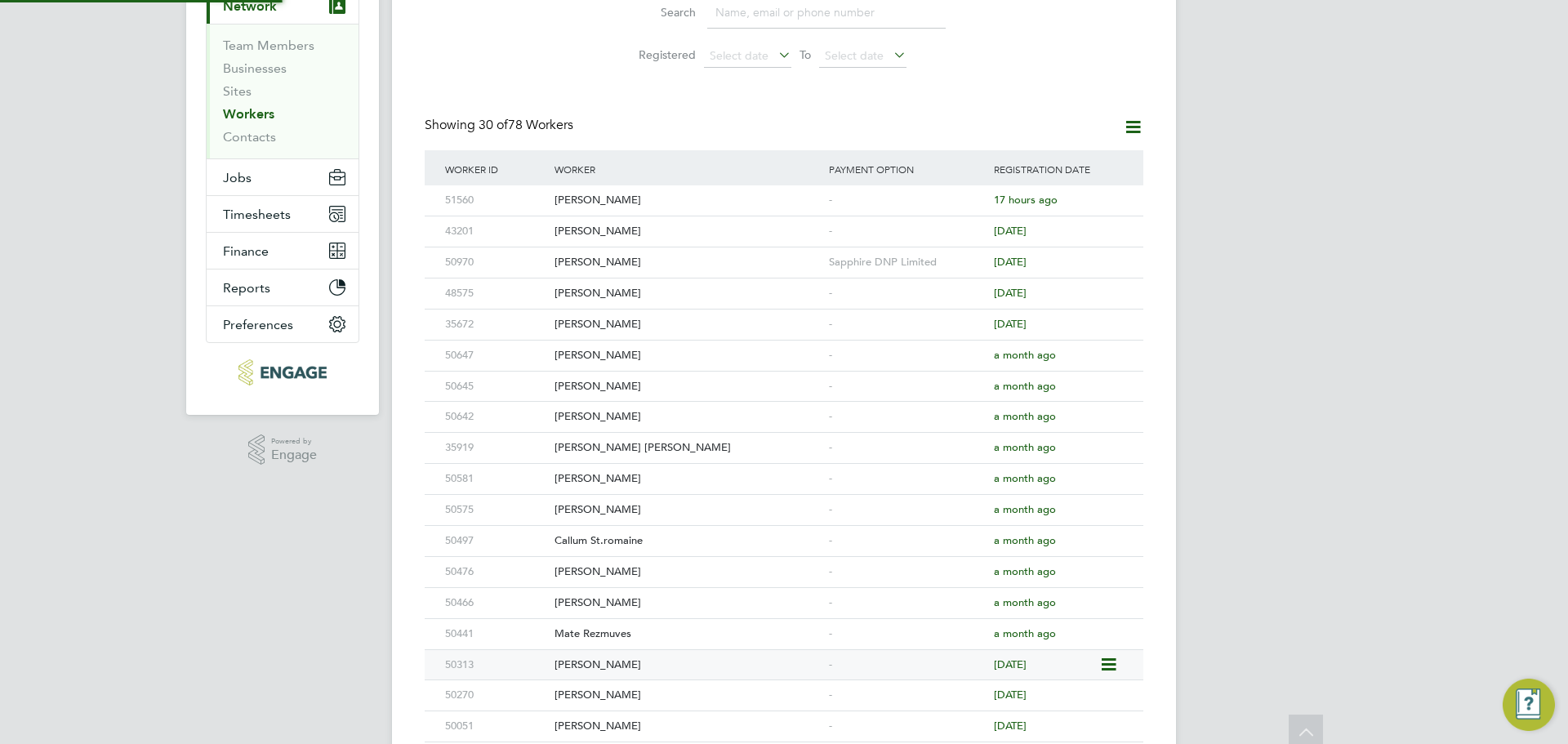
scroll to position [0, 0]
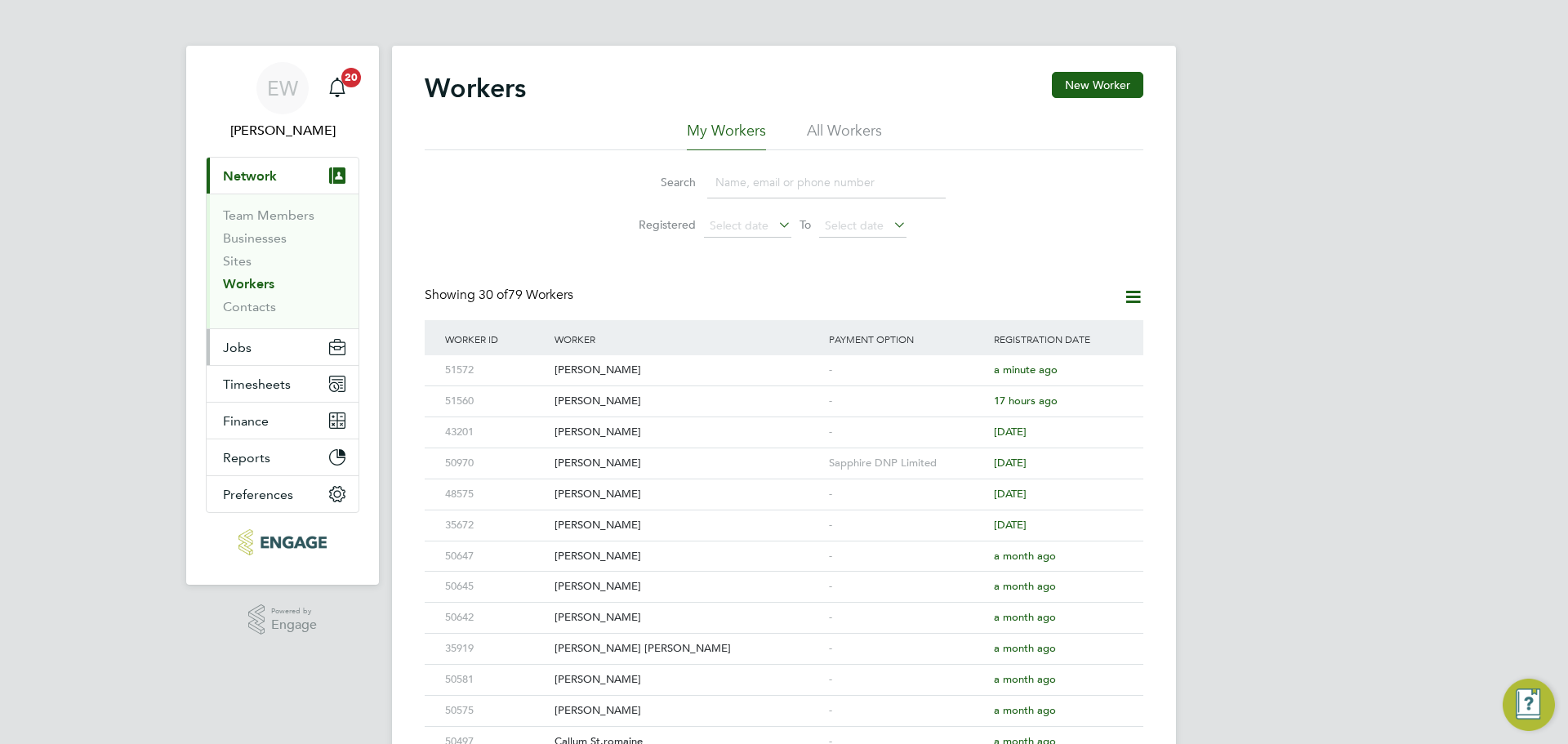
click at [238, 351] on span "Jobs" at bounding box center [238, 347] width 29 height 15
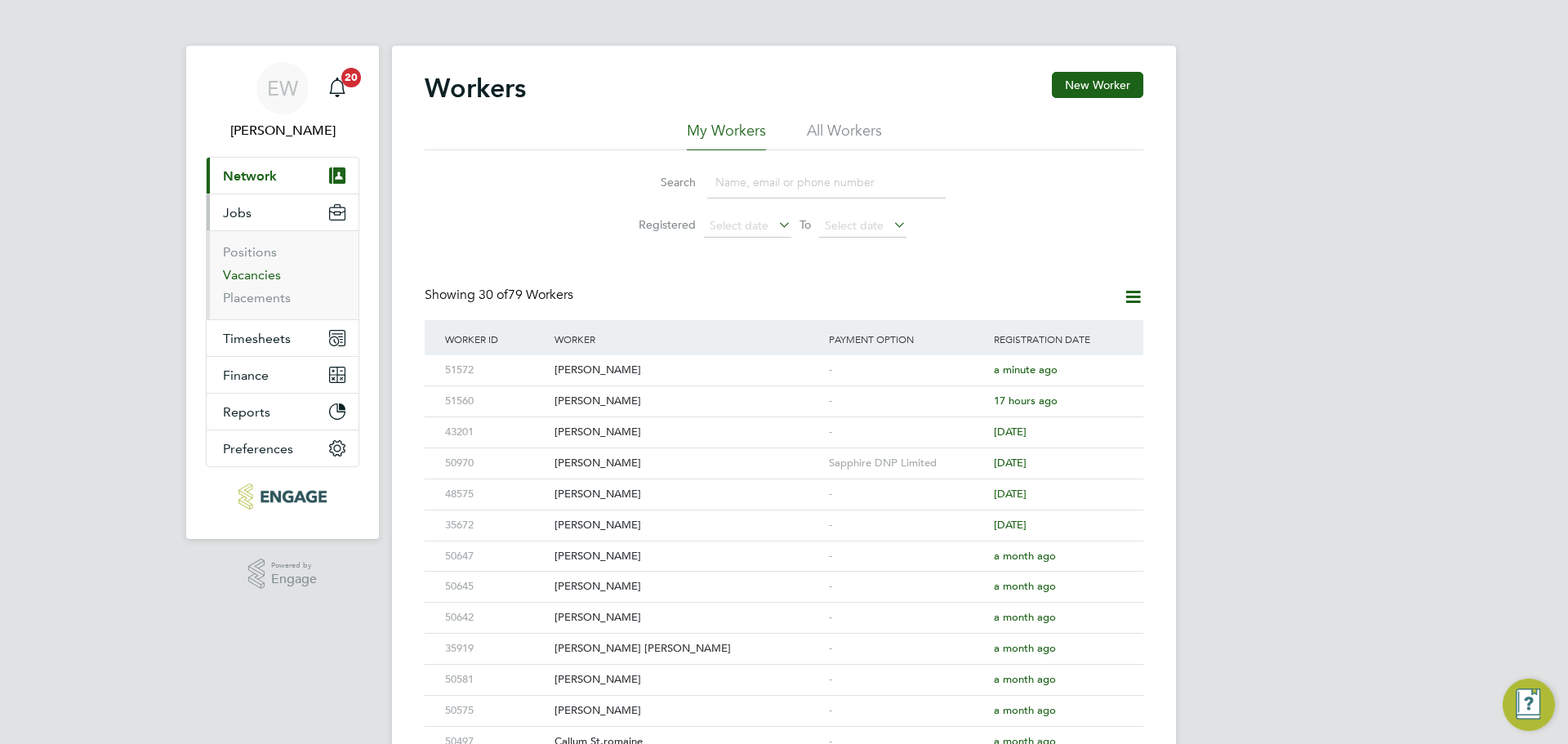
click at [267, 271] on link "Vacancies" at bounding box center [252, 275] width 58 height 15
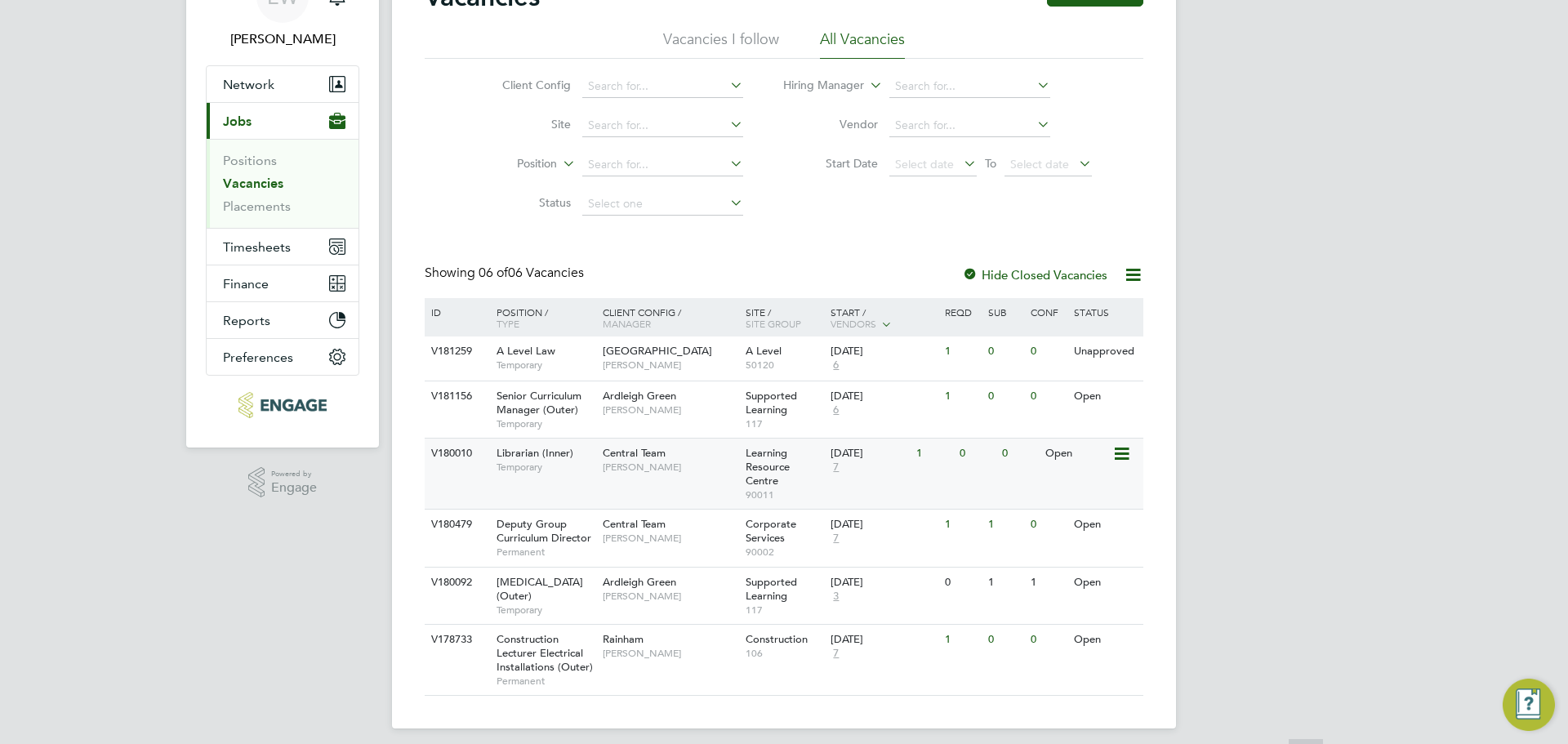
scroll to position [129, 0]
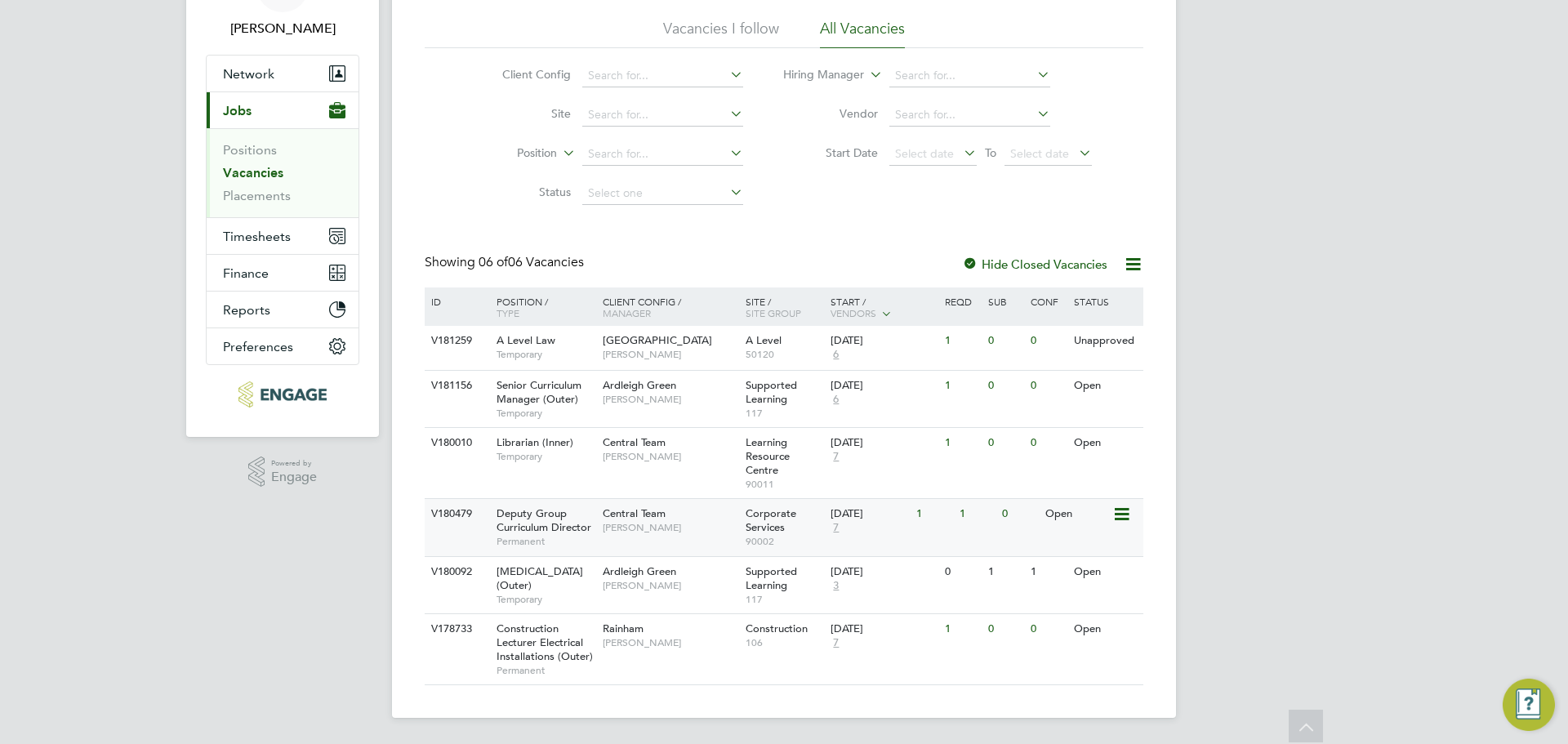
click at [575, 512] on span "Deputy Group Curriculum Director" at bounding box center [544, 519] width 95 height 28
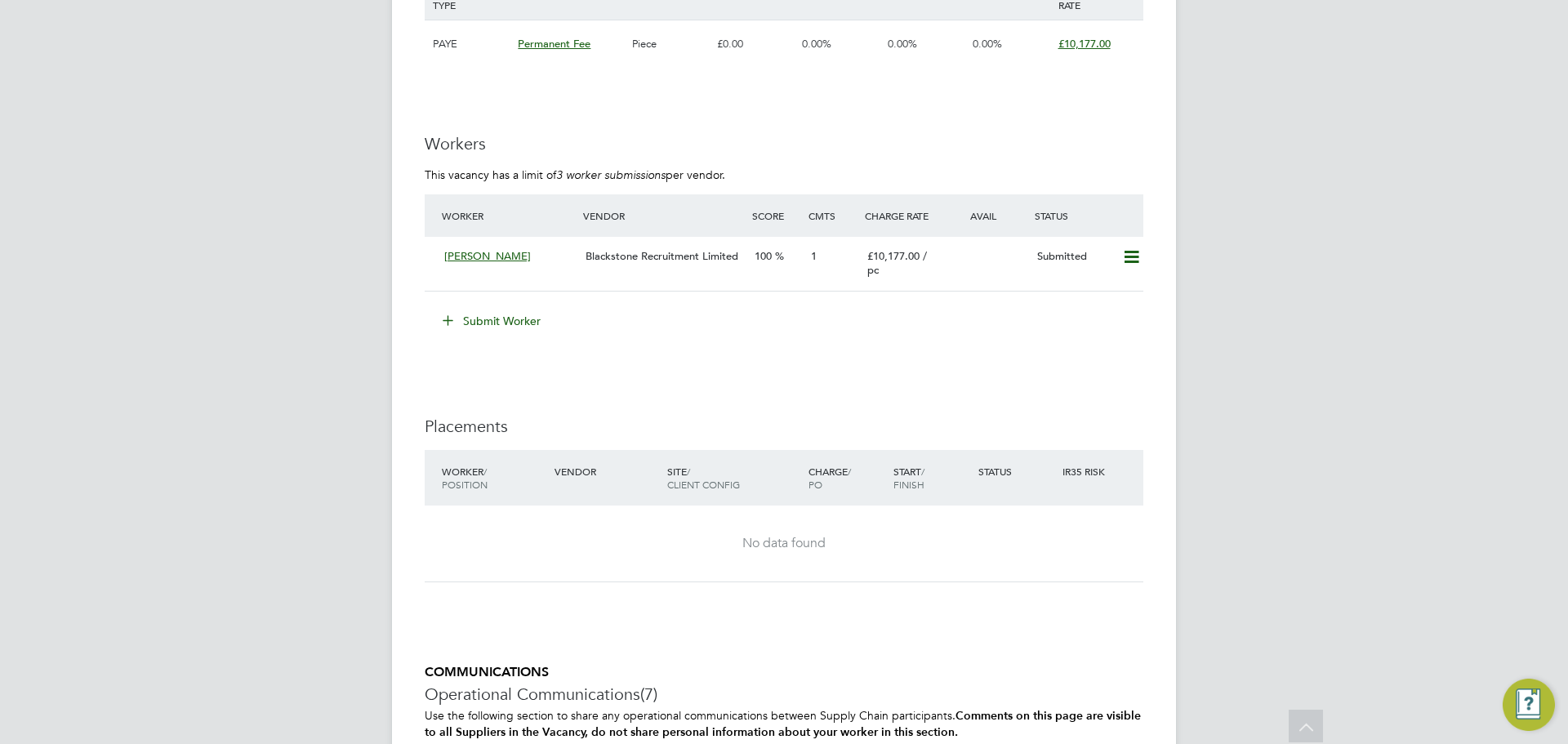
scroll to position [4081, 0]
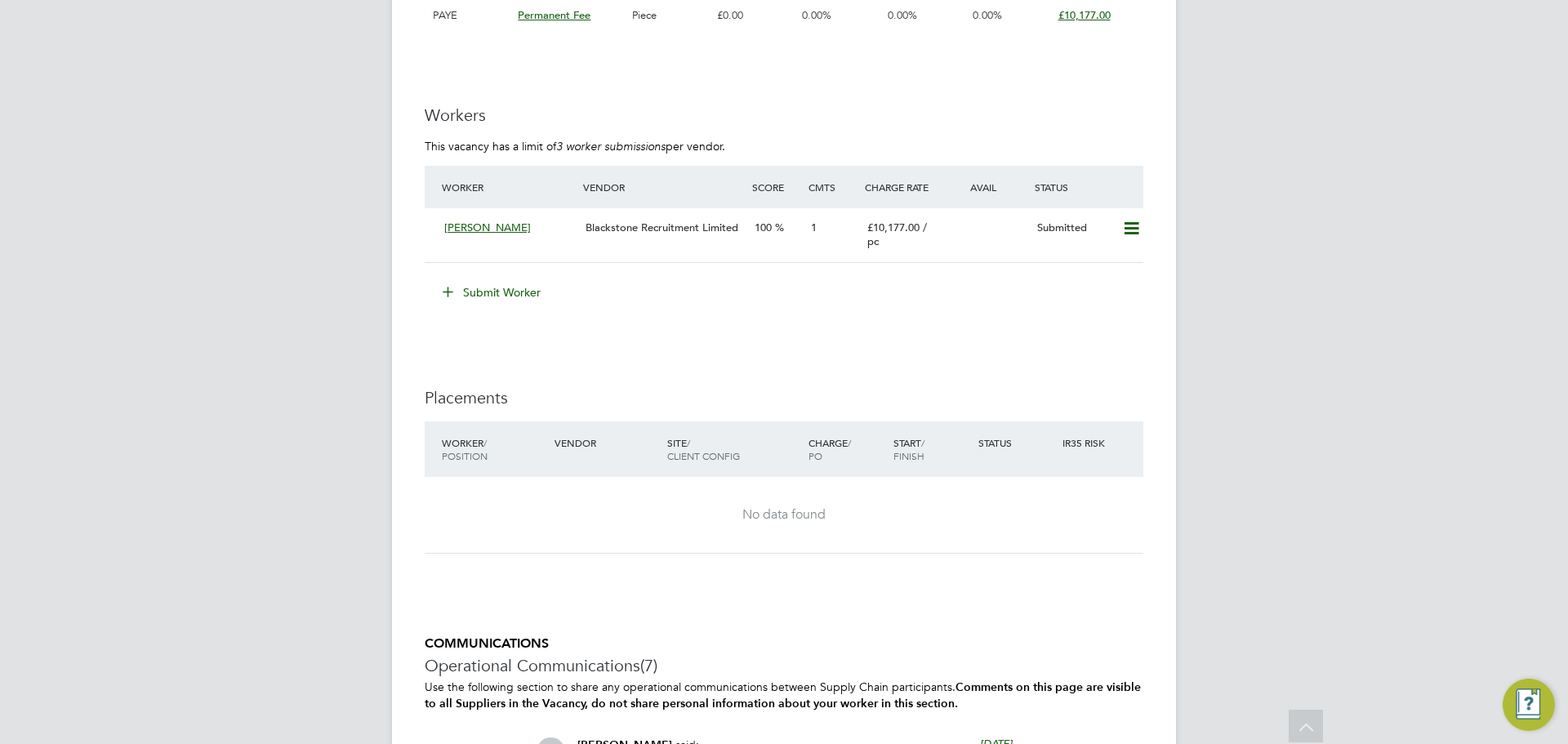
click at [485, 305] on button "Submit Worker" at bounding box center [492, 291] width 123 height 26
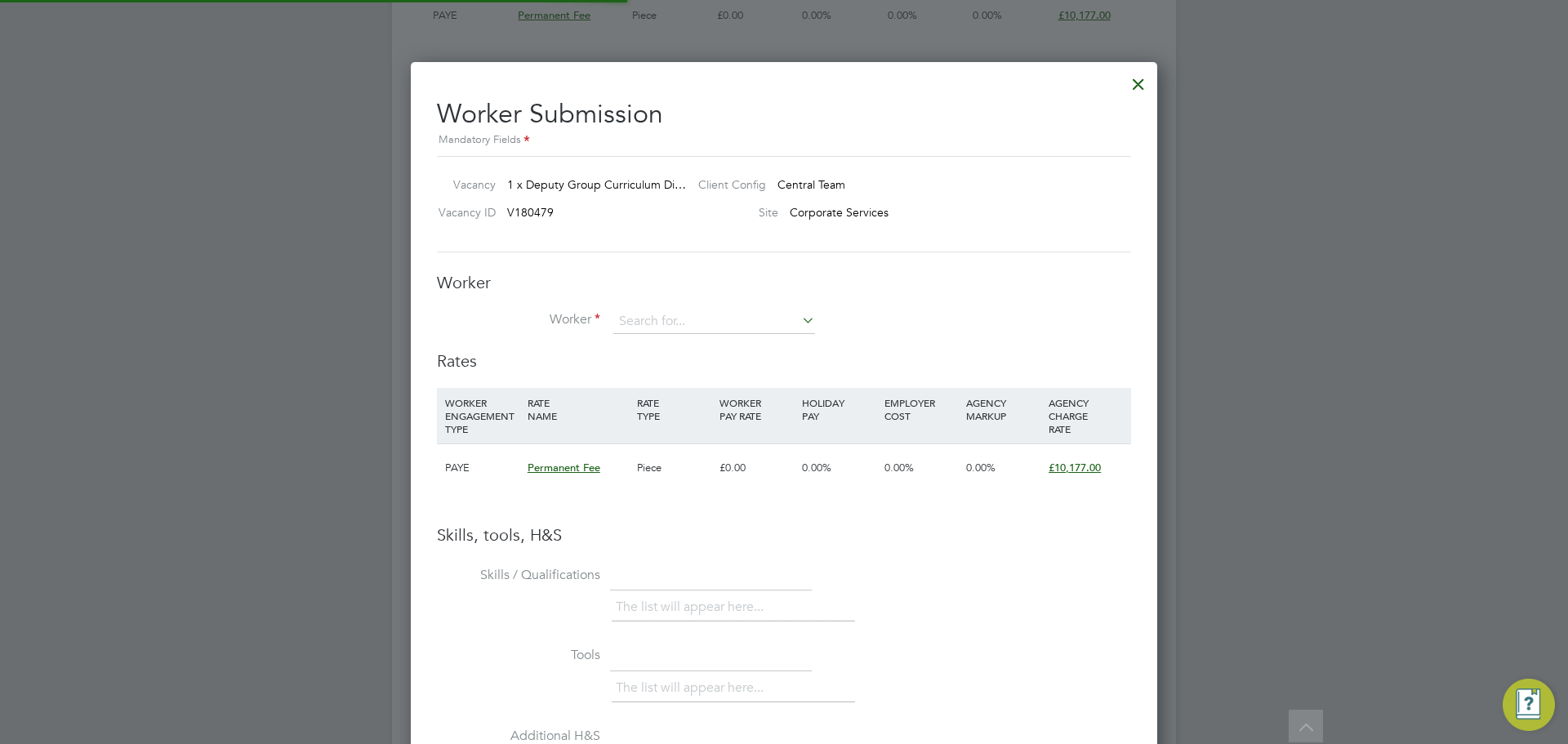
scroll to position [1032, 747]
click at [738, 327] on input at bounding box center [714, 321] width 202 height 24
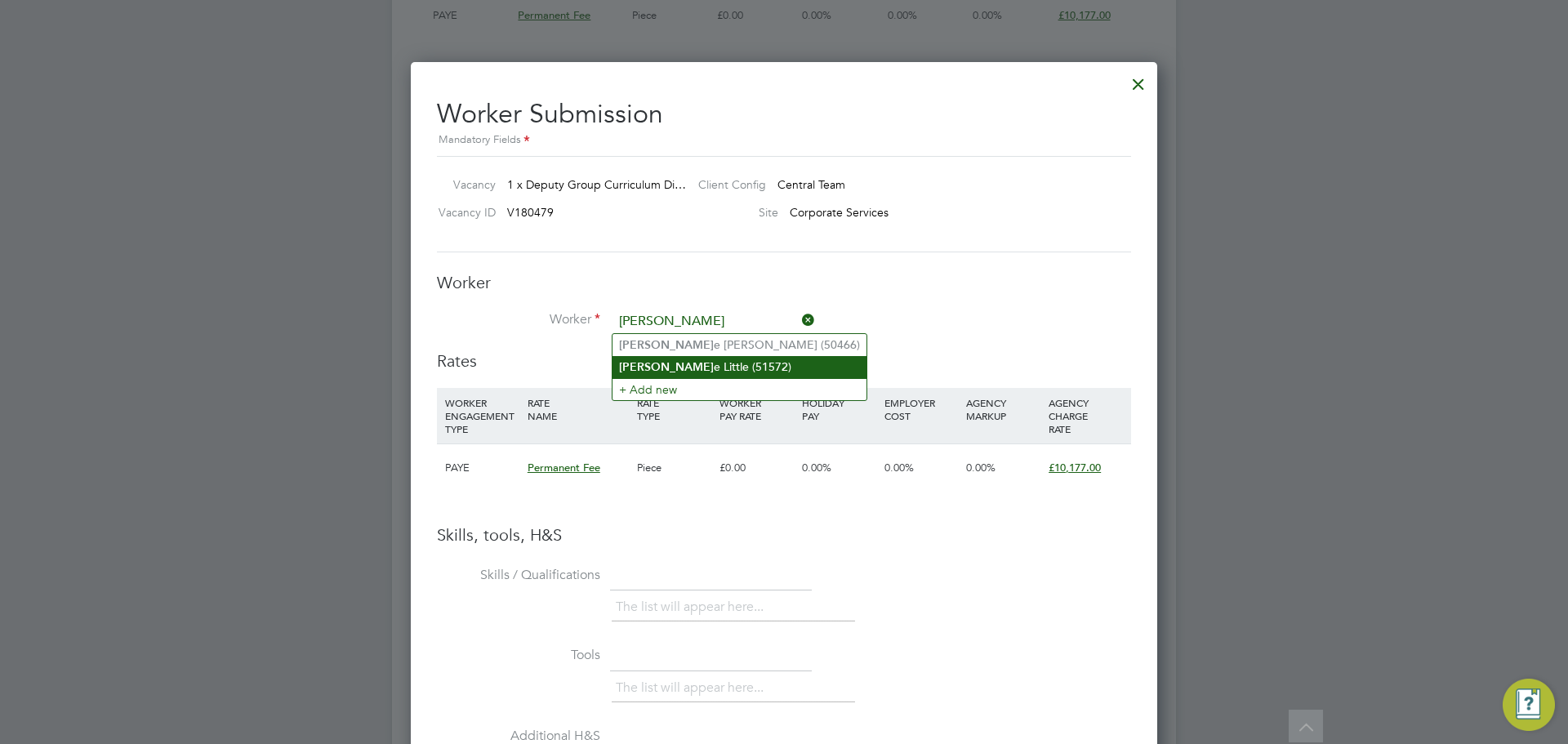
click at [676, 366] on li "[PERSON_NAME] (51572)" at bounding box center [739, 367] width 254 height 22
type input "[PERSON_NAME] (51572)"
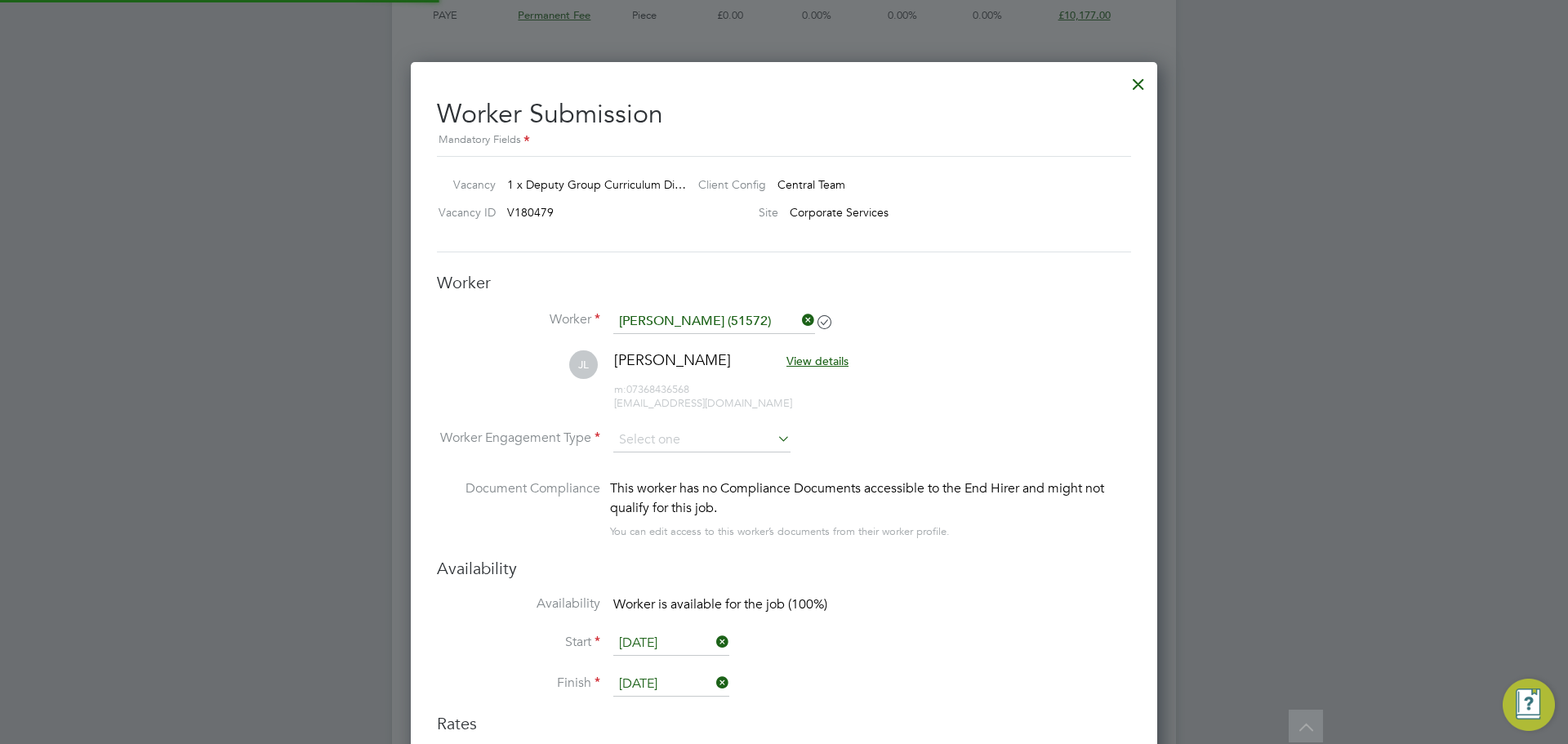
scroll to position [1368, 747]
click at [644, 437] on input at bounding box center [702, 439] width 178 height 24
click at [636, 480] on li "PAYE" at bounding box center [701, 484] width 179 height 21
type input "PAYE"
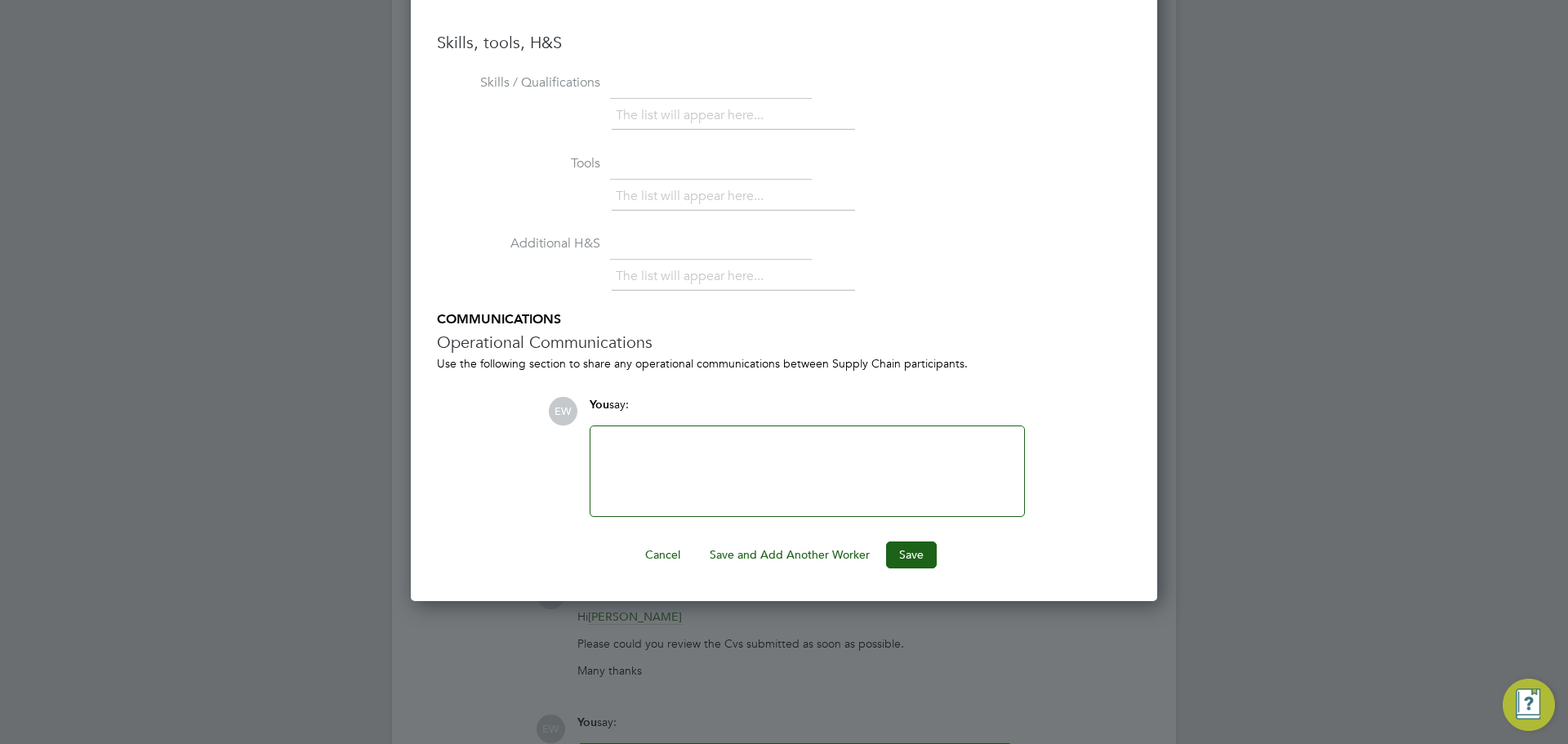
click at [771, 466] on div at bounding box center [807, 471] width 414 height 70
click at [910, 556] on button "Save" at bounding box center [911, 554] width 50 height 26
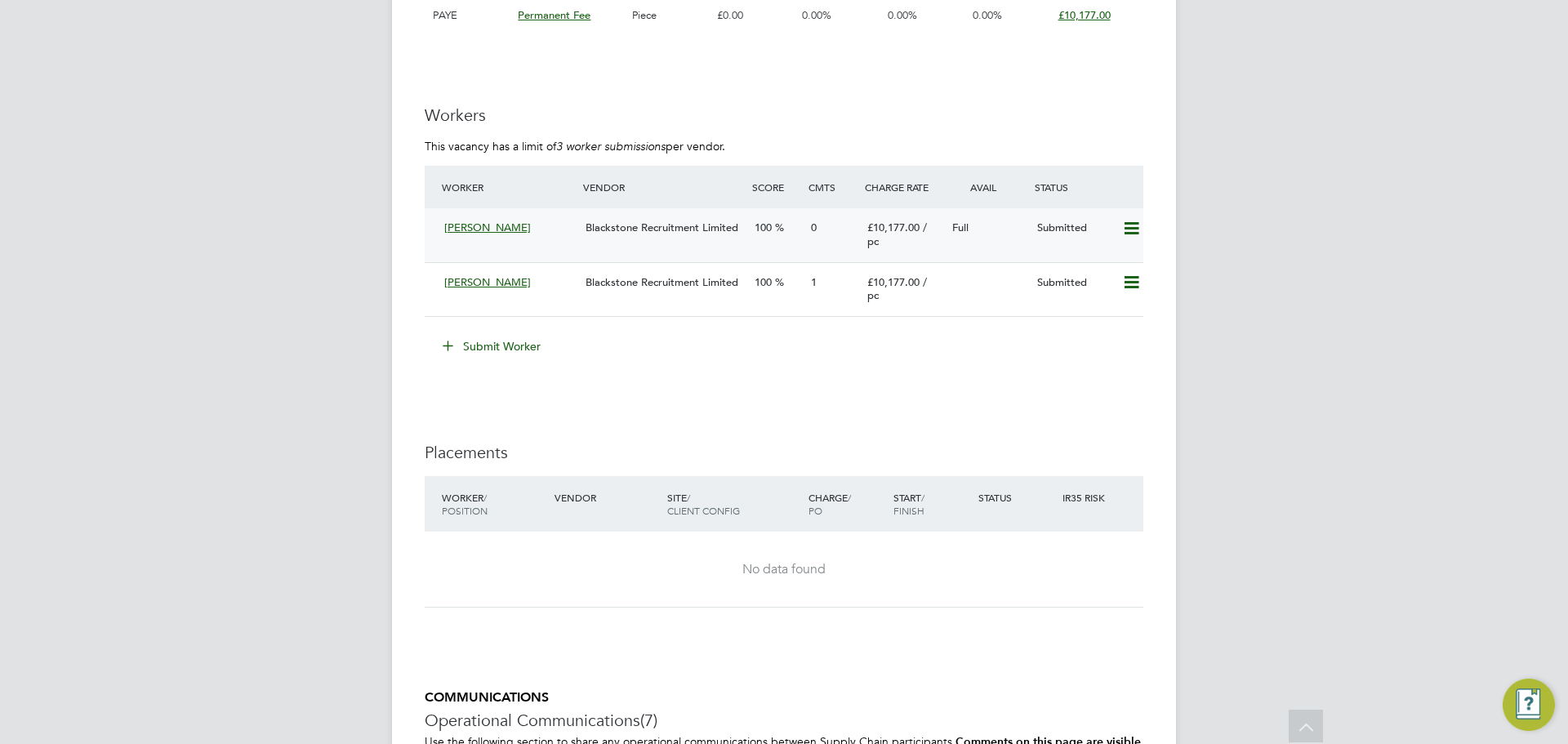
click at [630, 234] on span "Blackstone Recruitment Limited" at bounding box center [662, 227] width 153 height 14
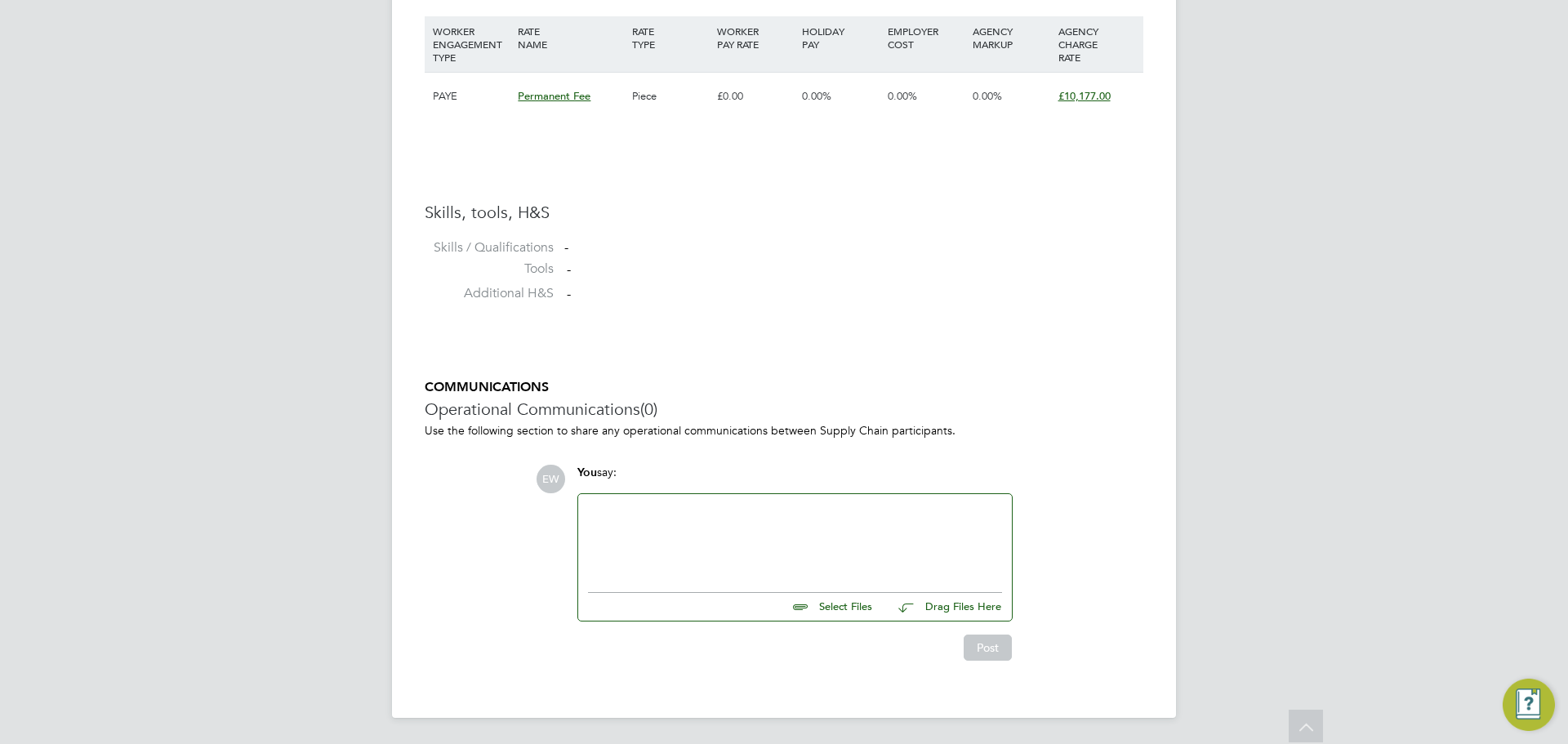
click at [651, 559] on div at bounding box center [795, 538] width 414 height 70
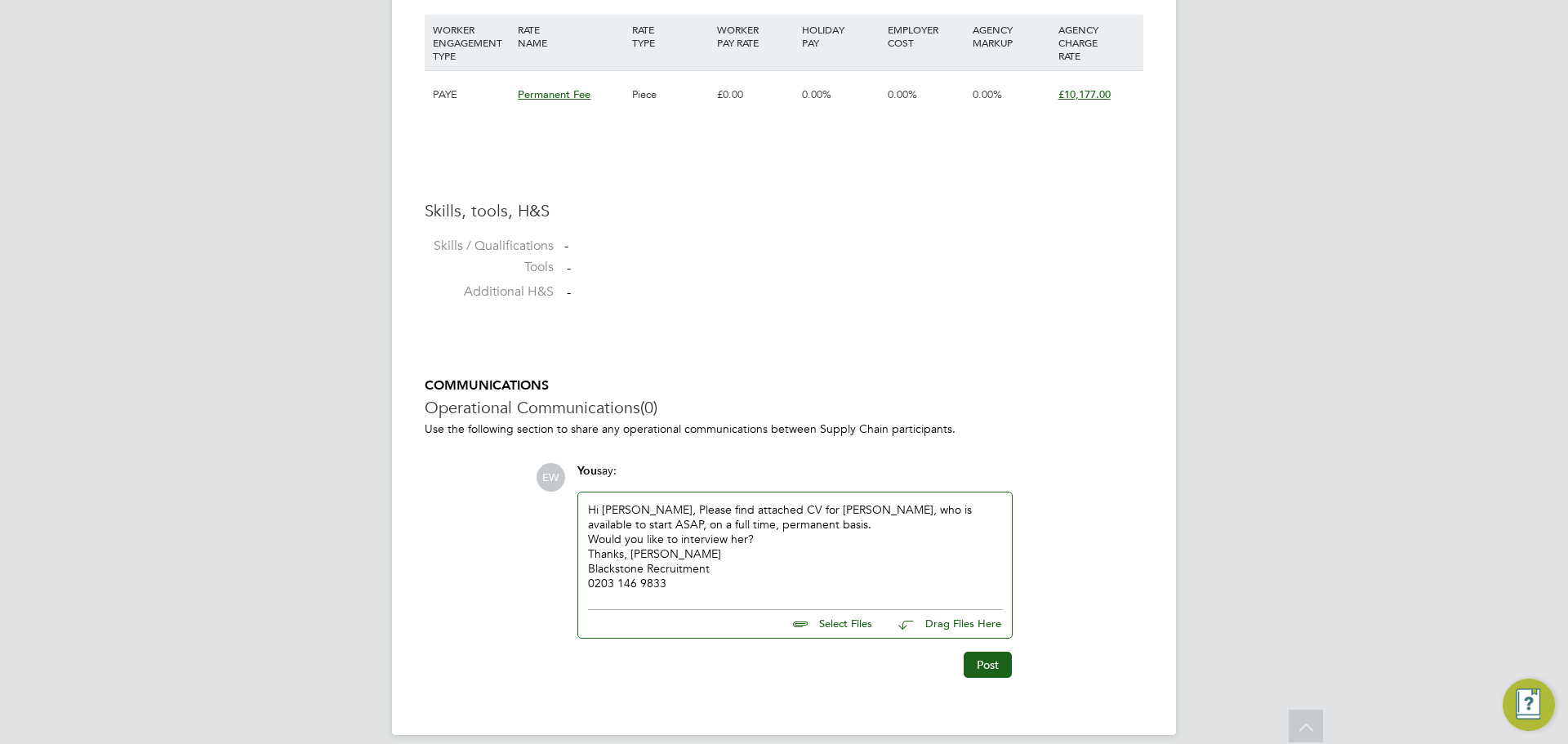
click at [841, 622] on input "file" at bounding box center [880, 621] width 245 height 23
type input "C:\fakepath\Blackstone Recruitment CV - [PERSON_NAME].pdf"
